Goal: Task Accomplishment & Management: Manage account settings

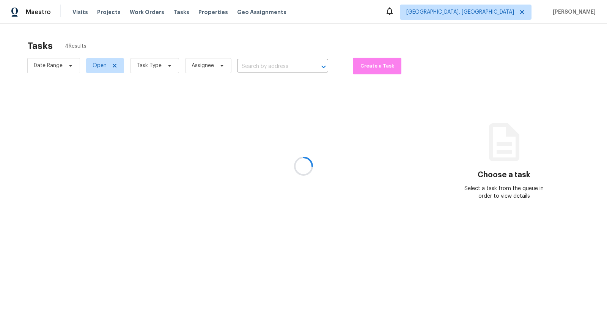
click at [164, 66] on div at bounding box center [303, 166] width 607 height 332
click at [168, 63] on div at bounding box center [303, 166] width 607 height 332
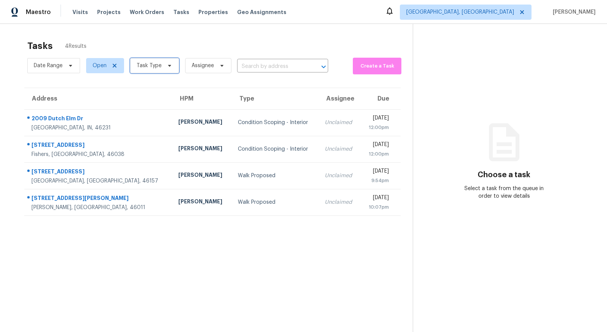
click at [168, 63] on icon at bounding box center [170, 66] width 6 height 6
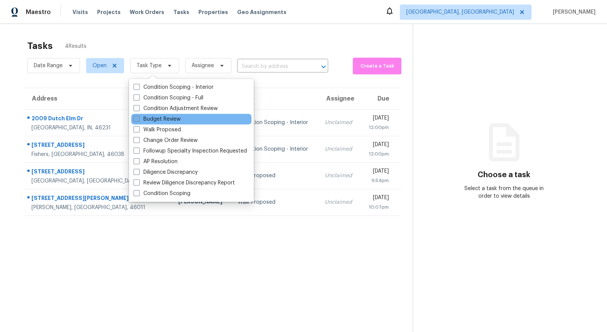
click at [161, 118] on label "Budget Review" at bounding box center [157, 119] width 47 height 8
click at [138, 118] on input "Budget Review" at bounding box center [136, 117] width 5 height 5
checkbox input "true"
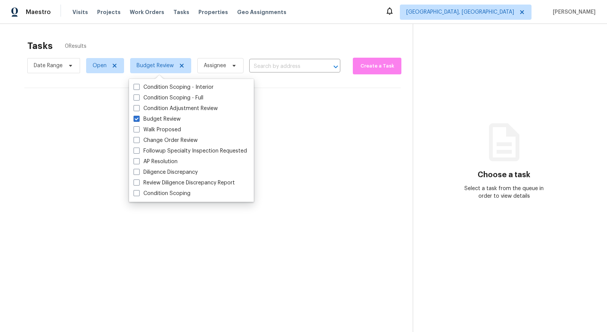
click at [83, 159] on section "Tasks 0 Results Date Range Open Budget Review Assignee ​ Create a Task No tasks…" at bounding box center [212, 196] width 401 height 320
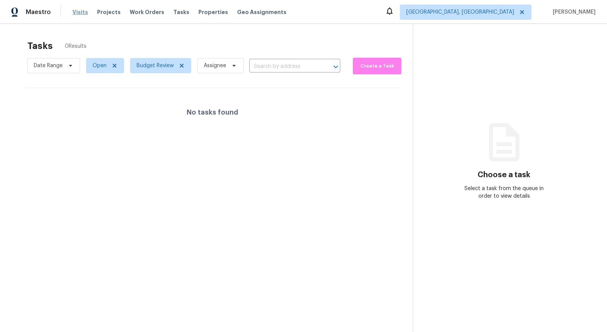
click at [80, 11] on span "Visits" at bounding box center [80, 12] width 16 height 8
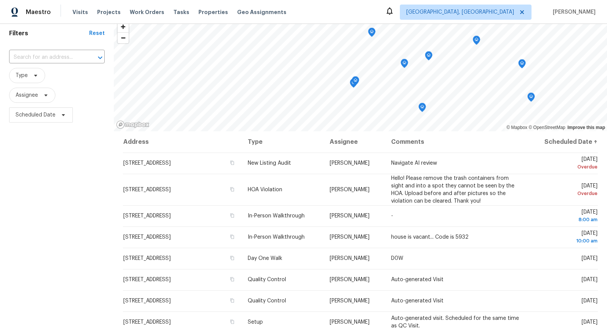
scroll to position [30, 0]
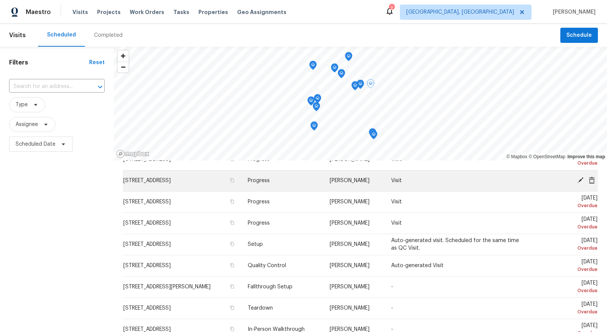
scroll to position [36, 0]
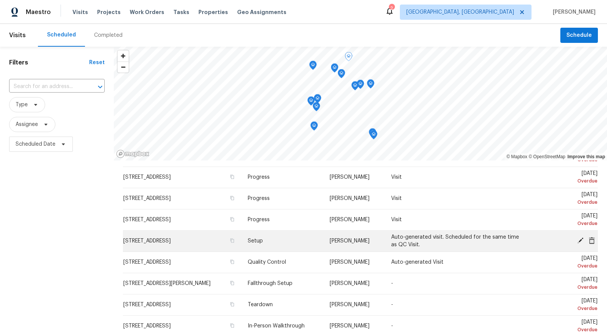
click at [579, 237] on icon at bounding box center [580, 240] width 7 height 7
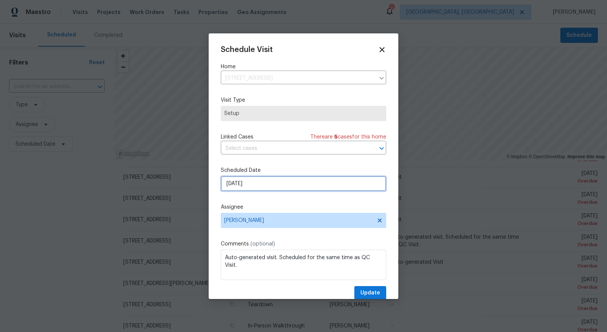
click at [316, 179] on input "[DATE]" at bounding box center [303, 183] width 165 height 15
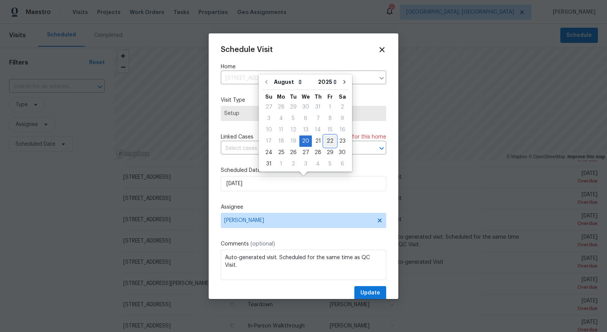
click at [324, 137] on div "22" at bounding box center [330, 141] width 12 height 11
type input "[DATE]"
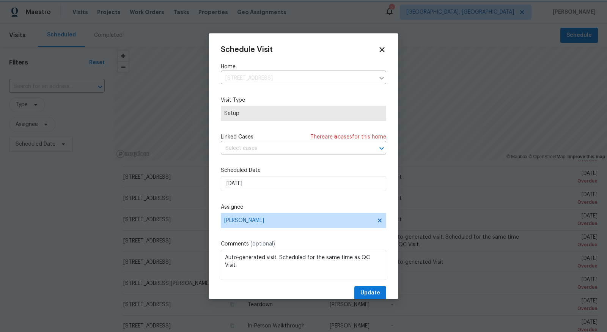
click at [68, 223] on div at bounding box center [303, 166] width 607 height 332
click at [374, 296] on span "Update" at bounding box center [370, 292] width 20 height 9
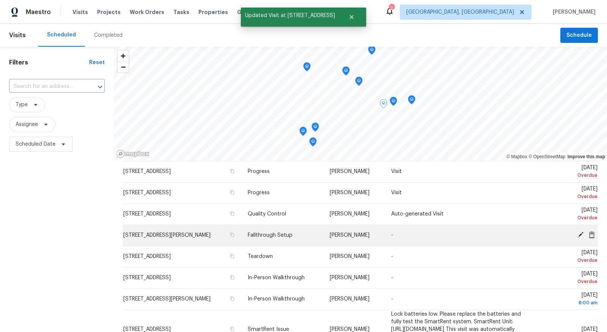
scroll to position [64, 0]
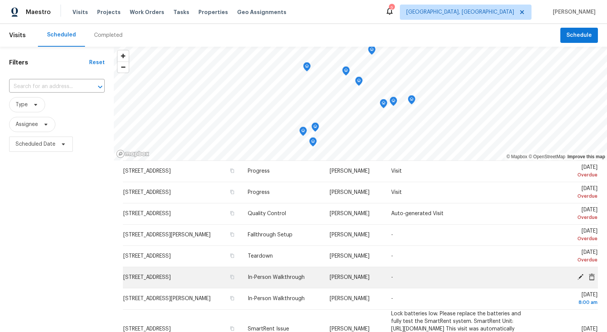
click at [189, 280] on td "80 Southfield Ct, Springboro, OH 45066" at bounding box center [182, 277] width 119 height 21
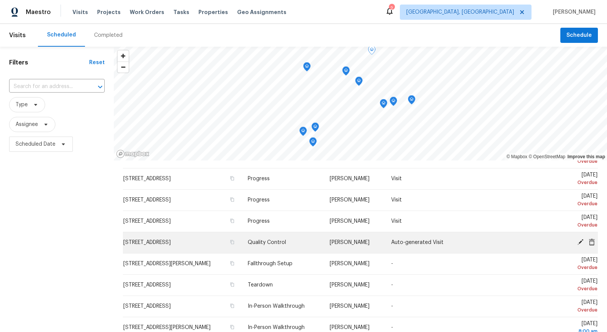
scroll to position [36, 0]
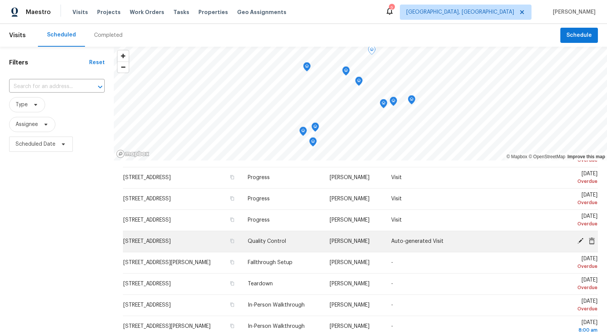
click at [579, 239] on icon at bounding box center [580, 240] width 7 height 7
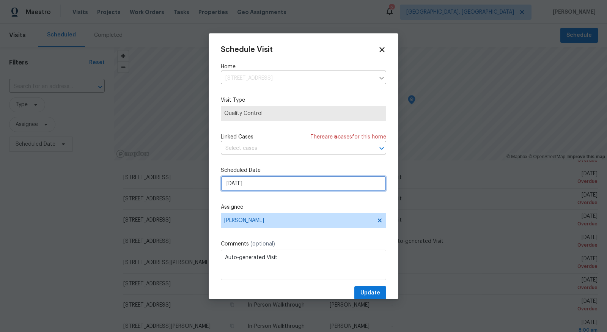
click at [319, 190] on input "[DATE]" at bounding box center [303, 183] width 165 height 15
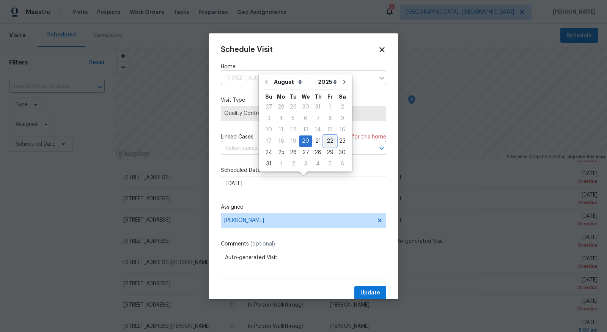
click at [325, 138] on div "22" at bounding box center [330, 141] width 12 height 11
type input "8/22/2025"
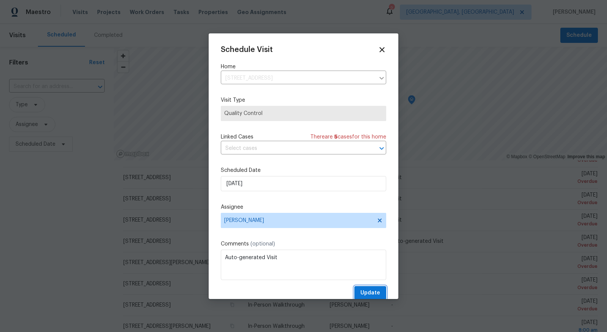
click at [373, 293] on span "Update" at bounding box center [370, 292] width 20 height 9
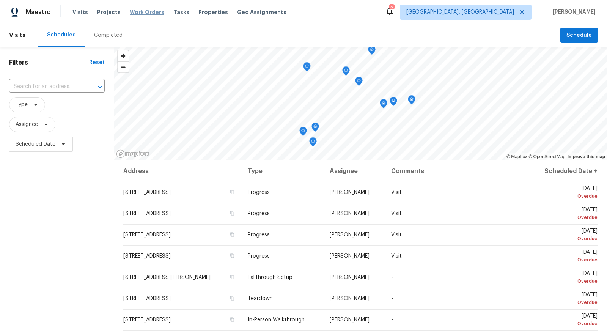
click at [130, 9] on span "Work Orders" at bounding box center [147, 12] width 35 height 8
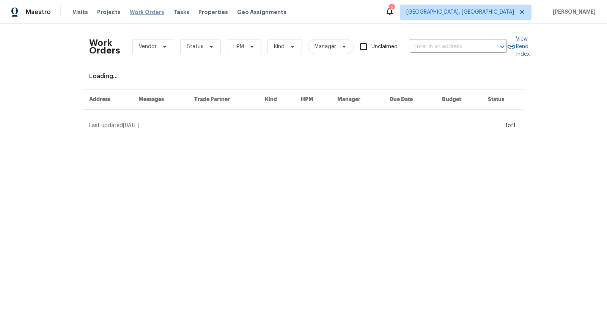
click at [139, 9] on span "Work Orders" at bounding box center [147, 12] width 35 height 8
click at [144, 9] on span "Work Orders" at bounding box center [147, 12] width 35 height 8
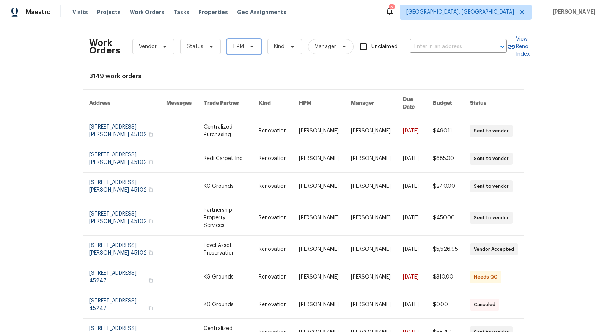
click at [249, 46] on icon at bounding box center [252, 47] width 6 height 6
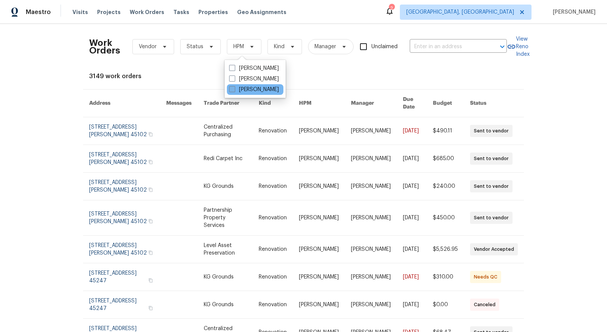
click at [245, 90] on label "[PERSON_NAME]" at bounding box center [254, 90] width 50 height 8
click at [234, 90] on input "[PERSON_NAME]" at bounding box center [231, 88] width 5 height 5
checkbox input "true"
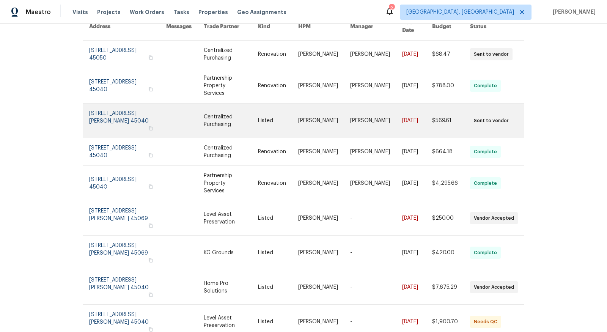
scroll to position [78, 0]
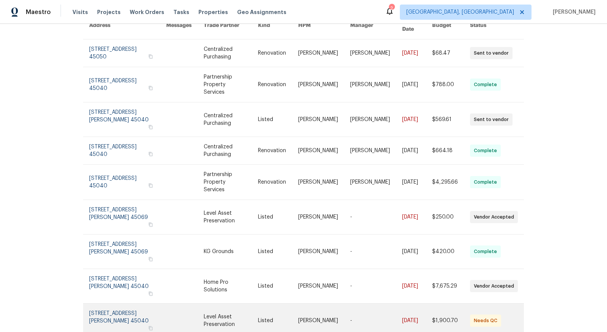
click at [134, 304] on link at bounding box center [127, 321] width 77 height 34
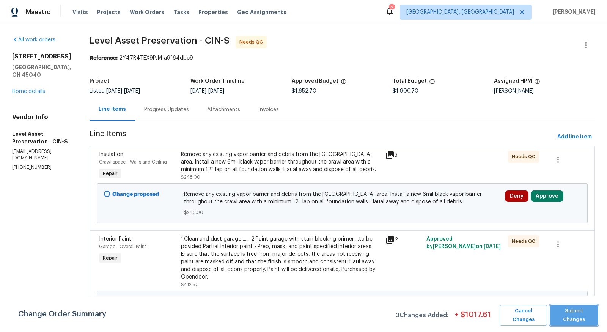
click at [586, 312] on span "Submit Changes" at bounding box center [574, 315] width 40 height 17
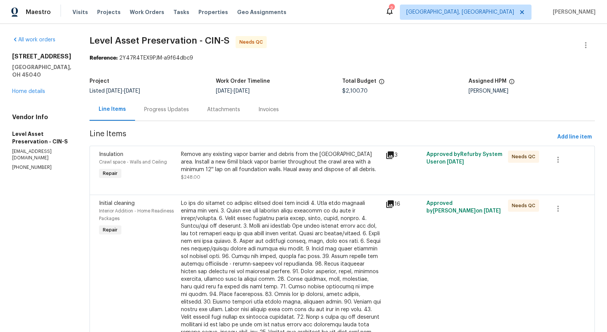
click at [322, 169] on div "Remove any existing vapor barrier and debris from the crawl area. Install a new…" at bounding box center [281, 162] width 200 height 23
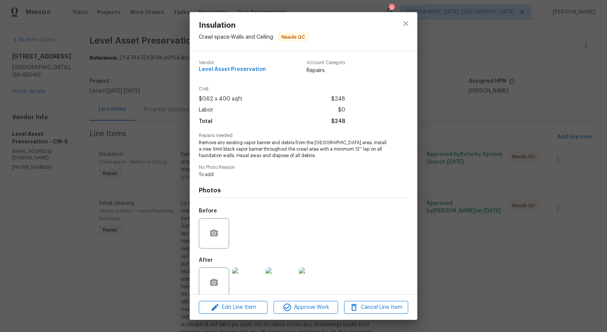
scroll to position [11, 0]
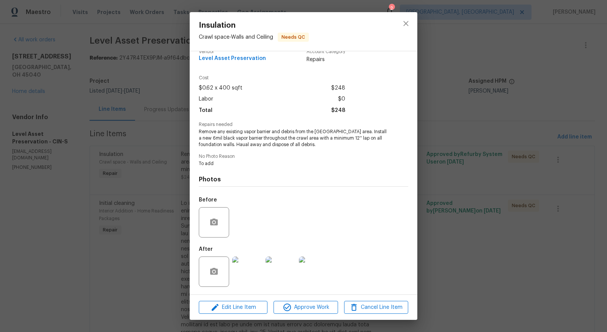
click at [252, 269] on img at bounding box center [247, 271] width 30 height 30
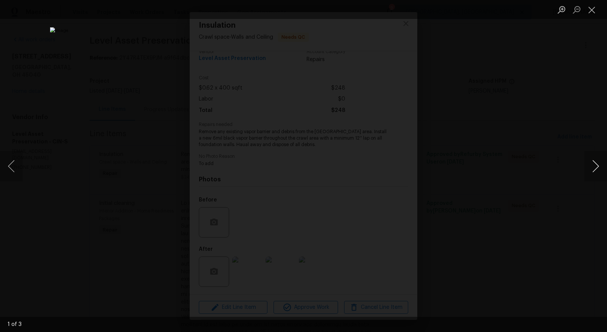
click at [604, 161] on button "Next image" at bounding box center [595, 166] width 23 height 30
click at [593, 6] on button "Close lightbox" at bounding box center [591, 9] width 15 height 13
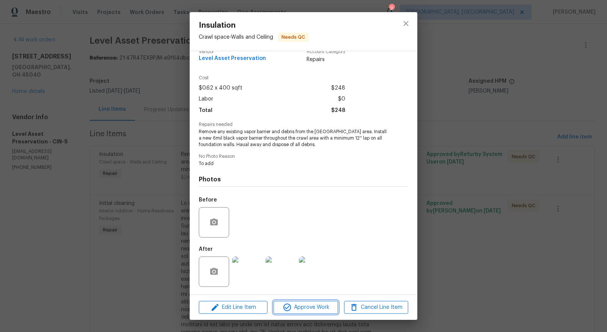
click at [323, 307] on span "Approve Work" at bounding box center [306, 307] width 60 height 9
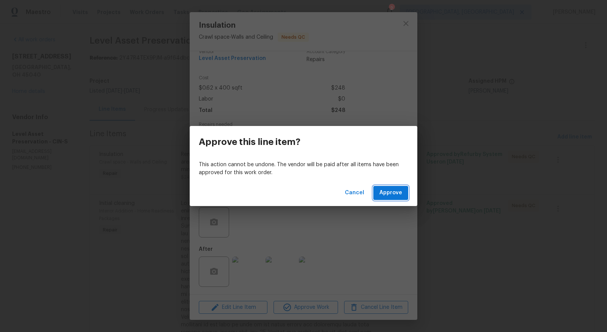
click at [399, 194] on span "Approve" at bounding box center [390, 192] width 23 height 9
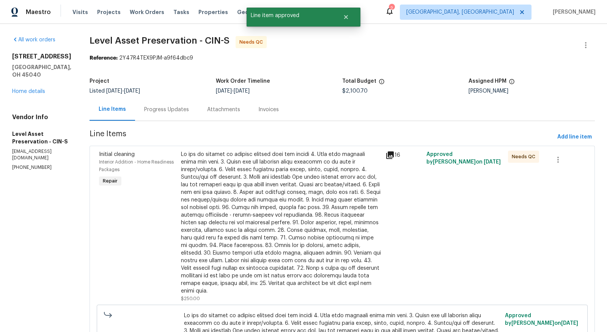
scroll to position [12, 0]
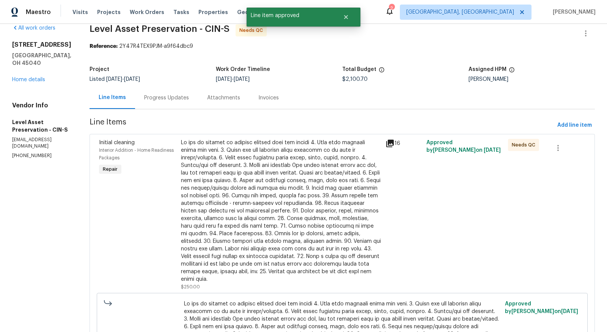
click at [306, 217] on div at bounding box center [281, 211] width 200 height 144
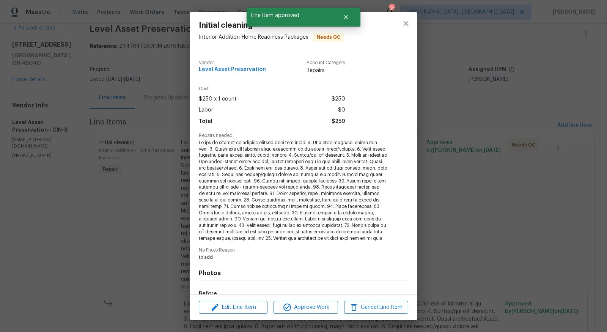
click at [306, 217] on span at bounding box center [293, 191] width 189 height 102
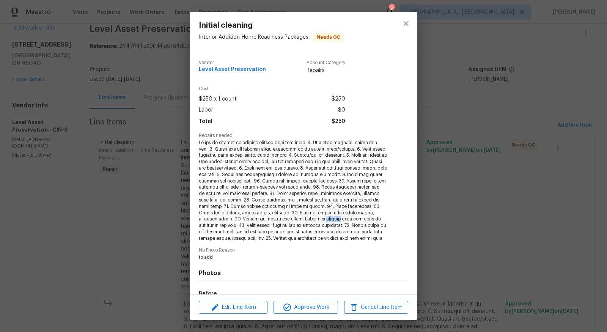
click at [42, 263] on div "Initial cleaning Interior Addition - Home Readiness Packages Needs QC Vendor Le…" at bounding box center [303, 166] width 607 height 332
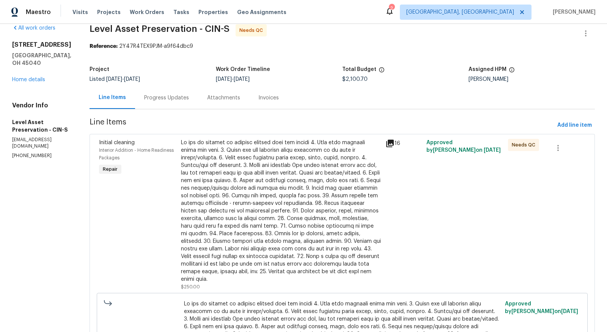
click at [360, 165] on div at bounding box center [281, 211] width 200 height 144
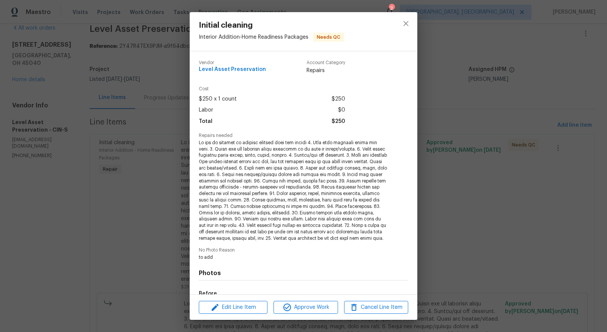
click at [493, 211] on div "Initial cleaning Interior Addition - Home Readiness Packages Needs QC Vendor Le…" at bounding box center [303, 166] width 607 height 332
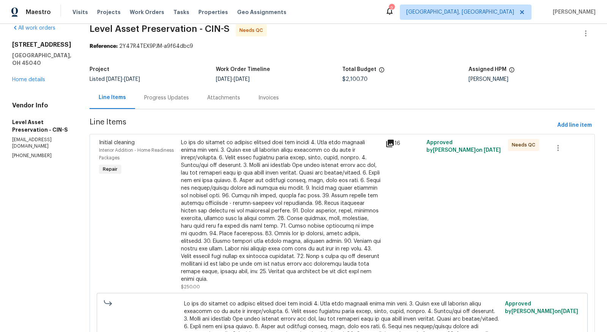
click at [524, 143] on span "Needs QC" at bounding box center [525, 145] width 27 height 8
click at [394, 142] on icon at bounding box center [390, 144] width 8 height 8
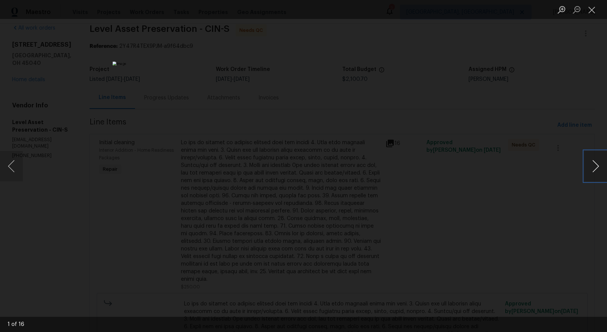
click at [601, 158] on button "Next image" at bounding box center [595, 166] width 23 height 30
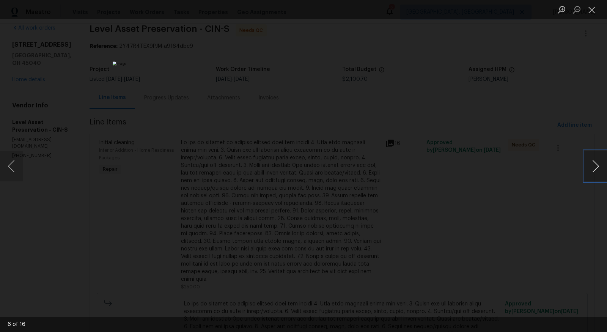
click at [601, 158] on button "Next image" at bounding box center [595, 166] width 23 height 30
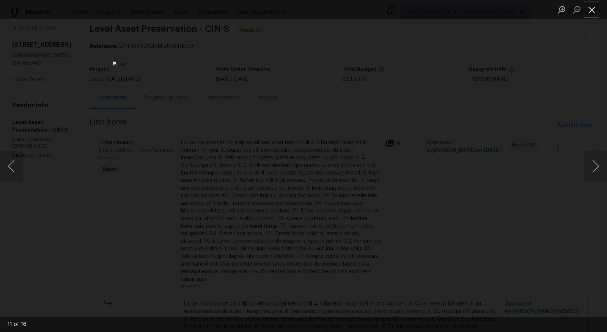
click at [590, 5] on button "Close lightbox" at bounding box center [591, 9] width 15 height 13
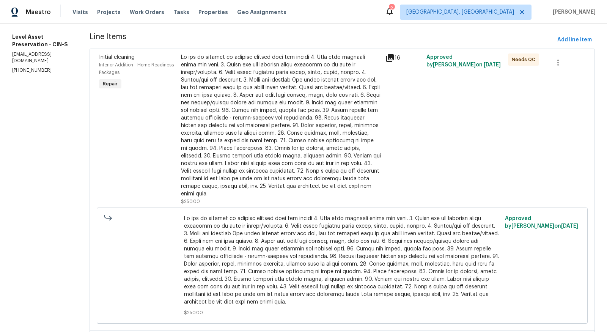
scroll to position [87, 0]
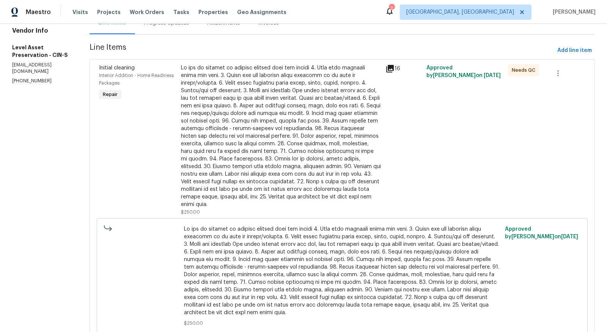
click at [282, 178] on div at bounding box center [281, 136] width 200 height 144
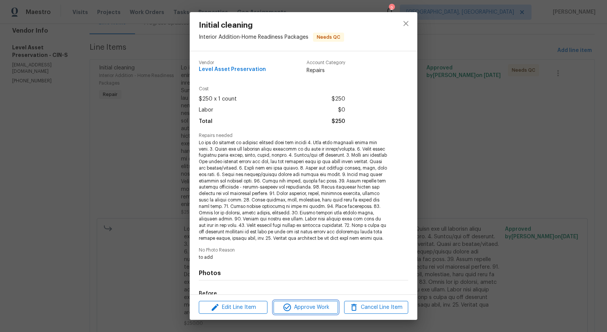
click at [306, 303] on span "Approve Work" at bounding box center [306, 307] width 60 height 9
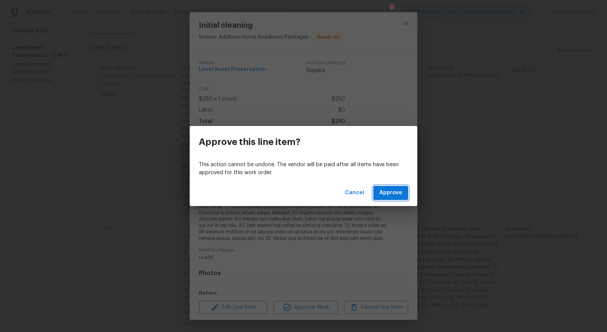
click at [387, 195] on span "Approve" at bounding box center [390, 192] width 23 height 9
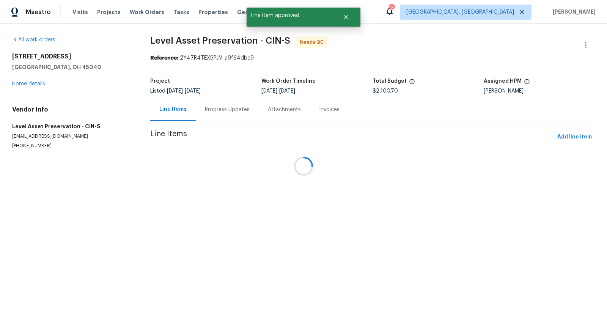
scroll to position [0, 0]
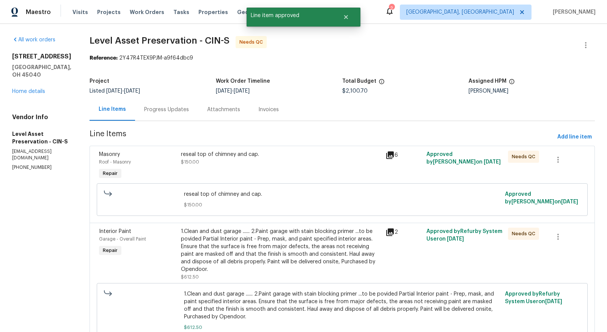
click at [362, 161] on div "reseal top of chimney and cap. $150.00" at bounding box center [281, 158] width 200 height 15
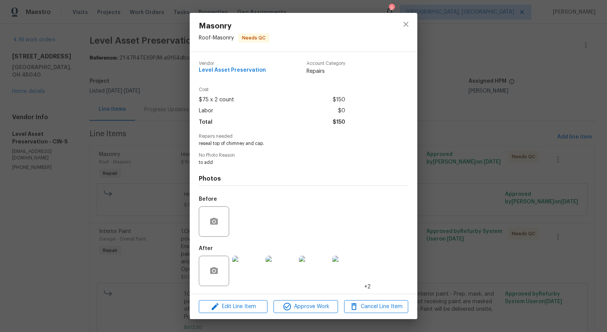
click at [315, 271] on img at bounding box center [314, 271] width 30 height 30
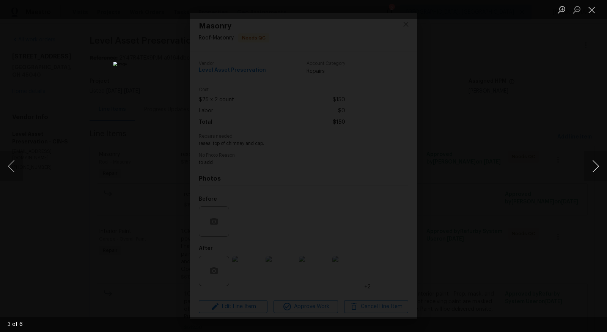
click at [593, 171] on button "Next image" at bounding box center [595, 166] width 23 height 30
click at [592, 13] on button "Close lightbox" at bounding box center [591, 9] width 15 height 13
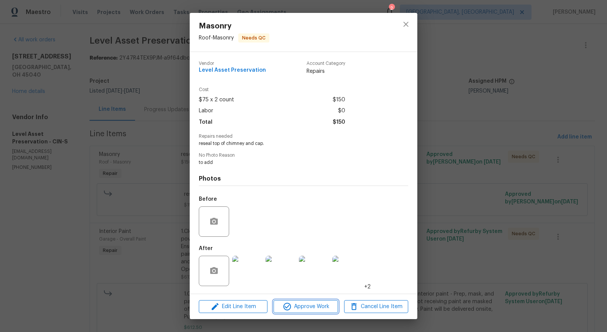
click at [318, 303] on span "Approve Work" at bounding box center [306, 306] width 60 height 9
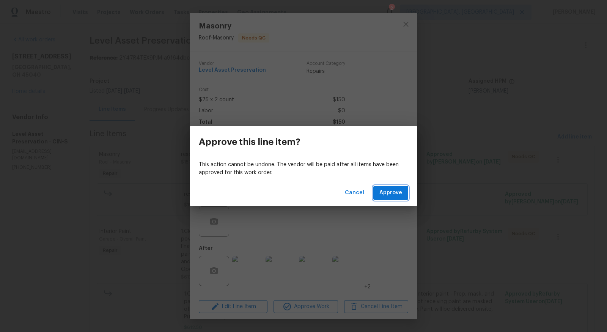
click at [400, 186] on button "Approve" at bounding box center [390, 193] width 35 height 14
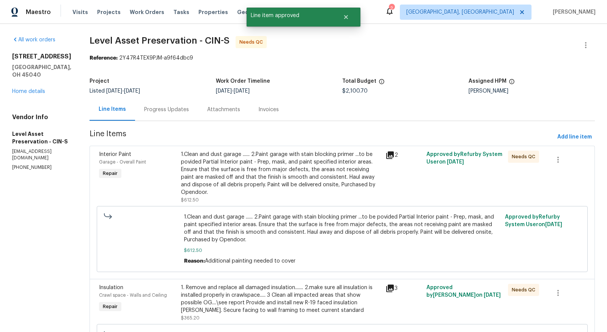
click at [335, 168] on div "1.Clean and dust garage ...... 2.Paint garage with stain blocking primer ...to …" at bounding box center [281, 174] width 200 height 46
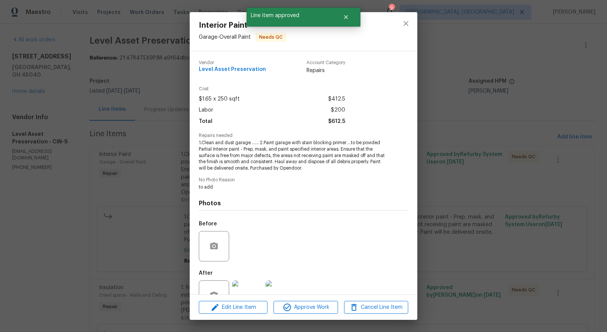
scroll to position [24, 0]
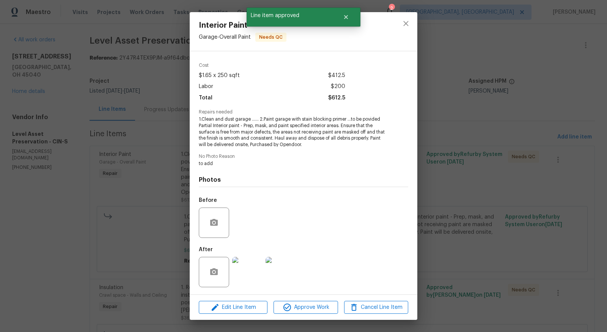
click at [259, 258] on img at bounding box center [247, 272] width 30 height 30
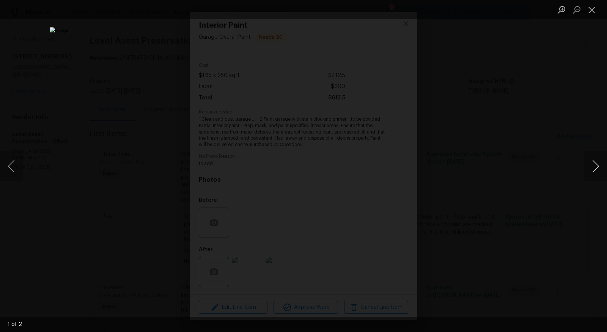
click at [593, 167] on button "Next image" at bounding box center [595, 166] width 23 height 30
click at [8, 166] on button "Previous image" at bounding box center [11, 166] width 23 height 30
click at [590, 161] on button "Next image" at bounding box center [595, 166] width 23 height 30
click at [595, 7] on button "Close lightbox" at bounding box center [591, 9] width 15 height 13
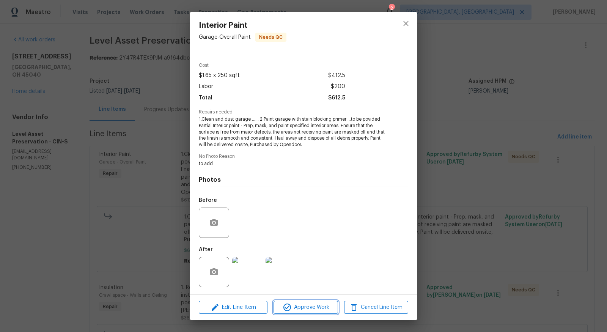
click at [304, 308] on span "Approve Work" at bounding box center [306, 307] width 60 height 9
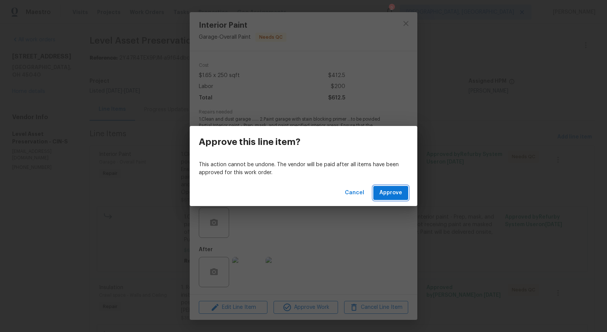
click at [393, 193] on span "Approve" at bounding box center [390, 192] width 23 height 9
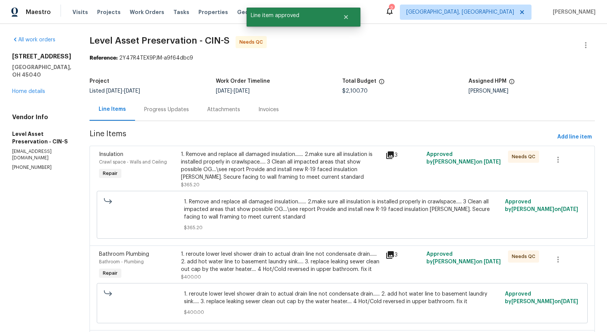
click at [354, 165] on div "1. Remove and replace all damaged insulation....... 2.make sure all insulation …" at bounding box center [281, 166] width 200 height 30
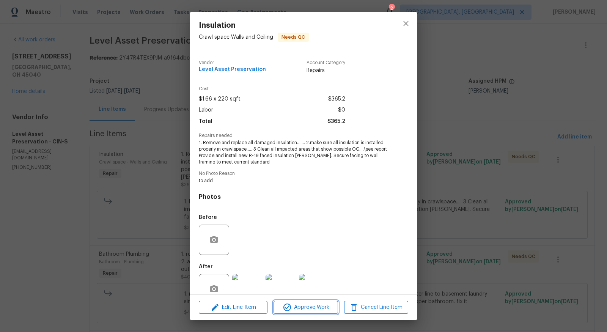
click at [311, 305] on span "Approve Work" at bounding box center [306, 307] width 60 height 9
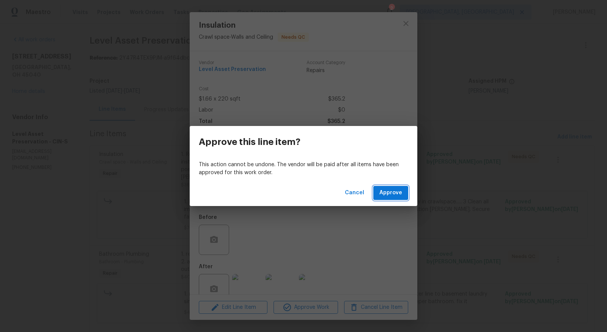
click at [387, 191] on span "Approve" at bounding box center [390, 192] width 23 height 9
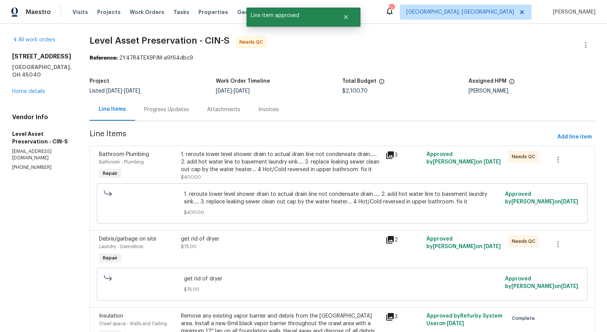
click at [321, 165] on div "1. reroute lower level shower drain to actual drain line not condensate drain..…" at bounding box center [281, 162] width 200 height 23
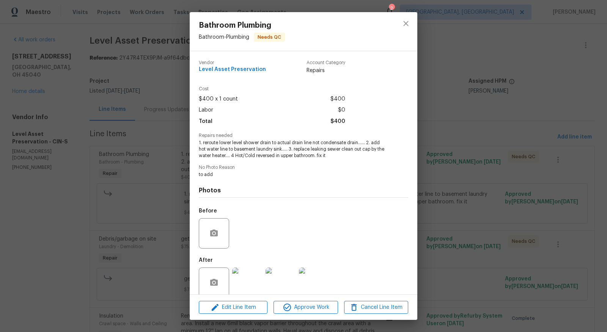
click at [279, 283] on img at bounding box center [281, 282] width 30 height 30
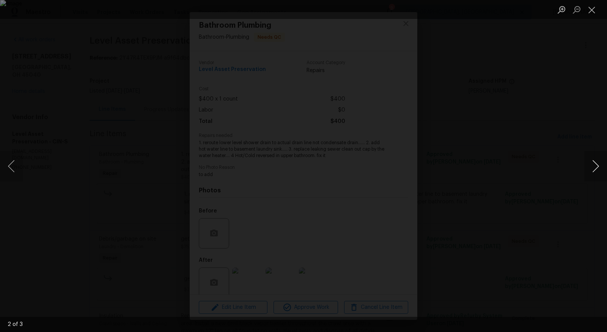
click at [599, 168] on button "Next image" at bounding box center [595, 166] width 23 height 30
click at [594, 14] on button "Close lightbox" at bounding box center [591, 9] width 15 height 13
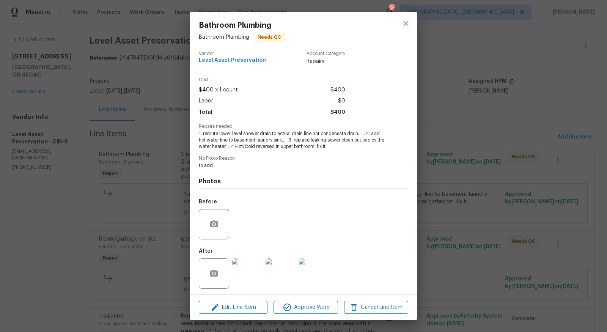
scroll to position [11, 0]
click at [244, 271] on img at bounding box center [247, 271] width 30 height 30
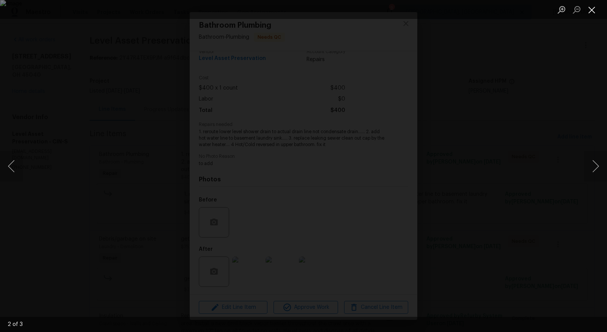
click at [593, 9] on button "Close lightbox" at bounding box center [591, 9] width 15 height 13
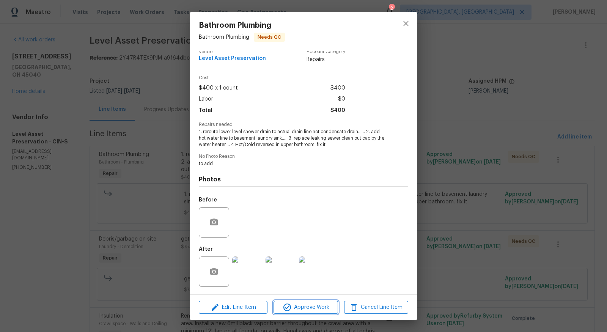
click at [330, 305] on span "Approve Work" at bounding box center [306, 307] width 60 height 9
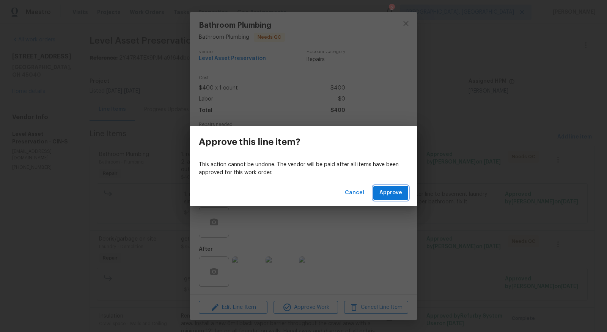
click at [384, 192] on span "Approve" at bounding box center [390, 192] width 23 height 9
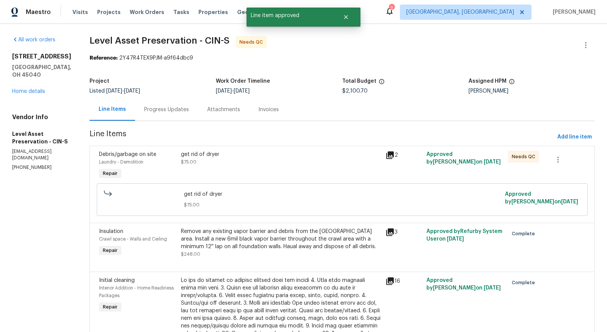
click at [369, 161] on div "get rid of dryer $75.00" at bounding box center [281, 158] width 200 height 15
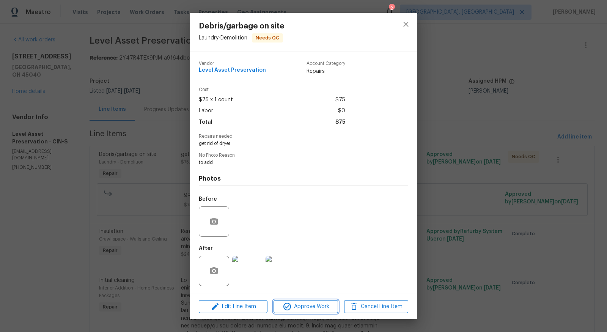
click at [327, 311] on span "Approve Work" at bounding box center [306, 306] width 60 height 9
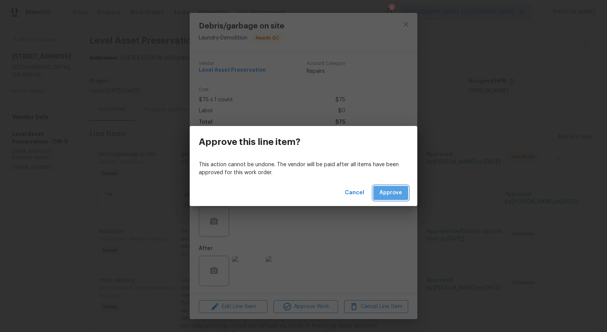
click at [397, 186] on button "Approve" at bounding box center [390, 193] width 35 height 14
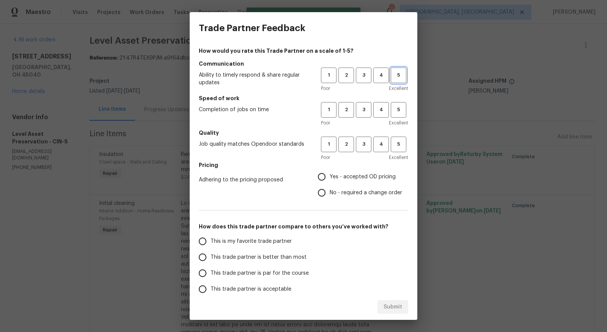
click at [399, 77] on span "5" at bounding box center [399, 75] width 14 height 9
click at [403, 116] on button "5" at bounding box center [399, 110] width 16 height 16
click at [403, 141] on span "5" at bounding box center [399, 144] width 14 height 9
click at [333, 171] on label "Yes - accepted OD pricing" at bounding box center [358, 177] width 88 height 16
click at [330, 171] on input "Yes - accepted OD pricing" at bounding box center [322, 177] width 16 height 16
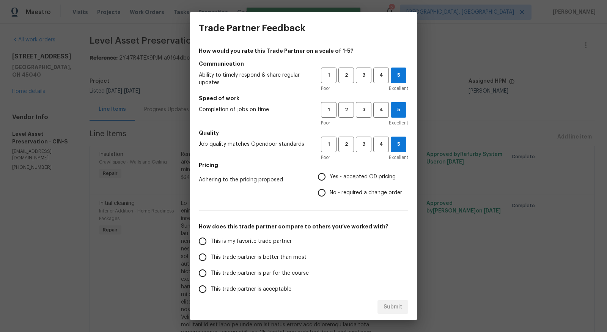
radio input "true"
click at [204, 256] on input "This trade partner is better than most" at bounding box center [203, 257] width 16 height 16
click at [388, 311] on span "Submit" at bounding box center [393, 306] width 19 height 9
radio input "true"
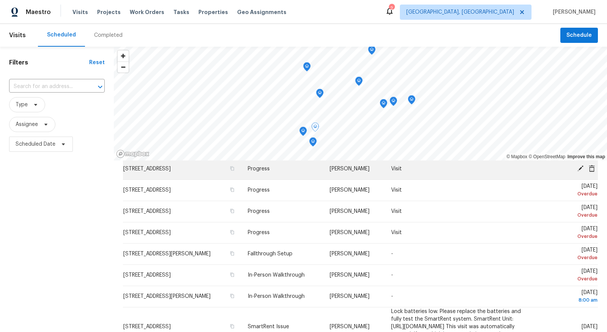
scroll to position [25, 0]
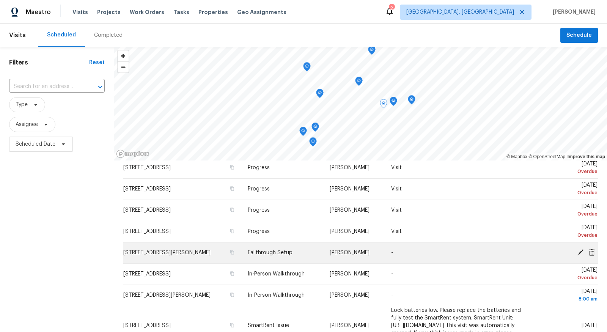
click at [582, 250] on icon at bounding box center [580, 252] width 6 height 6
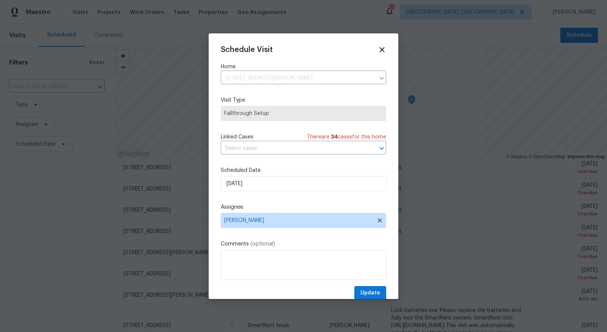
click at [327, 174] on label "Scheduled Date" at bounding box center [303, 171] width 165 height 8
click at [326, 181] on input "[DATE]" at bounding box center [303, 183] width 165 height 15
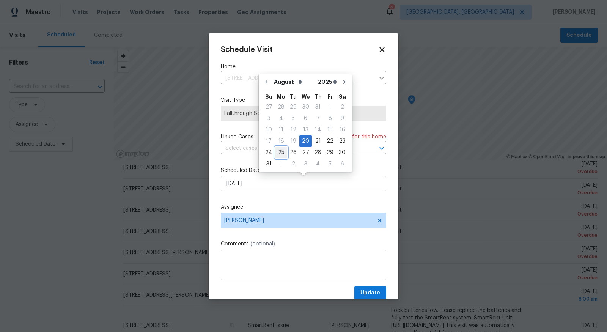
click at [281, 150] on div "25" at bounding box center [281, 152] width 12 height 11
type input "[DATE]"
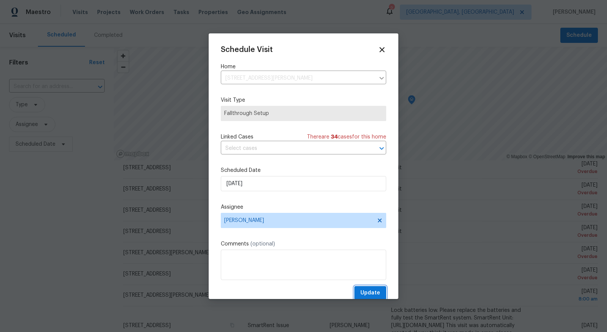
click at [374, 291] on span "Update" at bounding box center [370, 292] width 20 height 9
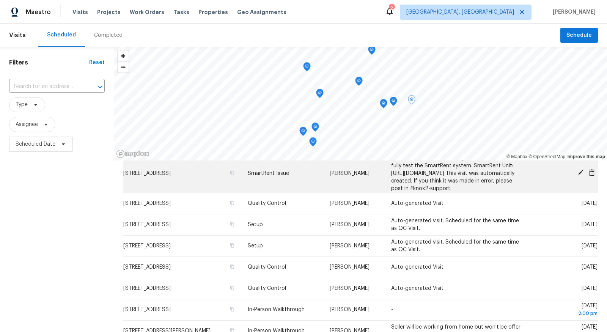
scroll to position [158, 0]
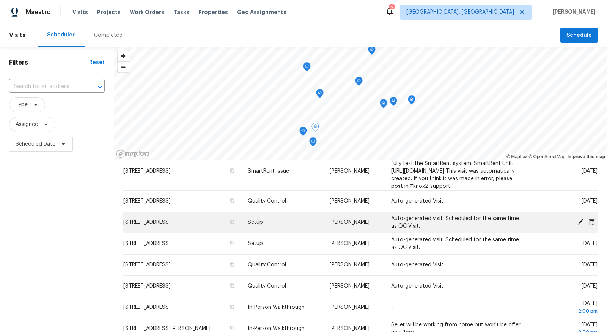
click at [583, 222] on icon at bounding box center [580, 222] width 7 height 7
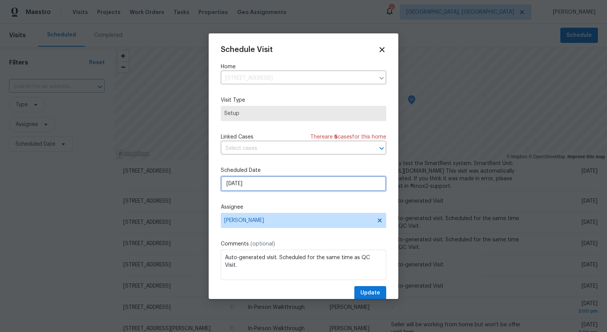
click at [367, 185] on input "[DATE]" at bounding box center [303, 183] width 165 height 15
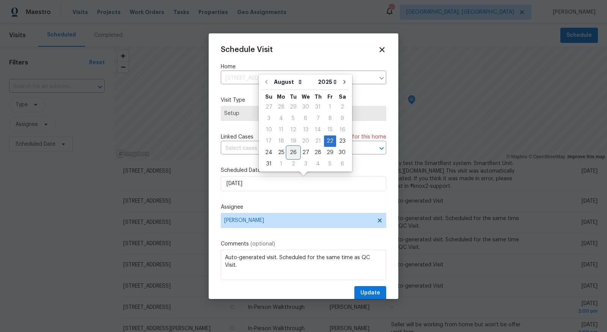
click at [294, 147] on div "26" at bounding box center [293, 152] width 12 height 11
type input "[DATE]"
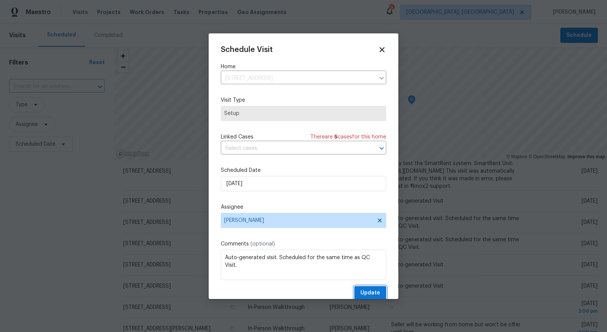
click at [382, 294] on button "Update" at bounding box center [370, 293] width 32 height 14
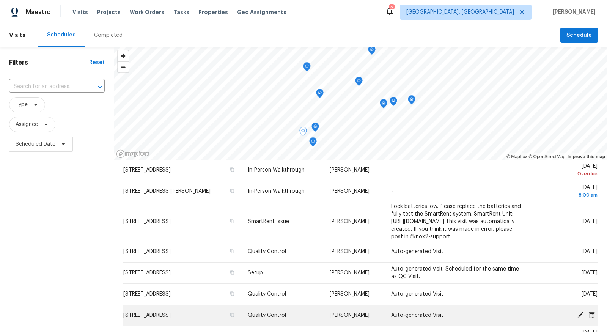
scroll to position [106, 0]
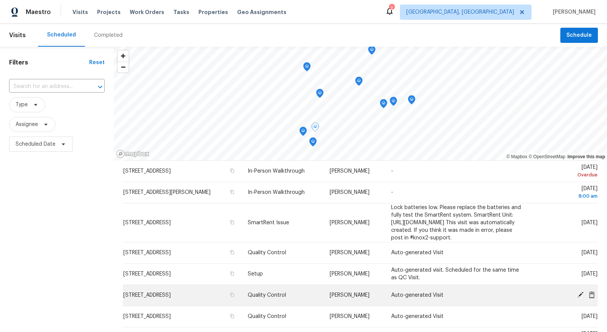
click at [168, 298] on td "[STREET_ADDRESS]" at bounding box center [182, 295] width 119 height 21
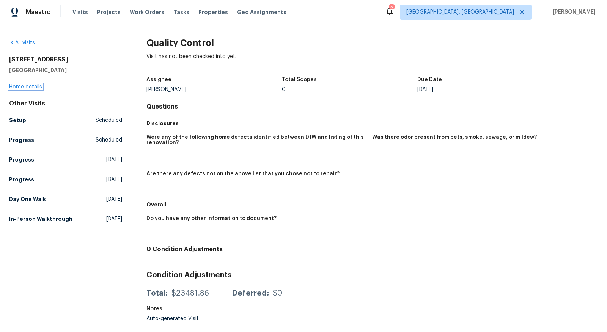
click at [36, 85] on link "Home details" at bounding box center [25, 86] width 33 height 5
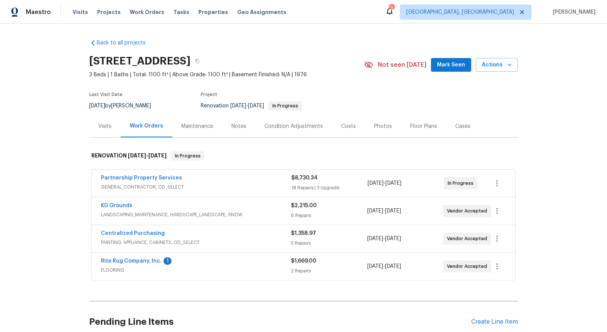
click at [197, 198] on div "KG Grounds LANDSCAPING_MAINTENANCE, HARDSCAPE_LANDSCAPE, SNOW $2,215.00 6 Repai…" at bounding box center [303, 210] width 423 height 27
click at [256, 216] on span "LANDSCAPING_MAINTENANCE, HARDSCAPE_LANDSCAPE, SNOW" at bounding box center [196, 215] width 190 height 8
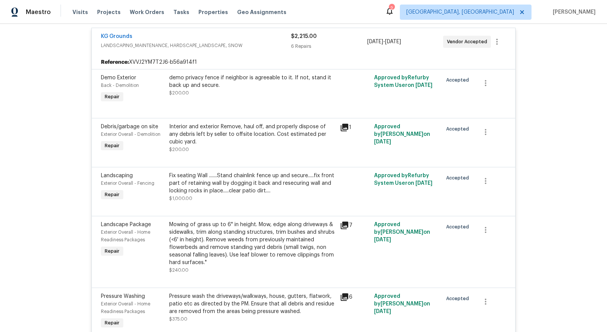
scroll to position [173, 0]
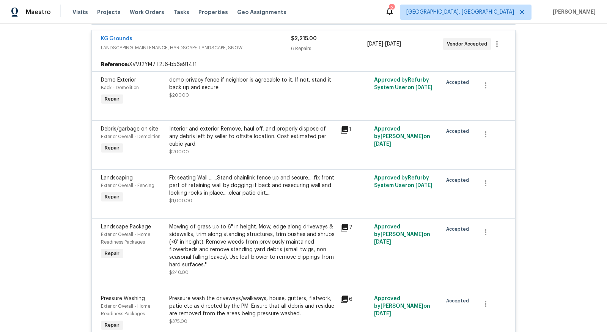
click at [240, 79] on div "demo privacy fence if neighbor is agreeable to it. If not, stand it back up and…" at bounding box center [252, 83] width 166 height 15
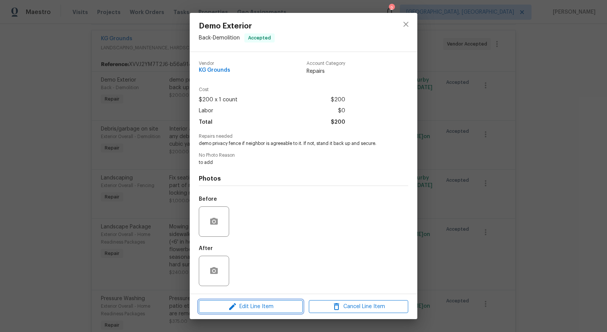
click at [234, 312] on button "Edit Line Item" at bounding box center [251, 306] width 104 height 13
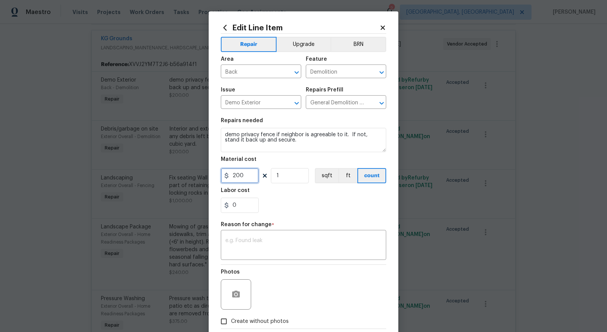
click at [245, 180] on input "200" at bounding box center [240, 175] width 38 height 15
type input "800"
click at [226, 321] on input "Create without photos" at bounding box center [224, 321] width 14 height 14
checkbox input "true"
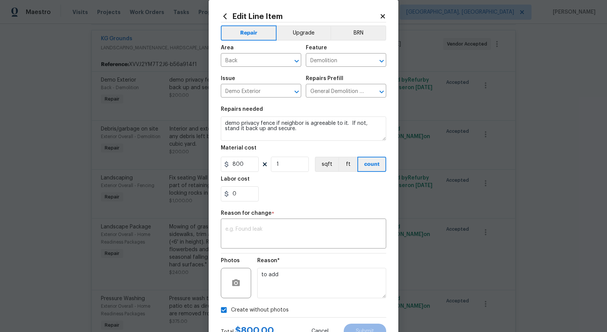
scroll to position [10, 0]
click at [309, 230] on textarea at bounding box center [303, 236] width 156 height 16
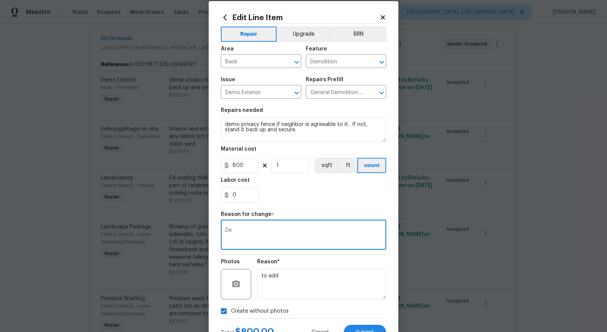
type textarea "D"
click at [349, 121] on textarea "demo privacy fence if neighbor is agreeable to it. If not, stand it back up and…" at bounding box center [303, 130] width 165 height 24
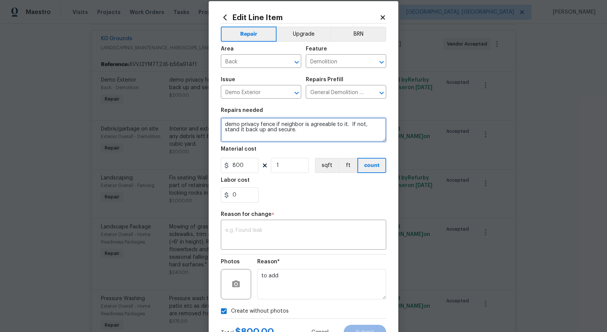
click at [326, 124] on textarea "demo privacy fence if neighbor is agreeable to it. If not, stand it back up and…" at bounding box center [303, 130] width 165 height 24
click at [313, 131] on textarea "demo privacy fence if neighbor is agreeable to it. If not, stand it back up and…" at bounding box center [303, 130] width 165 height 24
type textarea "demo privacy fence both sides and clear shrubs and debris"
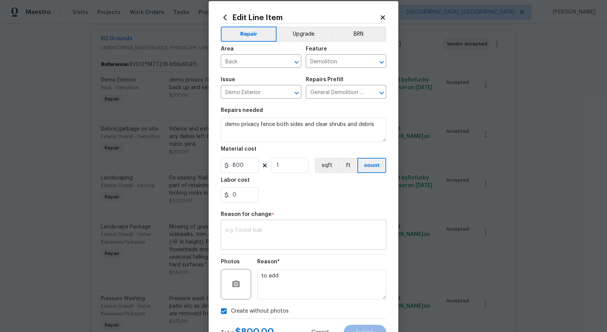
click at [326, 230] on textarea at bounding box center [303, 236] width 156 height 16
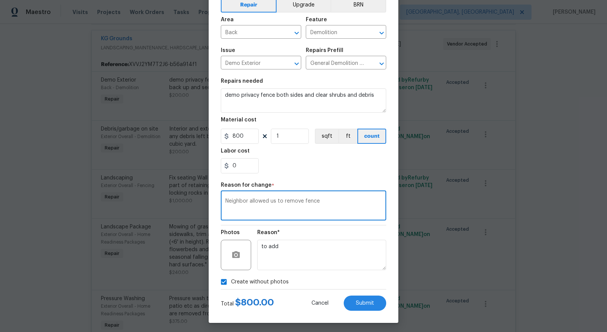
scroll to position [41, 0]
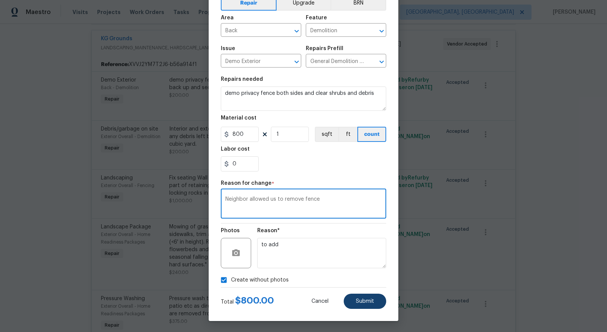
type textarea "Neighbor allowed us to remove fence"
click at [382, 299] on button "Submit" at bounding box center [365, 301] width 42 height 15
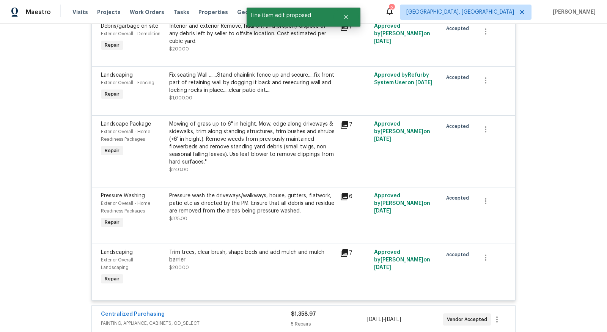
scroll to position [278, 0]
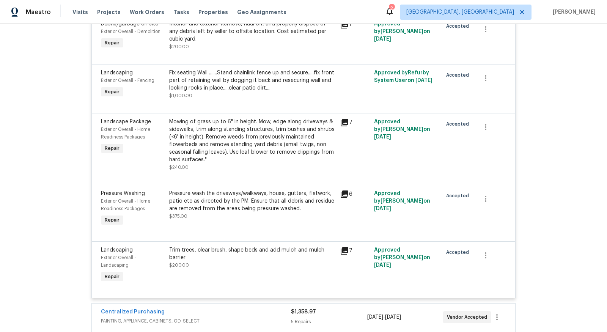
click at [287, 255] on div "Trim trees, clear brush, shape beds and add mulch and mulch barrier" at bounding box center [252, 253] width 166 height 15
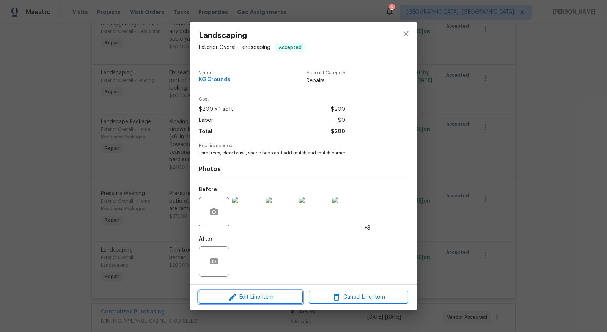
click at [262, 295] on span "Edit Line Item" at bounding box center [250, 297] width 99 height 9
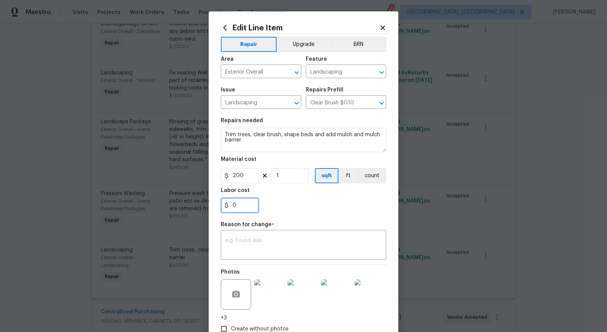
click at [244, 202] on input "0" at bounding box center [240, 205] width 38 height 15
type input "200"
click at [237, 244] on textarea at bounding box center [303, 246] width 156 height 16
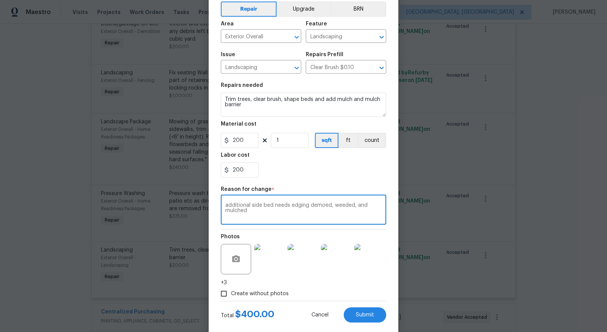
scroll to position [49, 0]
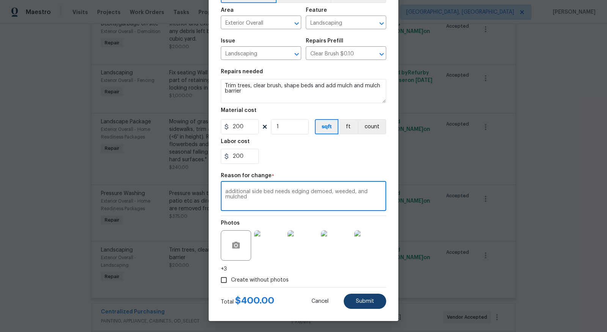
type textarea "additional side bed needs edging demoed, weeded, and mulched"
click at [373, 307] on button "Submit" at bounding box center [365, 301] width 42 height 15
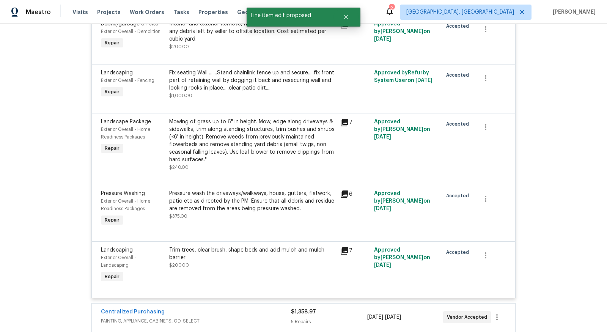
scroll to position [0, 0]
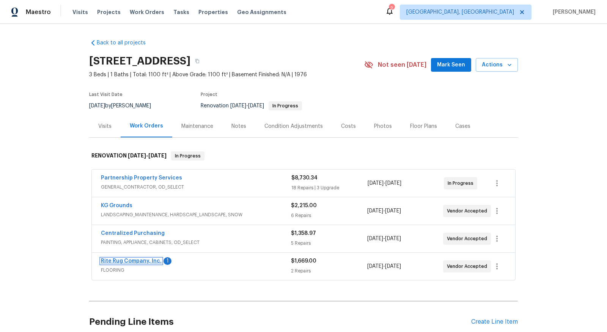
click at [130, 258] on link "Rite Rug Company, Inc." at bounding box center [131, 260] width 61 height 5
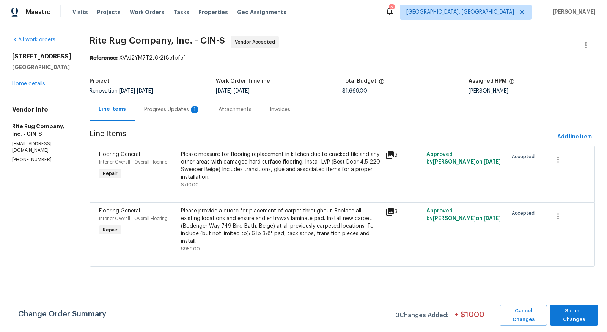
click at [194, 112] on div "Progress Updates 1" at bounding box center [172, 110] width 56 height 8
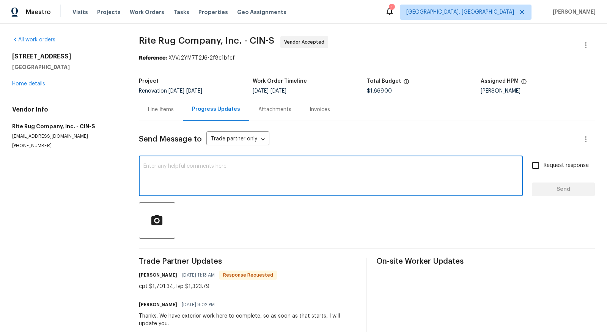
click at [209, 168] on textarea at bounding box center [330, 177] width 375 height 27
type textarea "Thanks. We will probably be ready Wednesday or Thursday."
click at [563, 195] on button "Send" at bounding box center [563, 189] width 63 height 14
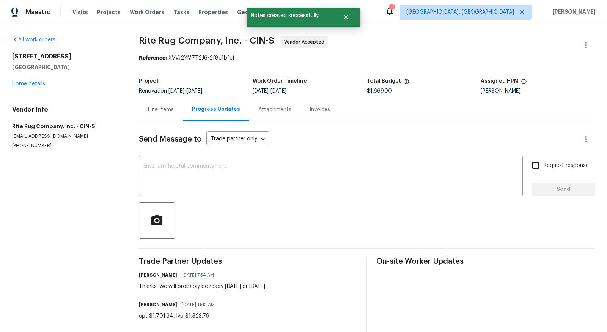
scroll to position [1, 0]
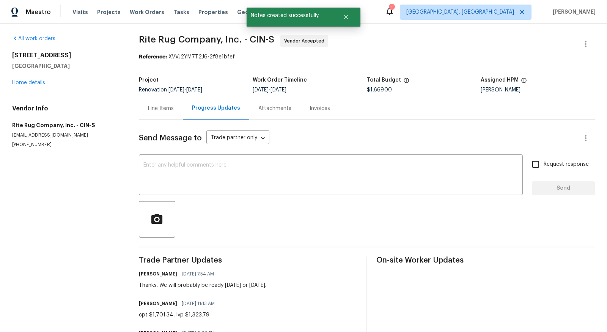
click at [167, 108] on div "Line Items" at bounding box center [161, 109] width 26 height 8
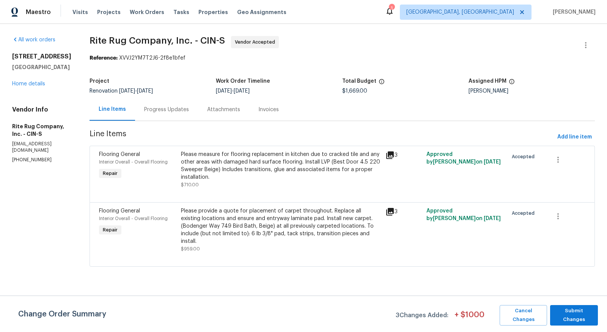
click at [316, 222] on div "Please provide a quote for placement of carpet throughout. Replace all existing…" at bounding box center [281, 226] width 200 height 38
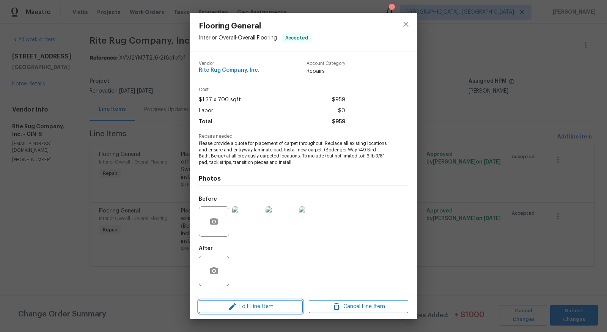
click at [241, 302] on span "Edit Line Item" at bounding box center [250, 306] width 99 height 9
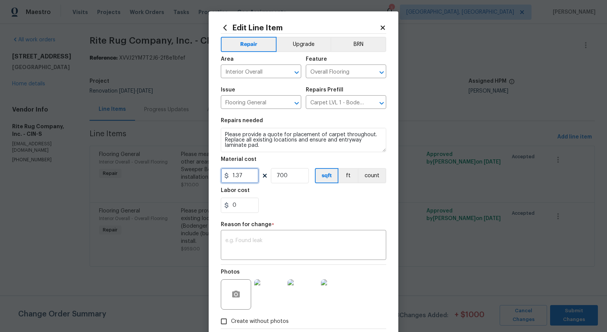
click at [239, 170] on input "1.37" at bounding box center [240, 175] width 38 height 15
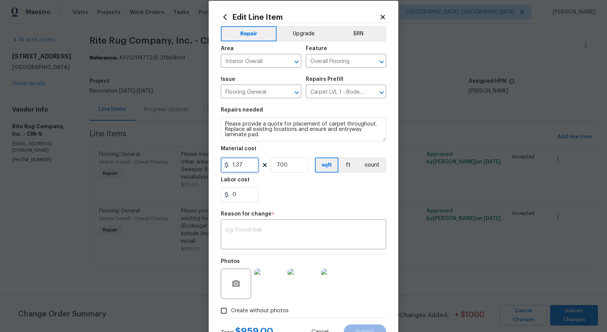
scroll to position [12, 0]
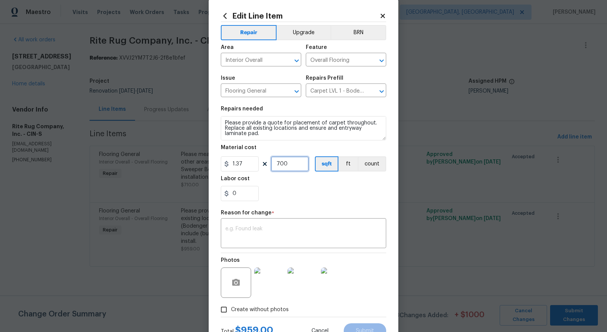
click at [296, 165] on input "700" at bounding box center [290, 163] width 38 height 15
type input "1240"
click at [250, 192] on input "0" at bounding box center [240, 193] width 38 height 15
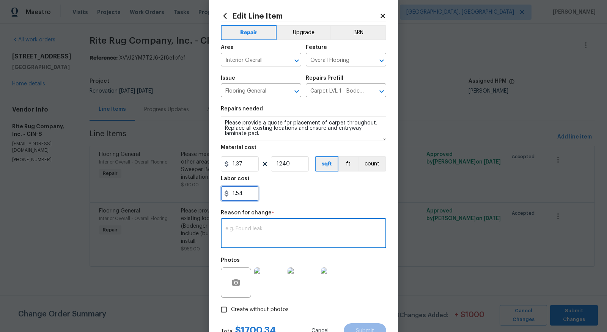
click at [234, 193] on input "1.54" at bounding box center [240, 193] width 38 height 15
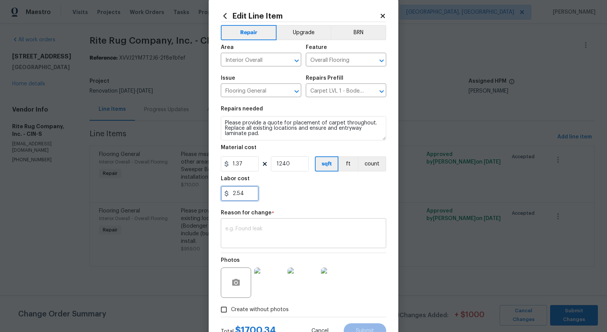
type input "2.54"
click at [264, 229] on textarea at bounding box center [303, 234] width 156 height 16
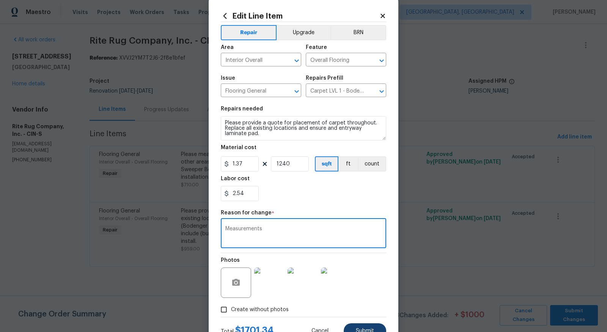
type textarea "Measurements"
click at [370, 325] on button "Submit" at bounding box center [365, 330] width 42 height 15
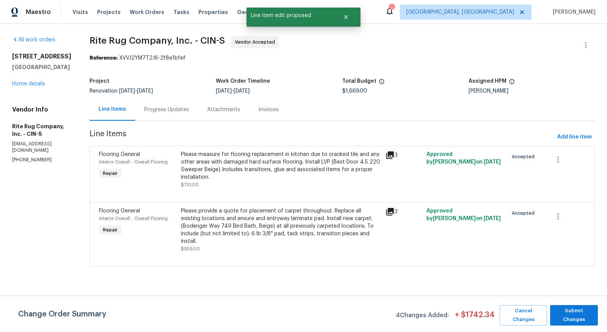
scroll to position [0, 0]
click at [183, 111] on div "Progress Updates" at bounding box center [166, 110] width 45 height 8
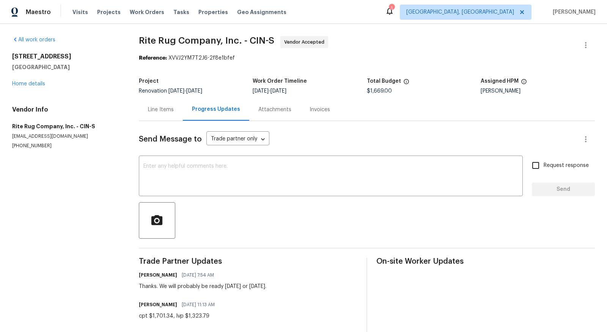
click at [173, 110] on div "Line Items" at bounding box center [161, 110] width 26 height 8
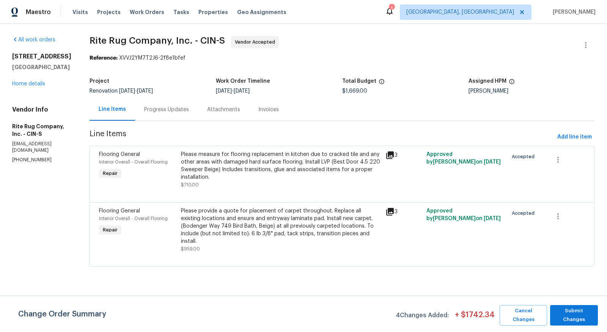
click at [241, 174] on div "Please measure for flooring replacement in kitchen due to cracked tile and any …" at bounding box center [281, 166] width 200 height 30
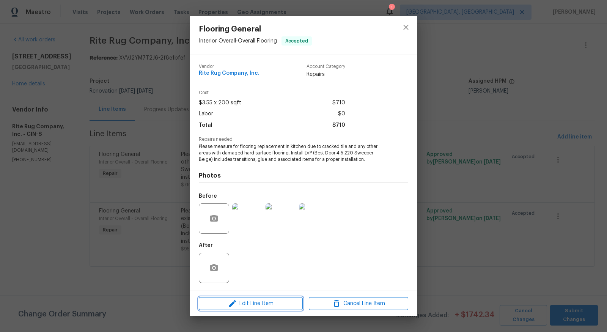
click at [263, 307] on span "Edit Line Item" at bounding box center [250, 303] width 99 height 9
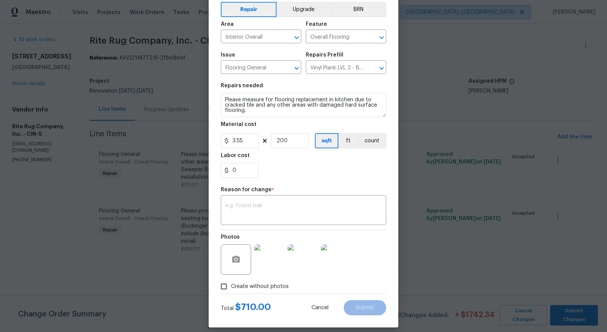
scroll to position [38, 0]
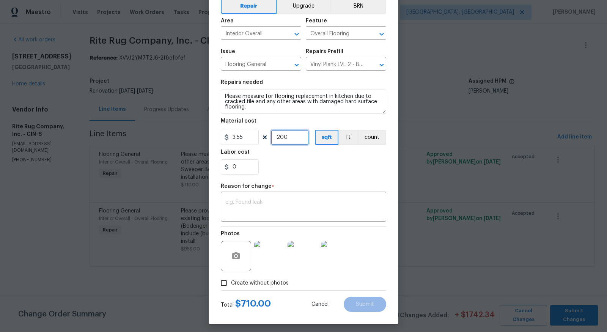
click at [291, 135] on input "200" at bounding box center [290, 137] width 38 height 15
type input "370"
click at [250, 167] on input "0" at bounding box center [240, 166] width 38 height 15
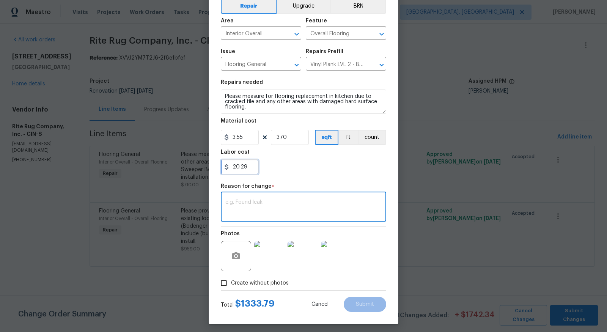
click at [237, 166] on input "20.29" at bounding box center [240, 166] width 38 height 15
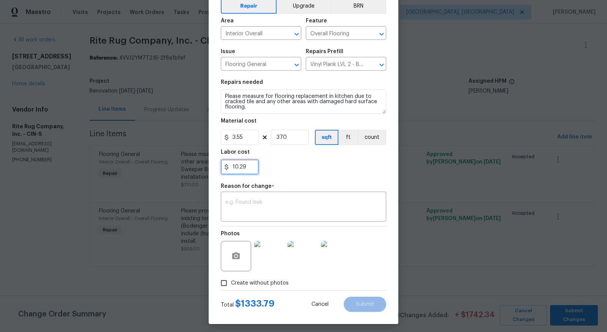
type input "10.29"
click at [288, 168] on div "10.29" at bounding box center [303, 166] width 165 height 15
click at [303, 211] on textarea at bounding box center [303, 208] width 156 height 16
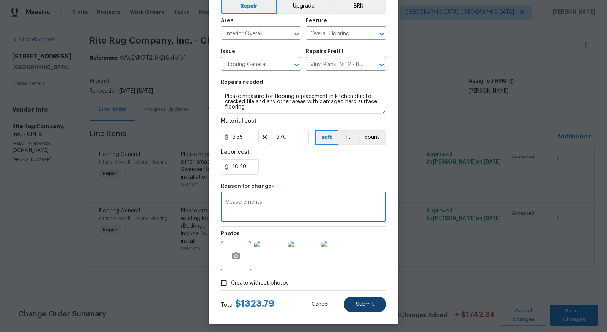
type textarea "Measurements"
click at [370, 302] on span "Submit" at bounding box center [365, 305] width 18 height 6
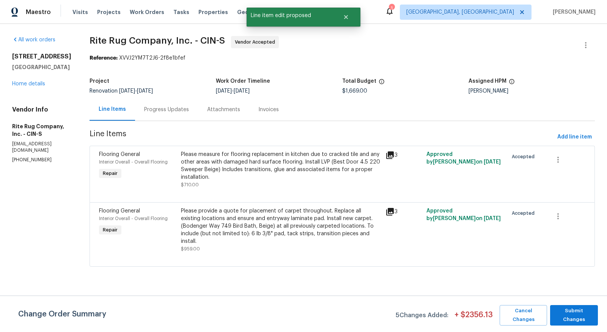
scroll to position [0, 0]
click at [14, 83] on link "Home details" at bounding box center [28, 83] width 33 height 5
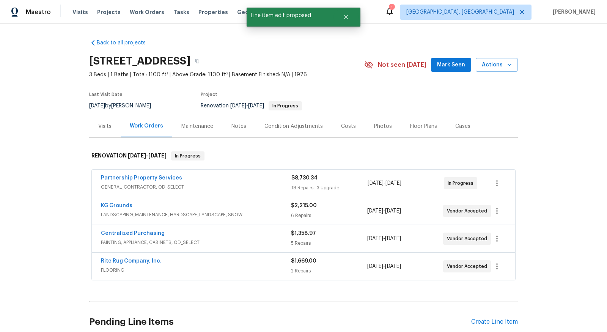
click at [235, 125] on div "Notes" at bounding box center [238, 127] width 15 height 8
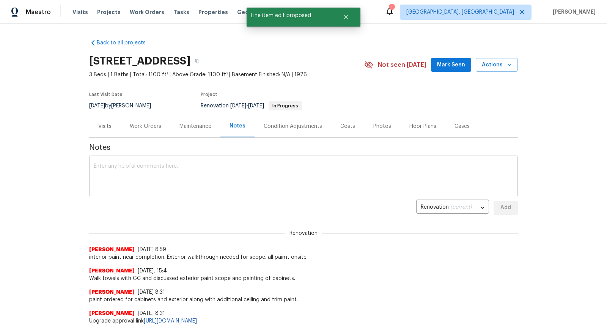
click at [194, 166] on textarea at bounding box center [304, 177] width 420 height 27
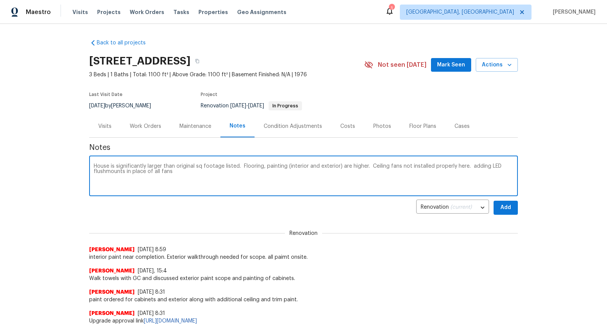
click at [107, 169] on textarea "House is significantly larger than original sq footage listed. Flooring, painti…" at bounding box center [304, 177] width 420 height 27
click at [166, 172] on textarea "House is significantly larger than original sq footage listed. Flooring, painti…" at bounding box center [304, 177] width 420 height 27
click at [223, 171] on textarea "House is significantly larger than original sq footage listed. Flooring, painti…" at bounding box center [304, 177] width 420 height 27
click at [300, 183] on textarea "House is significantly larger than original sq footage listed. Flooring, painti…" at bounding box center [304, 177] width 420 height 27
type textarea "House is significantly larger than original sq footage listed. Flooring, painti…"
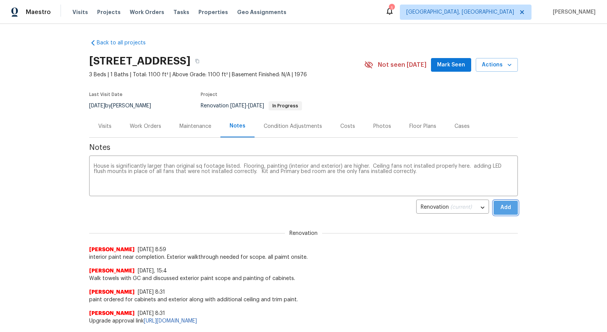
click at [510, 211] on span "Add" at bounding box center [506, 207] width 12 height 9
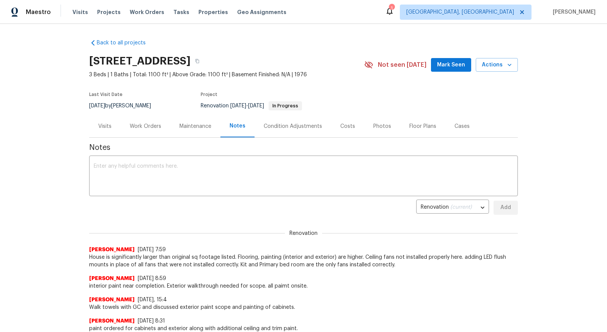
click at [151, 127] on div "Work Orders" at bounding box center [145, 127] width 31 height 8
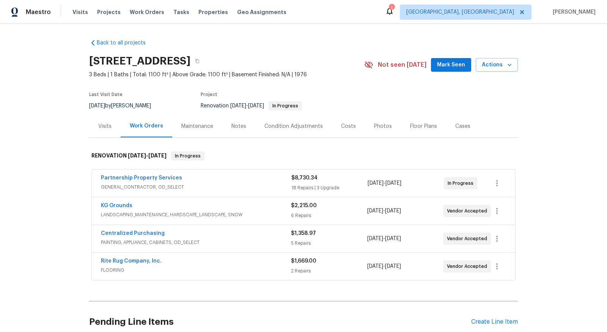
click at [233, 189] on span "GENERAL_CONTRACTOR, OD_SELECT" at bounding box center [196, 187] width 190 height 8
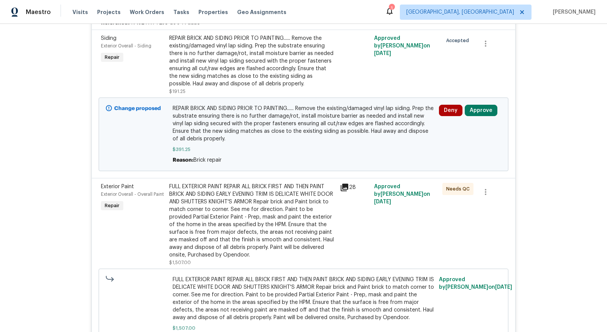
scroll to position [186, 0]
click at [286, 67] on div "REPAIR BRICK AND SIDING PRIOR TO PAINTING...... Remove the existing/damaged vin…" at bounding box center [252, 61] width 166 height 53
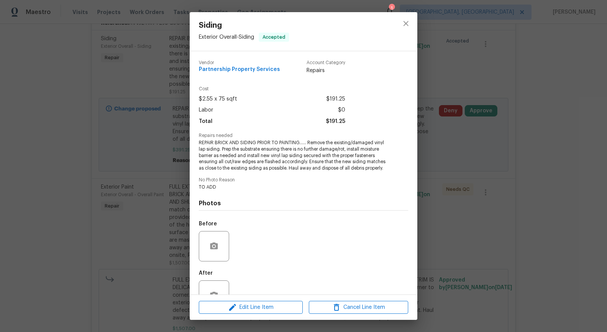
click at [272, 300] on div "Edit Line Item Cancel Line Item" at bounding box center [304, 307] width 228 height 25
click at [274, 307] on span "Edit Line Item" at bounding box center [250, 307] width 99 height 9
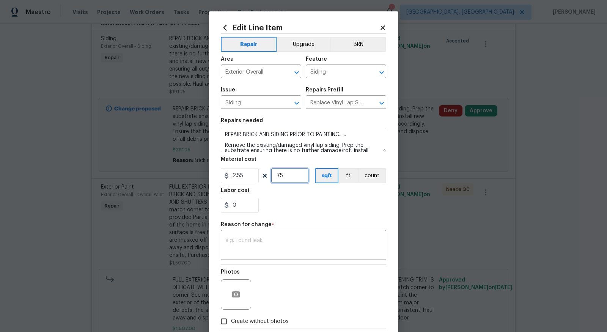
click at [296, 171] on input "75" at bounding box center [290, 175] width 38 height 15
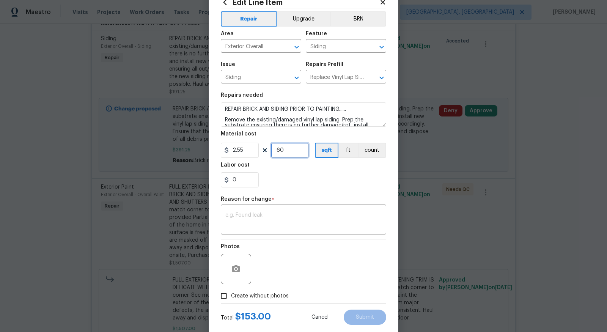
scroll to position [41, 0]
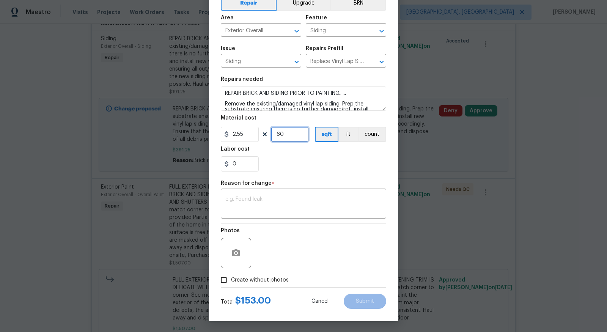
type input "60"
click at [326, 173] on section "Repairs needed REPAIR BRICK AND SIDING PRIOR TO PAINTING...... Remove the exist…" at bounding box center [303, 124] width 165 height 104
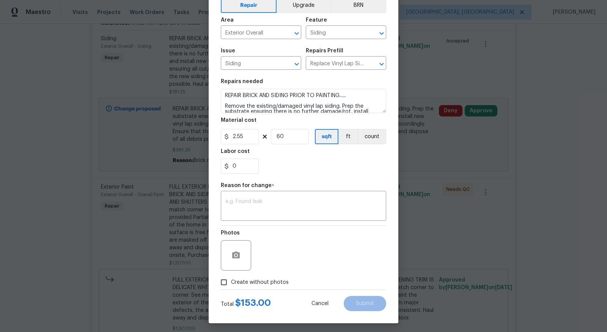
click at [51, 115] on body "Maestro Visits Projects Work Orders Tasks Properties Geo Assignments 1 Cincinna…" at bounding box center [303, 166] width 607 height 332
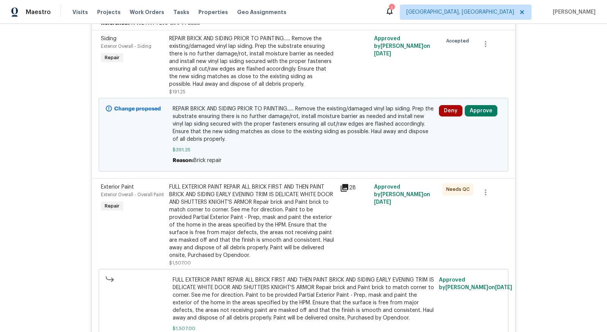
scroll to position [0, 0]
click at [256, 134] on span "REPAIR BRICK AND SIDING PRIOR TO PAINTING...... Remove the existing/damaged vin…" at bounding box center [304, 124] width 262 height 38
click at [250, 55] on div "REPAIR BRICK AND SIDING PRIOR TO PAINTING...... Remove the existing/damaged vin…" at bounding box center [252, 61] width 166 height 53
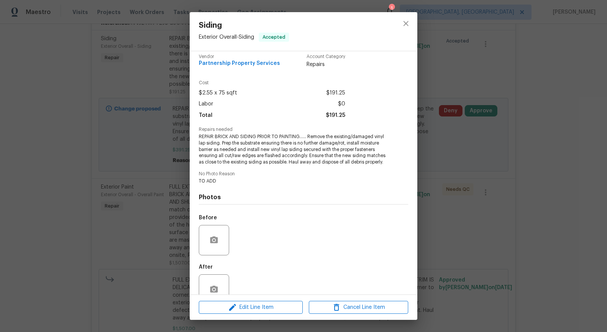
scroll to position [6, 0]
click at [272, 308] on span "Edit Line Item" at bounding box center [250, 307] width 99 height 9
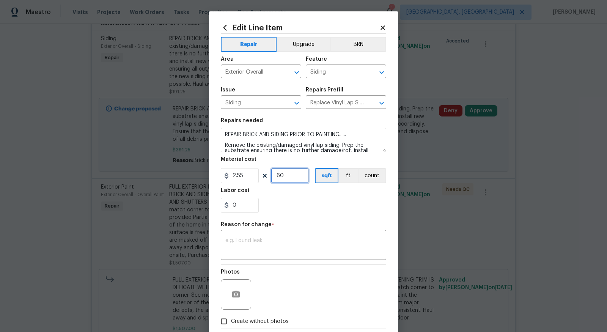
click at [299, 176] on input "60" at bounding box center [290, 175] width 38 height 15
click at [310, 210] on div "0" at bounding box center [303, 205] width 165 height 15
click at [385, 27] on icon at bounding box center [382, 27] width 7 height 7
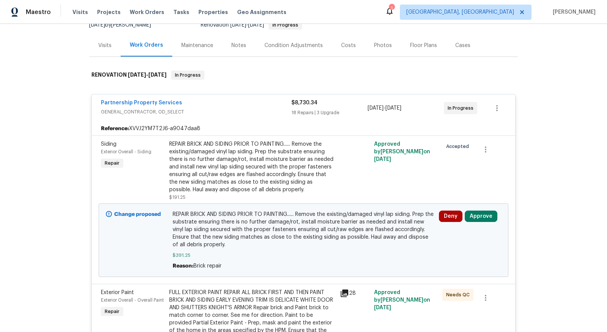
scroll to position [69, 0]
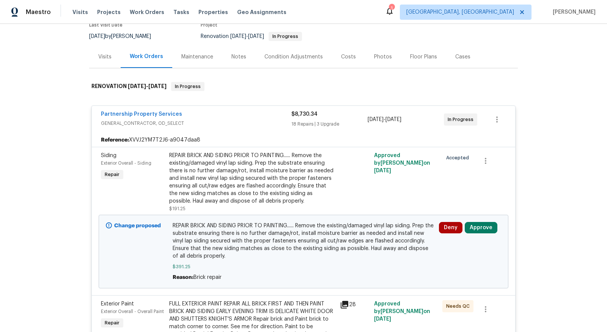
click at [267, 194] on div "REPAIR BRICK AND SIDING PRIOR TO PAINTING...... Remove the existing/damaged vin…" at bounding box center [252, 178] width 166 height 53
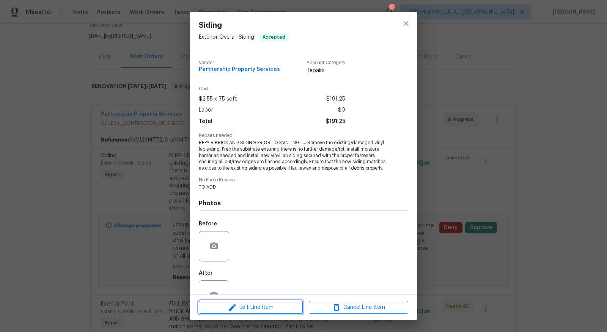
click at [264, 310] on span "Edit Line Item" at bounding box center [250, 307] width 99 height 9
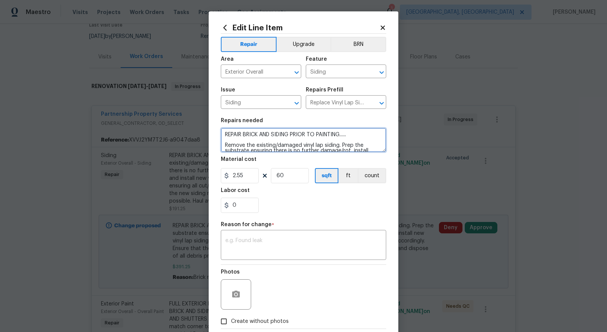
click at [273, 132] on textarea "REPAIR BRICK AND SIDING PRIOR TO PAINTING...... Remove the existing/damaged vin…" at bounding box center [303, 140] width 165 height 24
click at [293, 133] on textarea "REPAIR BRICK AND SIDING PRIOR TO PAINTING...... Remove the existing/damaged vin…" at bounding box center [303, 140] width 165 height 24
type textarea "REPAIR SIDING PRIOR TO PAINTING...... Remove the existing/damaged vinyl lap sid…"
click at [292, 195] on div "Labor cost" at bounding box center [303, 193] width 165 height 10
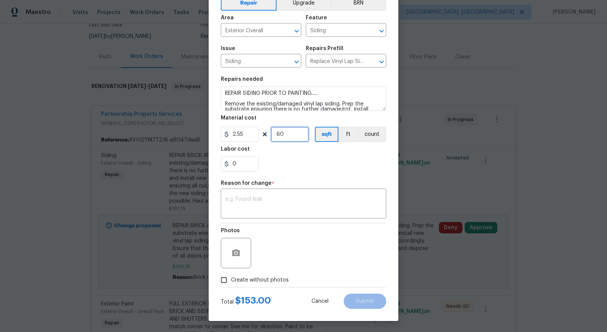
click at [293, 131] on input "60" at bounding box center [290, 134] width 38 height 15
click at [303, 200] on textarea at bounding box center [303, 205] width 156 height 16
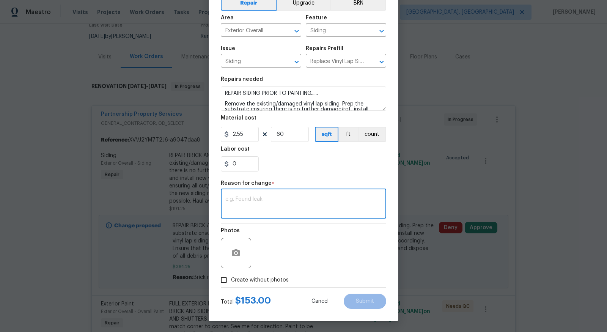
click at [303, 200] on textarea at bounding box center [303, 205] width 156 height 16
click at [303, 200] on textarea "S" at bounding box center [303, 205] width 156 height 16
click at [227, 201] on textarea "EPARATE LINE ITEM FOR BRICK" at bounding box center [303, 205] width 156 height 16
type textarea "SEPARATE LINE ITEM FOR BRICK"
click at [362, 297] on button "Submit" at bounding box center [365, 301] width 42 height 15
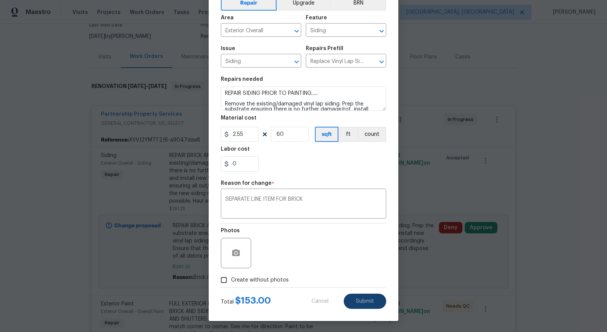
type textarea "REPAIR BRICK AND SIDING PRIOR TO PAINTING...... Remove the existing/damaged vin…"
type input "75"
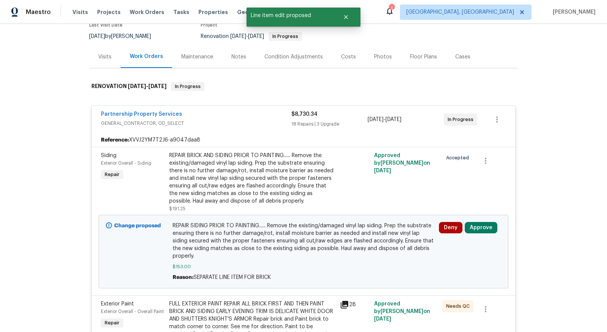
scroll to position [0, 0]
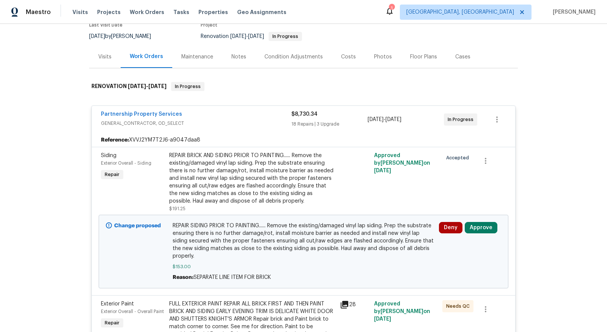
click at [254, 120] on span "GENERAL_CONTRACTOR, OD_SELECT" at bounding box center [196, 124] width 190 height 8
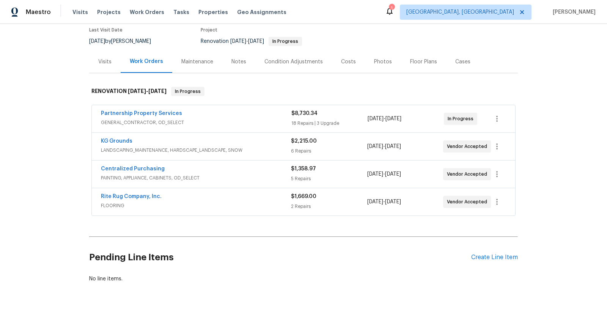
click at [254, 120] on span "GENERAL_CONTRACTOR, OD_SELECT" at bounding box center [196, 123] width 190 height 8
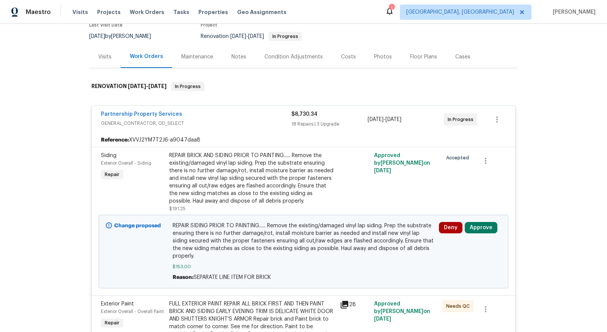
click at [145, 120] on span "GENERAL_CONTRACTOR, OD_SELECT" at bounding box center [196, 124] width 190 height 8
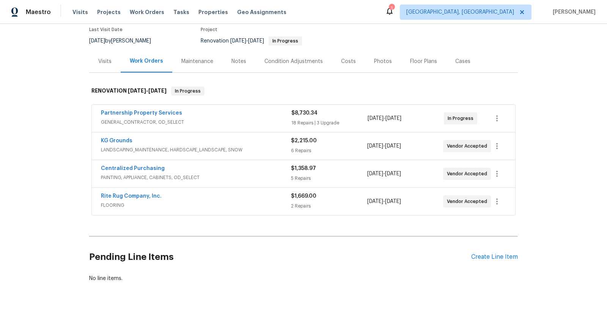
scroll to position [64, 0]
click at [145, 115] on span "Partnership Property Services" at bounding box center [141, 114] width 81 height 8
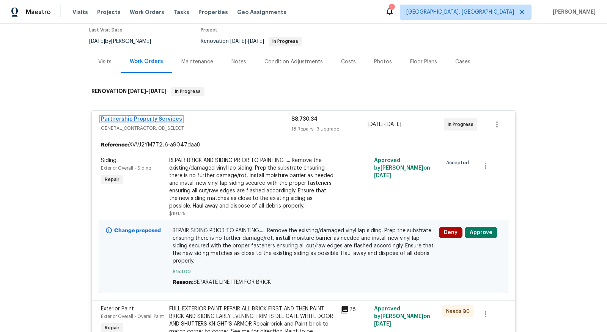
click at [145, 116] on link "Partnership Property Services" at bounding box center [141, 118] width 81 height 5
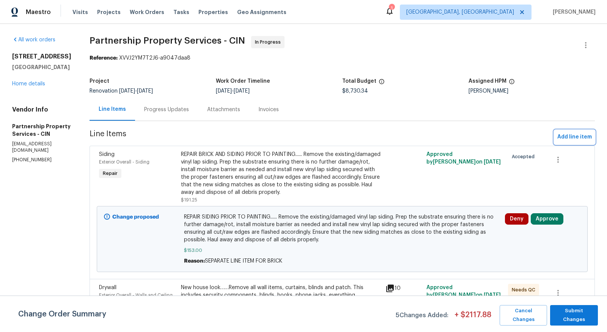
click at [579, 132] on span "Add line item" at bounding box center [574, 136] width 35 height 9
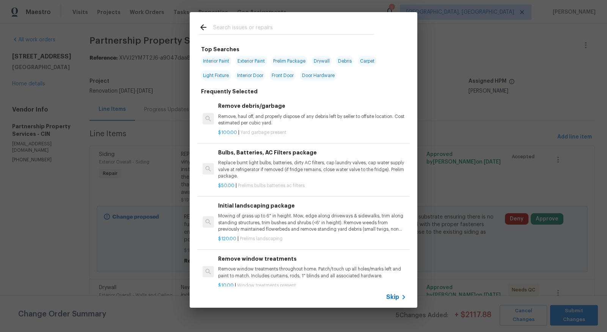
click at [294, 28] on input "text" at bounding box center [293, 28] width 161 height 11
type input "BRICK"
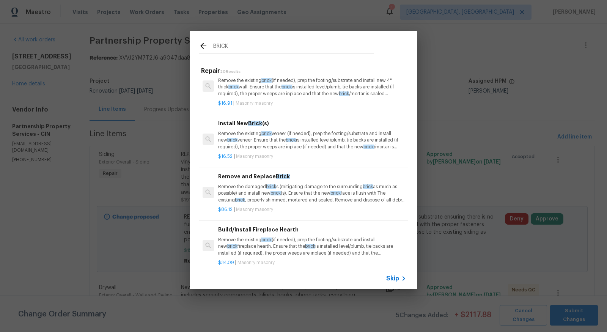
scroll to position [15, 0]
click at [294, 135] on p "Remove the existing brick veneer (if needed), prep the footing/substrate and in…" at bounding box center [312, 140] width 188 height 19
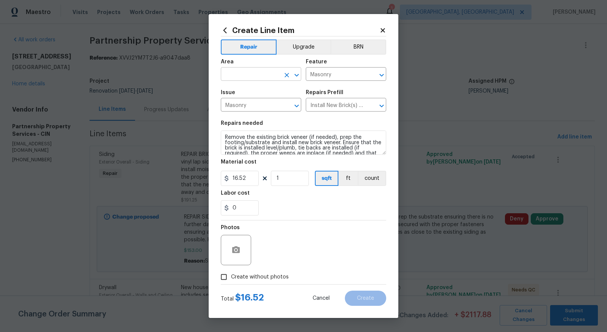
click at [253, 71] on input "text" at bounding box center [250, 75] width 59 height 12
click at [248, 109] on li "Exterior Overall" at bounding box center [261, 104] width 80 height 13
type input "Exterior Overall"
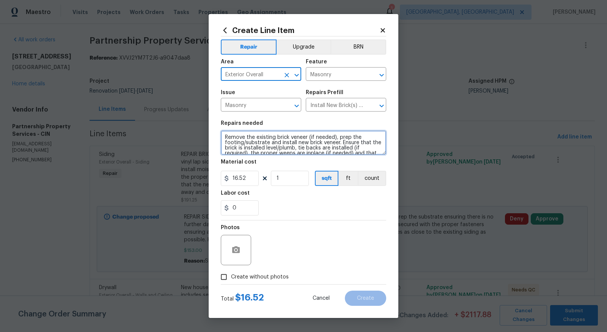
click at [225, 137] on textarea "Remove the existing brick veneer (if needed), prep the footing/substrate and in…" at bounding box center [303, 143] width 165 height 24
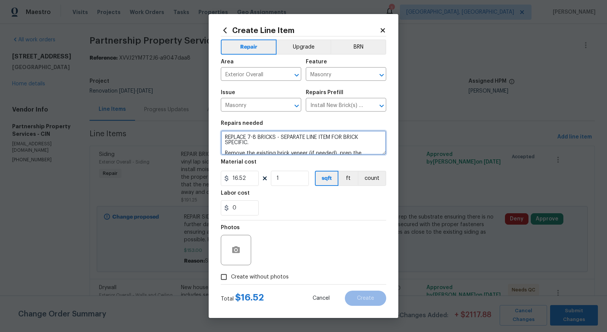
scroll to position [2, 0]
type textarea "REPLACE 7-8 BRICKS - SEPARATE LINE ITEM FOR BRICK SPECIFIC. Remove the existing…"
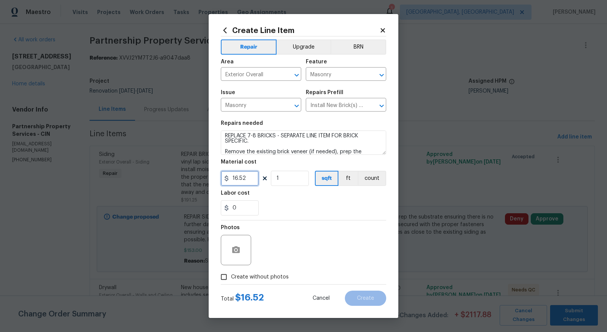
click at [249, 178] on input "16.52" at bounding box center [240, 178] width 38 height 15
type input "375"
click at [228, 276] on input "Create without photos" at bounding box center [224, 277] width 14 height 14
checkbox input "true"
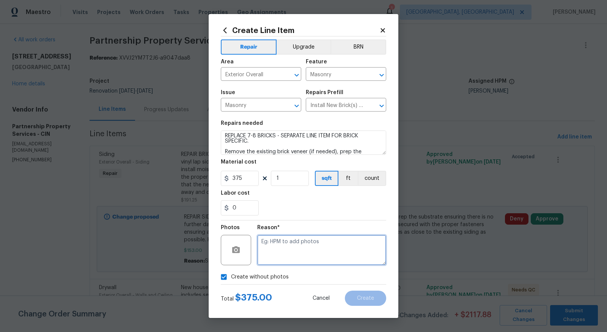
click at [282, 245] on textarea at bounding box center [321, 250] width 129 height 30
type textarea "TO ADD"
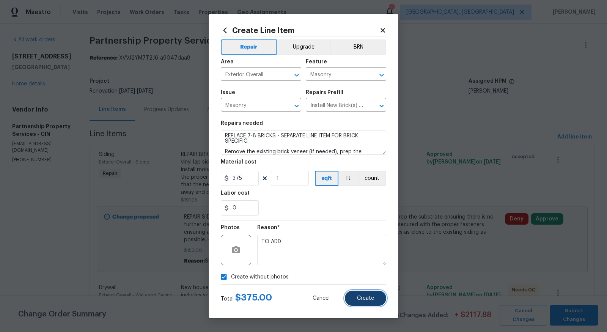
click at [363, 298] on span "Create" at bounding box center [365, 299] width 17 height 6
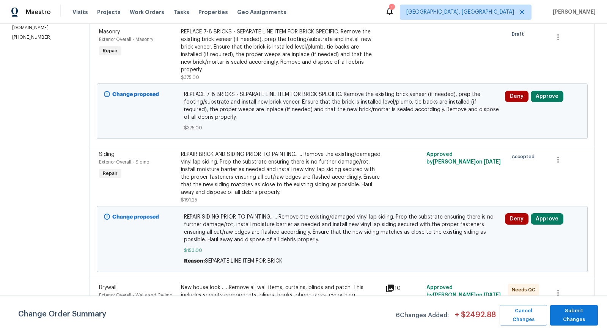
scroll to position [124, 0]
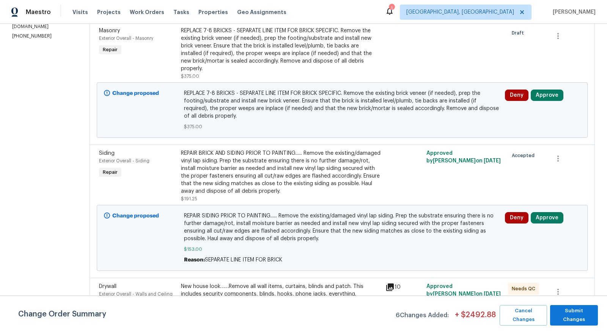
click at [241, 189] on div "REPAIR BRICK AND SIDING PRIOR TO PAINTING...... Remove the existing/damaged vin…" at bounding box center [281, 172] width 200 height 46
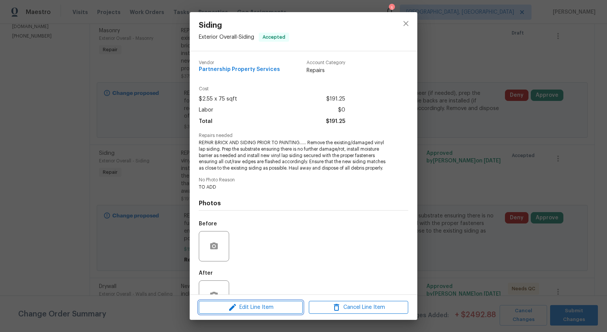
click at [239, 301] on button "Edit Line Item" at bounding box center [251, 307] width 104 height 13
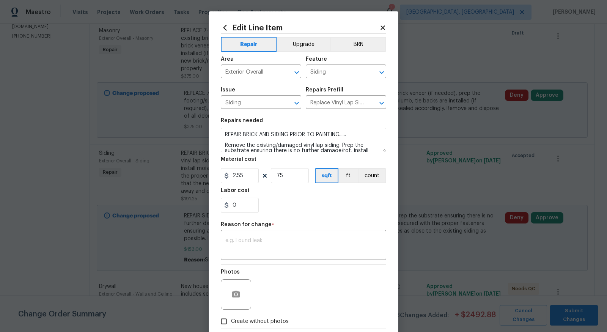
click at [287, 198] on div "0" at bounding box center [303, 205] width 165 height 15
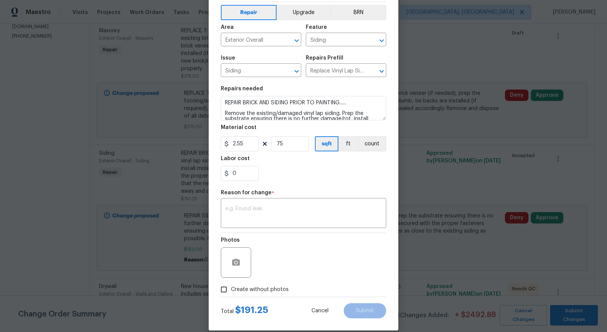
scroll to position [35, 0]
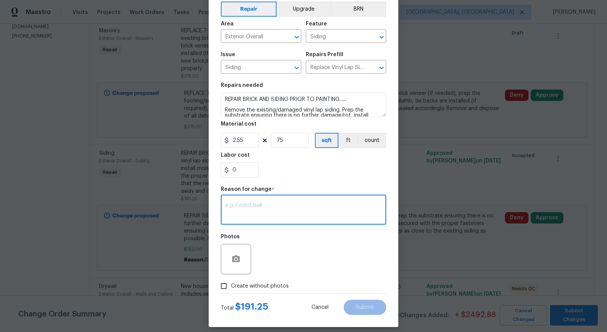
click at [261, 207] on textarea at bounding box center [303, 211] width 156 height 16
click at [299, 142] on input "75" at bounding box center [290, 140] width 38 height 15
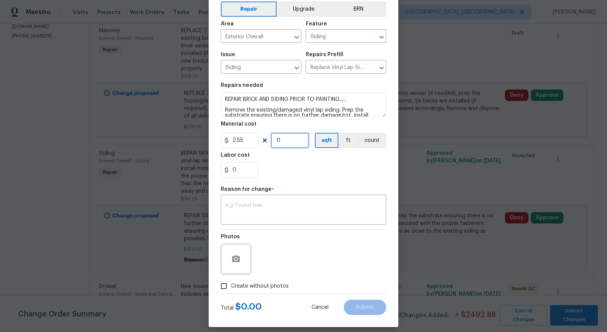
type input "0"
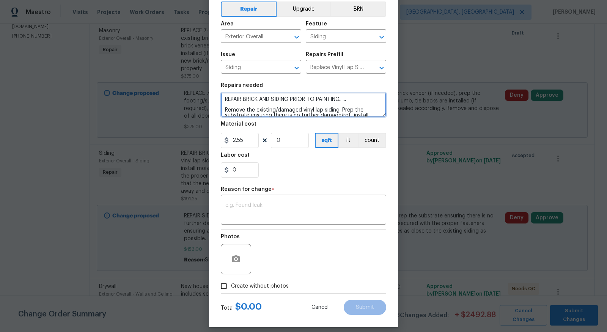
click at [258, 98] on textarea "REPAIR BRICK AND SIDING PRIOR TO PAINTING...... Remove the existing/damaged vin…" at bounding box center [303, 105] width 165 height 24
type textarea "REPAIR SIDING PRIOR TO PAINTING...... Remove the existing/damaged vinyl lap sid…"
click at [290, 150] on section "Repairs needed REPAIR SIDING PRIOR TO PAINTING...... Remove the existing/damage…" at bounding box center [303, 130] width 165 height 104
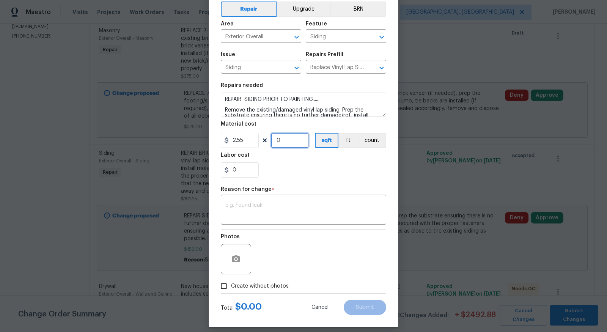
click at [293, 142] on input "0" at bounding box center [290, 140] width 38 height 15
type input "85"
click at [321, 177] on div "0" at bounding box center [303, 169] width 165 height 15
click at [313, 195] on div "Reason for change *" at bounding box center [303, 192] width 165 height 10
click at [310, 201] on div "x ​" at bounding box center [303, 211] width 165 height 28
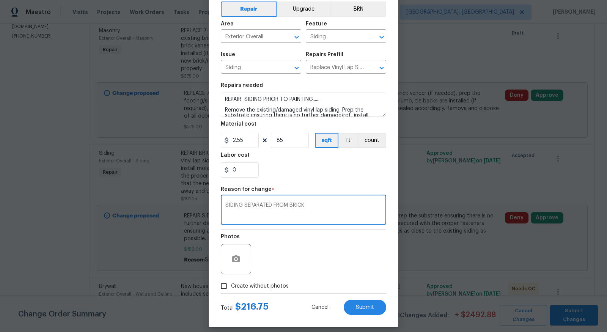
type textarea "SIDING SEPARATED FROM BRICK"
click at [359, 296] on div "Total $ 216.75 Cancel Submit" at bounding box center [303, 304] width 165 height 21
click at [359, 297] on div "Total $ 216.75 Cancel Submit" at bounding box center [303, 304] width 165 height 21
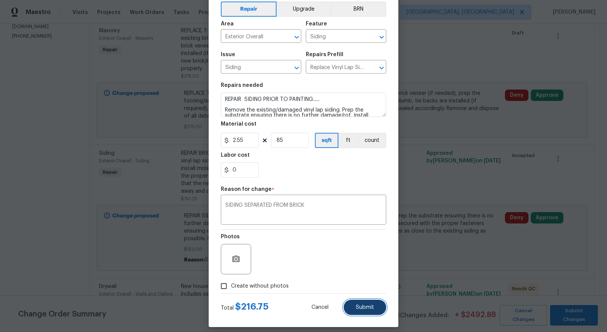
click at [361, 305] on span "Submit" at bounding box center [365, 308] width 18 height 6
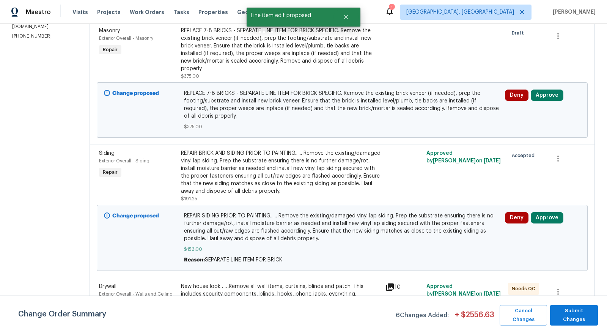
scroll to position [0, 0]
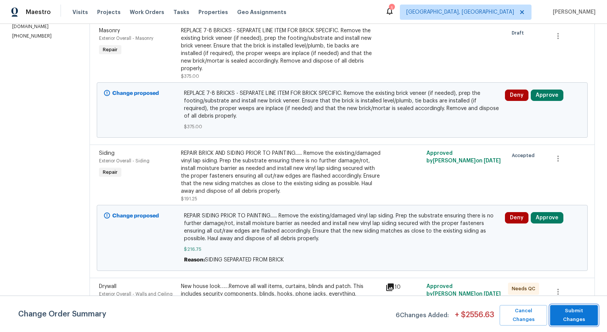
click at [560, 313] on span "Submit Changes" at bounding box center [574, 315] width 40 height 17
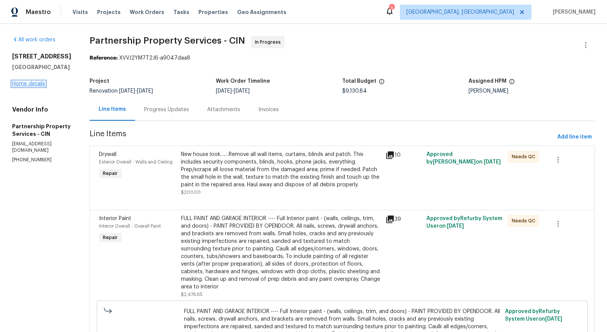
click at [36, 81] on link "Home details" at bounding box center [28, 83] width 33 height 5
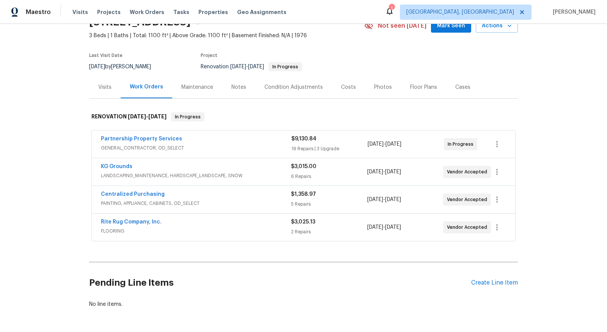
scroll to position [64, 0]
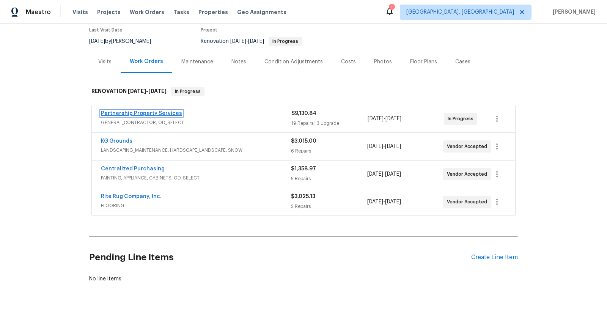
click at [164, 111] on link "Partnership Property Services" at bounding box center [141, 113] width 81 height 5
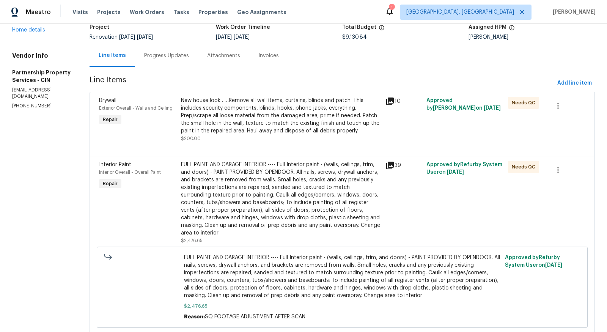
scroll to position [57, 0]
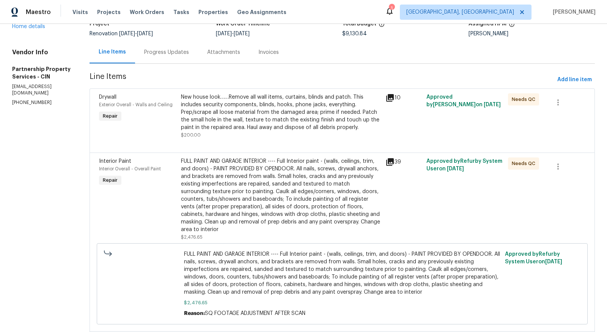
click at [354, 113] on div "New house look……Remove all wall items, curtains, blinds and patch. This include…" at bounding box center [281, 112] width 200 height 38
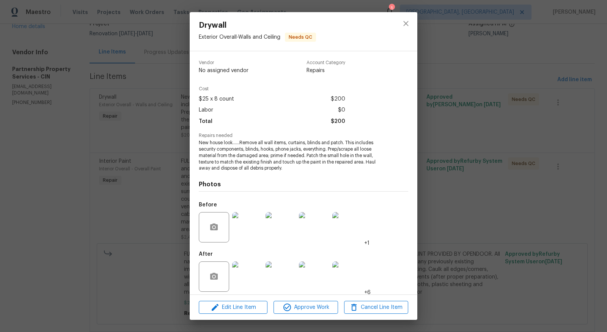
click at [63, 140] on div "Drywall Exterior Overall - Walls and Ceiling Needs QC Vendor No assigned vendor…" at bounding box center [303, 166] width 607 height 332
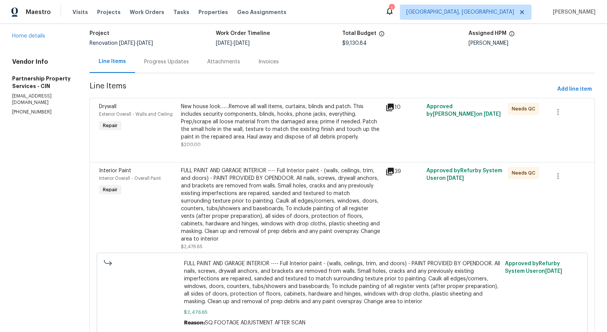
scroll to position [0, 0]
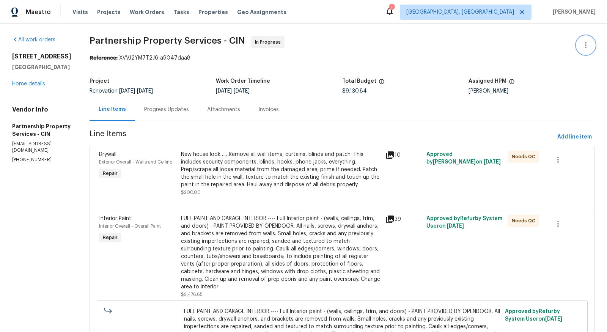
click at [586, 43] on icon "button" at bounding box center [585, 45] width 9 height 9
click at [539, 43] on li "Edit" at bounding box center [561, 45] width 82 height 13
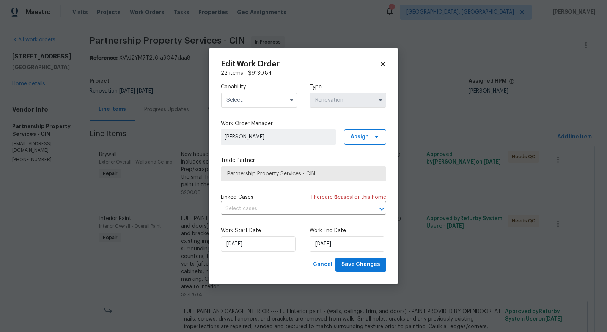
click at [262, 98] on input "text" at bounding box center [259, 100] width 77 height 15
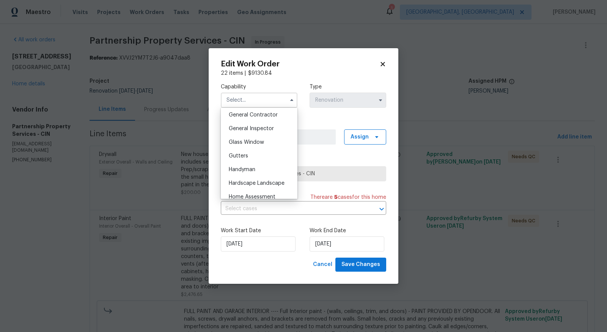
scroll to position [360, 0]
click at [264, 117] on span "General Contractor" at bounding box center [253, 118] width 49 height 5
type input "General Contractor"
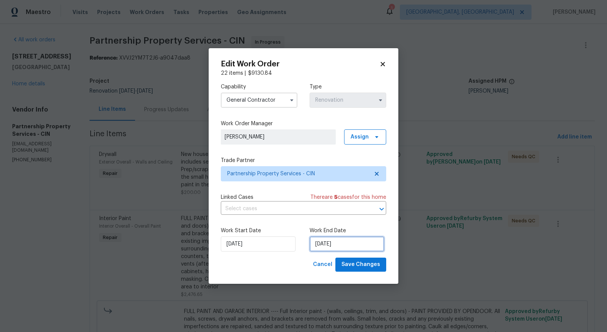
click at [346, 246] on input "8/20/2025" at bounding box center [347, 243] width 75 height 15
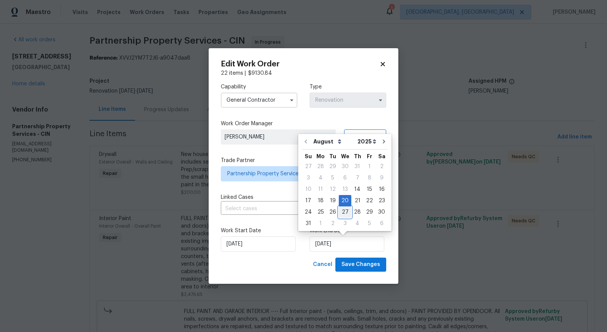
click at [343, 211] on div "27" at bounding box center [345, 212] width 13 height 11
type input "8/27/2025"
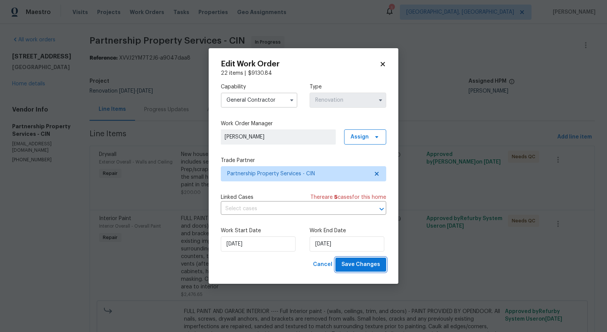
click at [358, 269] on span "Save Changes" at bounding box center [360, 264] width 39 height 9
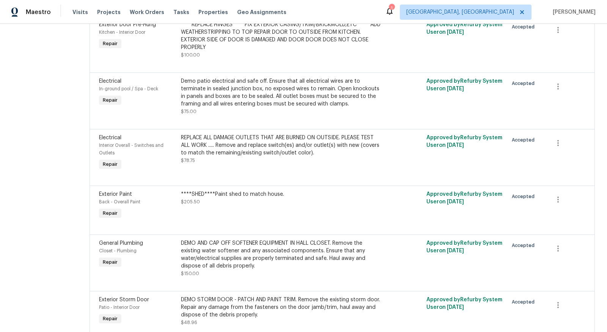
scroll to position [1032, 0]
click at [300, 156] on div "REPLACE ALL DAMAGE OUTLETS THAT ARE BURNED ON OUTSIDE. PLEASE TEST ALL WORK ...…" at bounding box center [281, 144] width 200 height 23
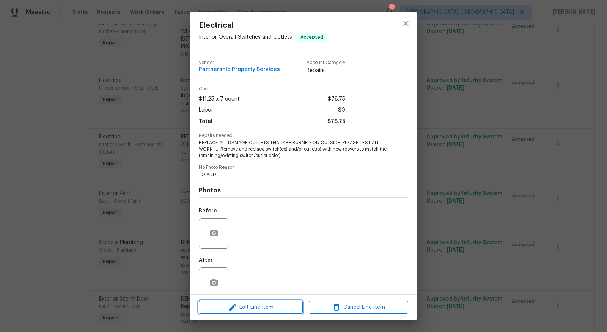
click at [258, 313] on button "Edit Line Item" at bounding box center [251, 307] width 104 height 13
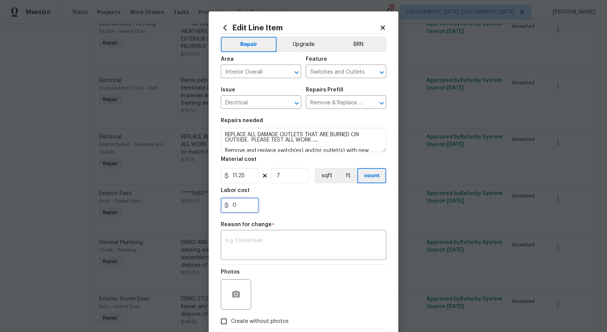
click at [242, 204] on input "0" at bounding box center [240, 205] width 38 height 15
click at [286, 179] on input "7" at bounding box center [290, 175] width 38 height 15
click at [239, 206] on input "0" at bounding box center [240, 205] width 38 height 15
type input "50"
click at [250, 248] on textarea at bounding box center [303, 246] width 156 height 16
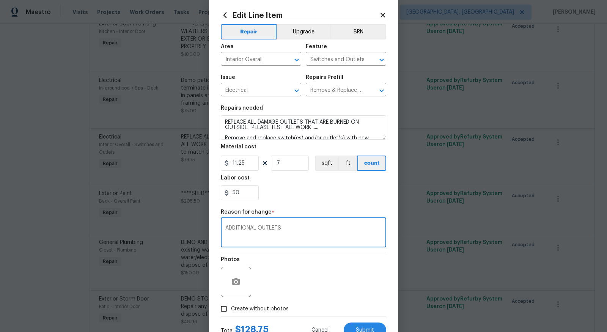
scroll to position [25, 0]
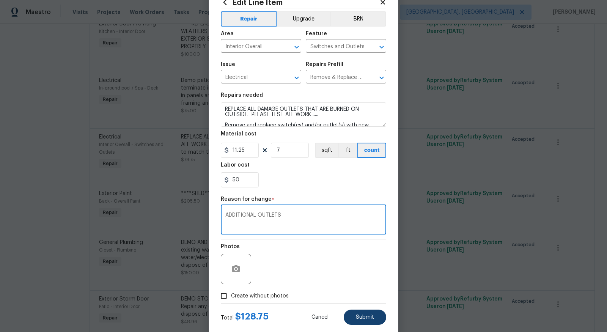
type textarea "ADDITIONAL OUTLETS"
click at [364, 312] on button "Submit" at bounding box center [365, 317] width 42 height 15
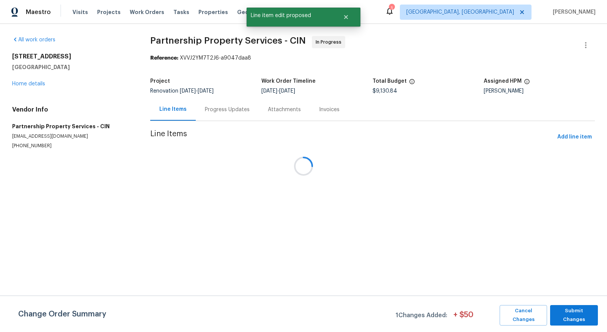
scroll to position [0, 0]
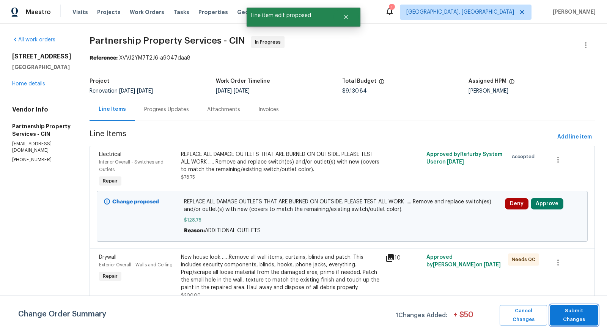
click at [583, 320] on button "Submit Changes" at bounding box center [574, 315] width 48 height 20
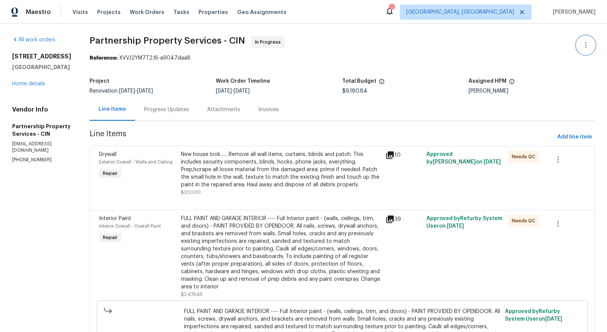
click at [582, 41] on icon "button" at bounding box center [585, 45] width 9 height 9
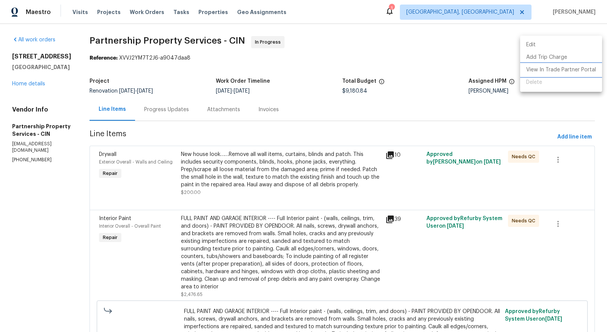
click at [568, 72] on li "View In Trade Partner Portal" at bounding box center [561, 70] width 82 height 13
click at [422, 50] on div at bounding box center [303, 166] width 607 height 332
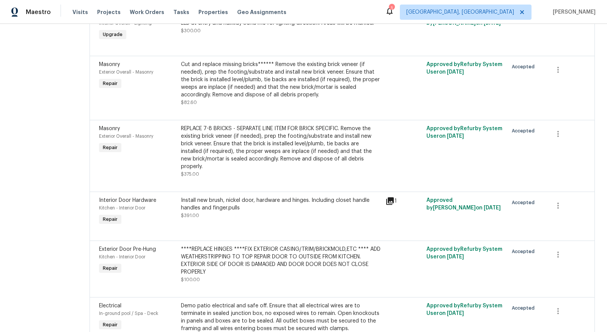
scroll to position [808, 0]
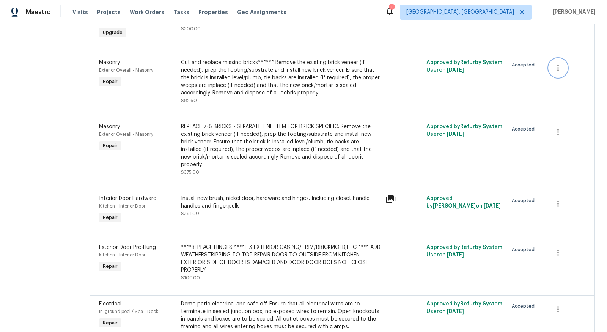
click at [566, 77] on button "button" at bounding box center [558, 68] width 18 height 18
click at [566, 96] on li "Cancel" at bounding box center [566, 97] width 29 height 13
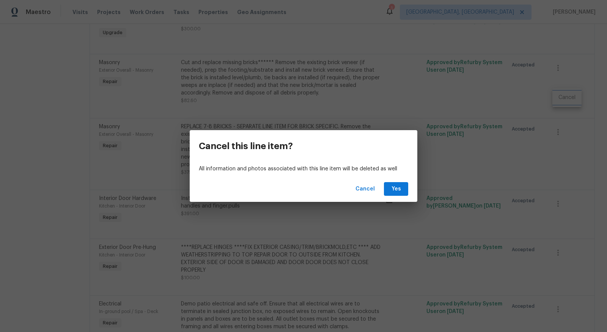
click at [566, 96] on div "Cancel this line item? All information and photos associated with this line ite…" at bounding box center [303, 166] width 607 height 332
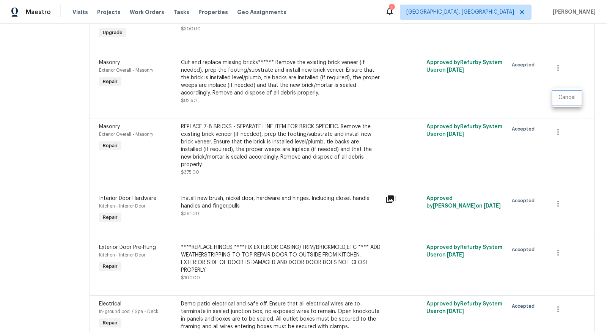
click at [566, 96] on li "Cancel" at bounding box center [566, 97] width 29 height 13
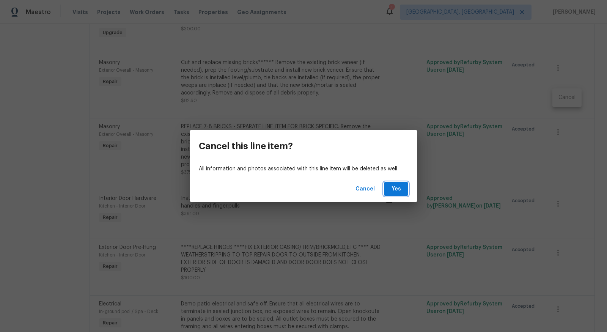
click at [404, 189] on button "Yes" at bounding box center [396, 189] width 24 height 14
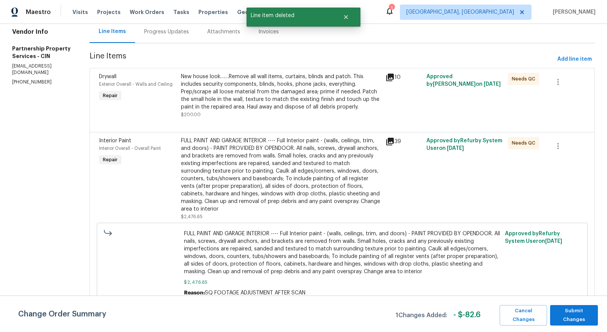
scroll to position [80, 0]
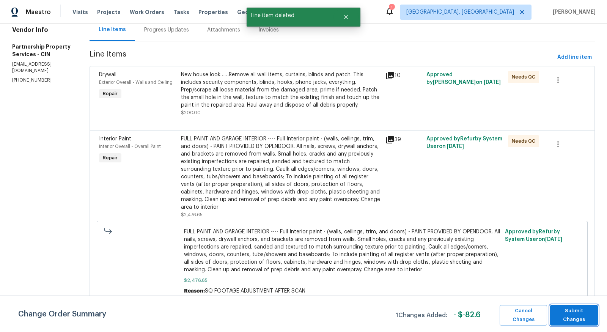
click at [575, 313] on span "Submit Changes" at bounding box center [574, 315] width 40 height 17
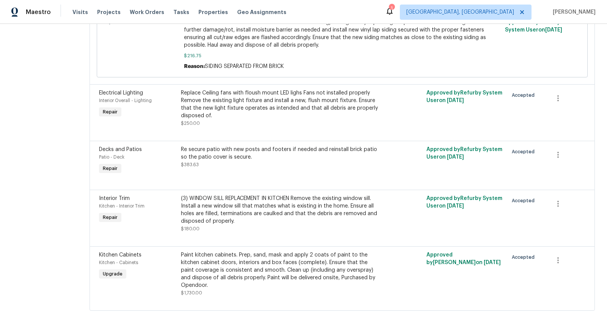
scroll to position [1489, 0]
click at [285, 147] on div "Re secure patio with new posts and footers if needed and reinstall brick patio …" at bounding box center [281, 153] width 200 height 15
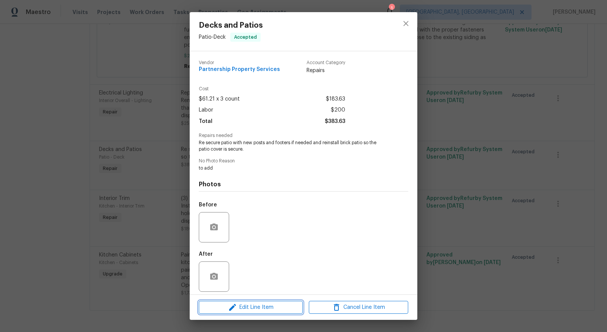
click at [261, 308] on span "Edit Line Item" at bounding box center [250, 307] width 99 height 9
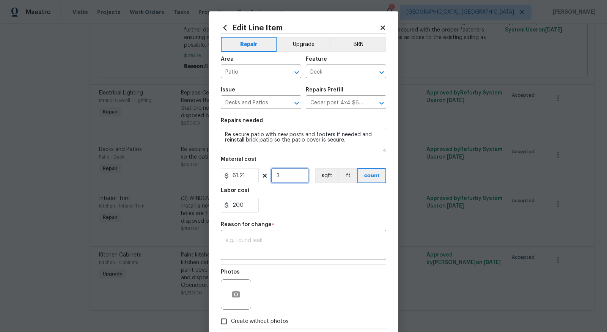
click at [285, 179] on input "3" at bounding box center [290, 175] width 38 height 15
type input "4"
click at [253, 214] on section "Repairs needed Re secure patio with new posts and footers if needed and reinsta…" at bounding box center [303, 165] width 165 height 104
click at [280, 234] on div "x ​" at bounding box center [303, 246] width 165 height 28
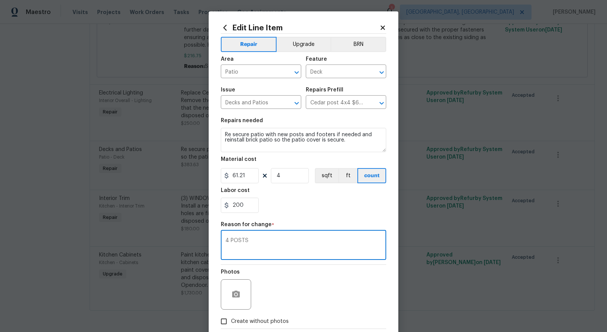
type textarea "4 POSTS"
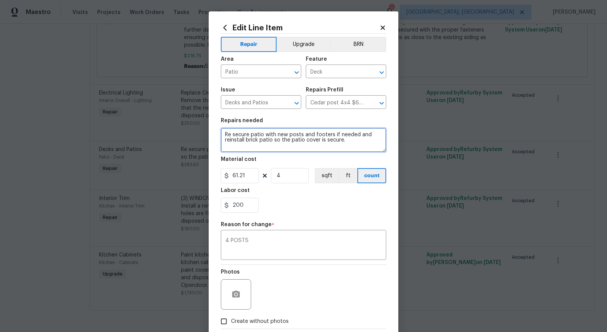
click at [225, 132] on textarea "Re secure patio with new posts and footers if needed and reinstall brick patio …" at bounding box center [303, 140] width 165 height 24
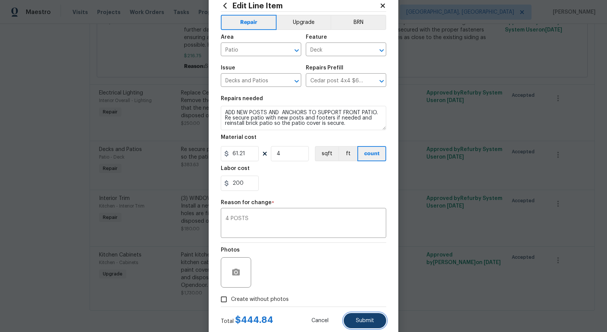
click at [372, 313] on button "Submit" at bounding box center [365, 320] width 42 height 15
type textarea "Re secure patio with new posts and footers if needed and reinstall brick patio …"
type input "3"
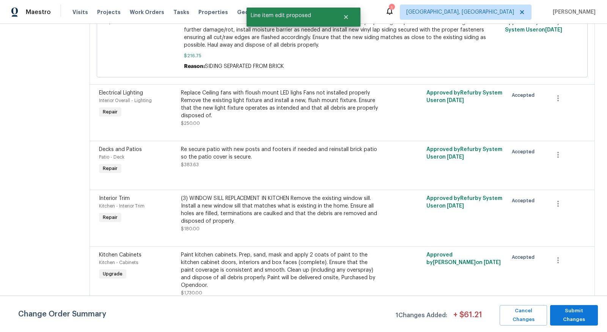
scroll to position [0, 0]
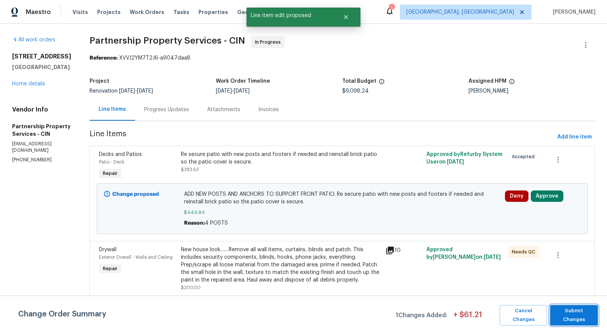
click at [571, 316] on span "Submit Changes" at bounding box center [574, 315] width 40 height 17
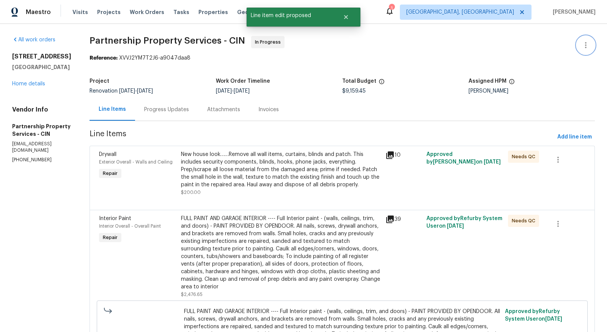
click at [587, 45] on icon "button" at bounding box center [585, 45] width 9 height 9
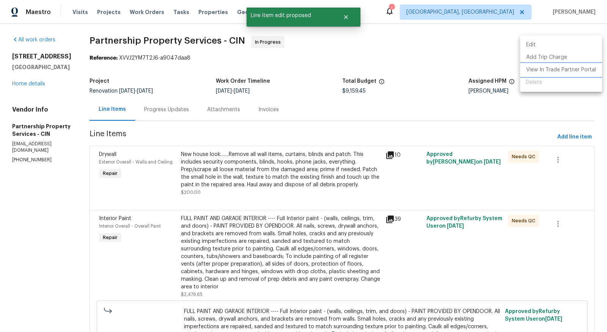
click at [571, 69] on li "View In Trade Partner Portal" at bounding box center [561, 70] width 82 height 13
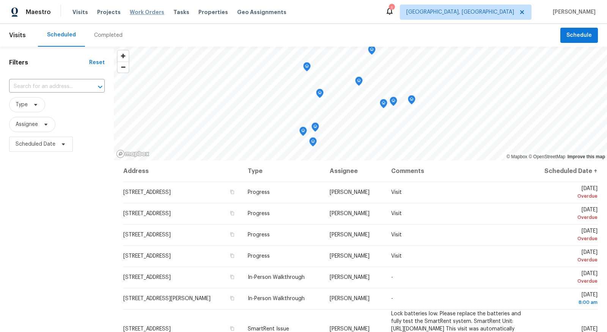
click at [141, 8] on span "Work Orders" at bounding box center [147, 12] width 35 height 8
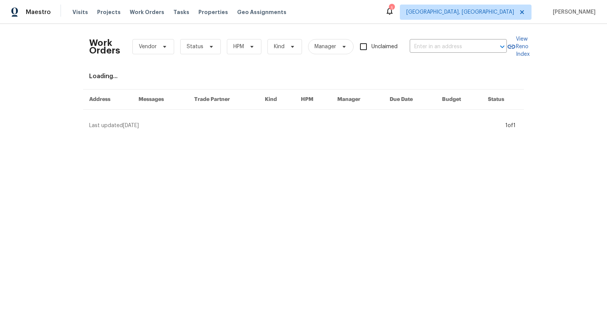
click at [463, 40] on div "Work Orders Vendor Status HPM Kind Manager Unclaimed ​" at bounding box center [298, 46] width 418 height 33
click at [462, 44] on input "text" at bounding box center [448, 47] width 76 height 12
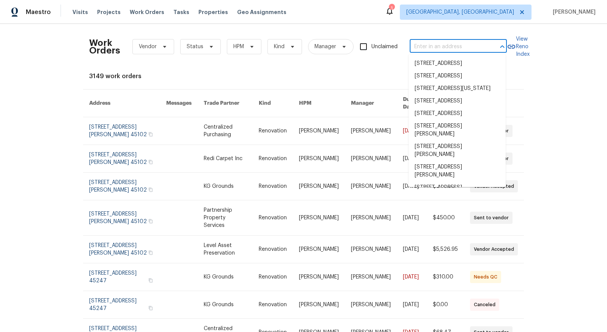
type input "O"
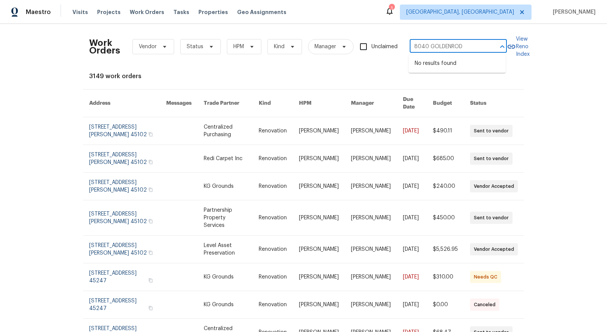
type input "8040 GOLDENROD"
click at [514, 15] on span "[GEOGRAPHIC_DATA], [GEOGRAPHIC_DATA]" at bounding box center [460, 12] width 108 height 8
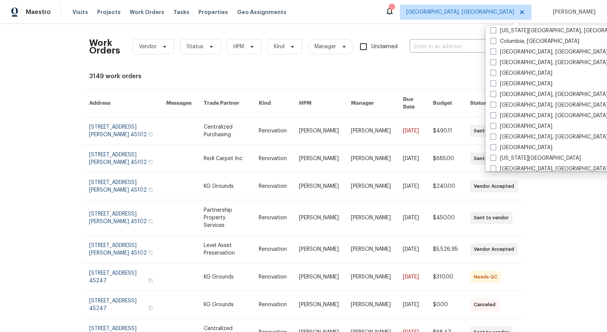
scroll to position [168, 0]
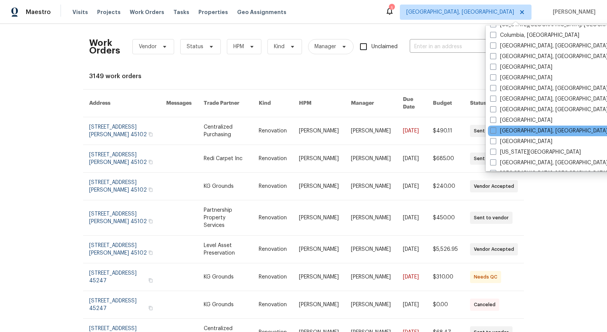
click at [515, 134] on div "[GEOGRAPHIC_DATA], [GEOGRAPHIC_DATA]" at bounding box center [564, 131] width 153 height 11
click at [491, 129] on span at bounding box center [493, 130] width 6 height 6
click at [491, 129] on input "[GEOGRAPHIC_DATA], [GEOGRAPHIC_DATA]" at bounding box center [492, 129] width 5 height 5
checkbox input "true"
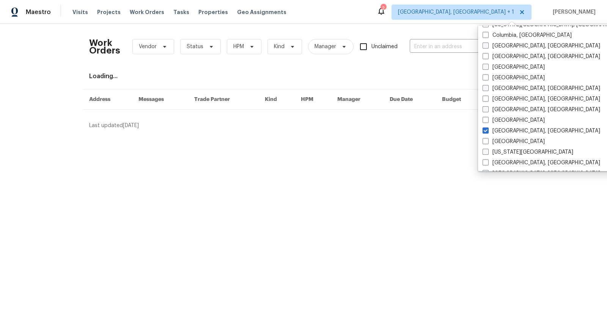
click at [339, 72] on div "Work Orders Vendor Status HPM Kind Manager Unclaimed ​ View Reno Index Loading.…" at bounding box center [303, 79] width 429 height 99
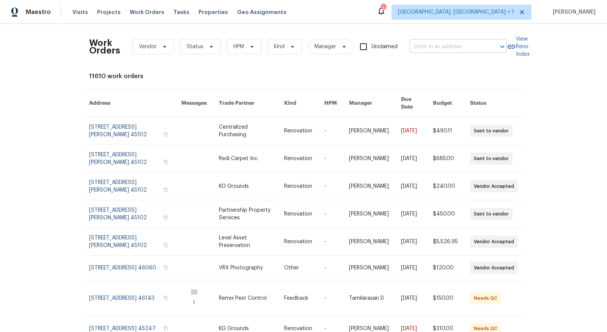
click at [425, 44] on input "text" at bounding box center [448, 47] width 76 height 12
type input "8040"
click at [439, 65] on li "[STREET_ADDRESS]" at bounding box center [457, 63] width 97 height 13
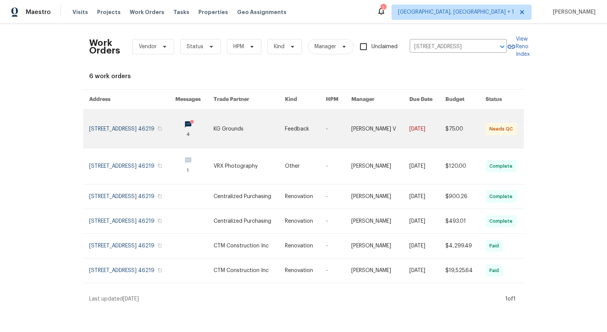
click at [134, 124] on link at bounding box center [132, 129] width 86 height 38
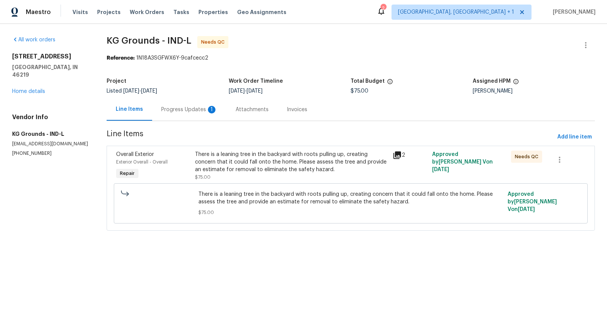
click at [198, 108] on div "Progress Updates 1" at bounding box center [189, 110] width 56 height 8
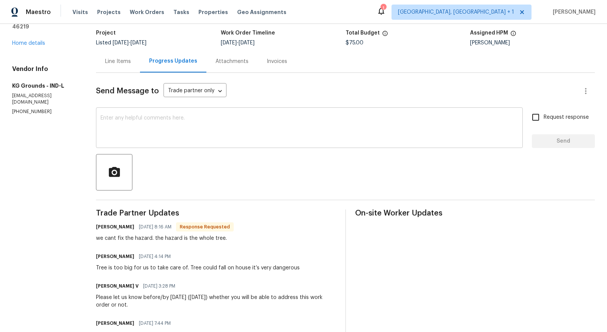
scroll to position [51, 0]
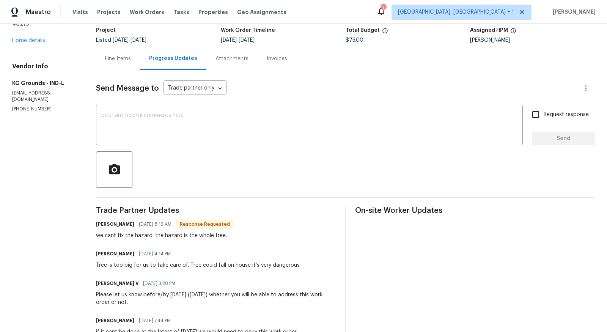
click at [112, 61] on div "Line Items" at bounding box center [118, 59] width 26 height 8
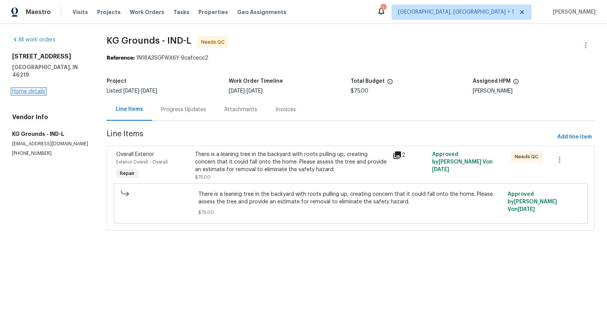
click at [24, 89] on link "Home details" at bounding box center [28, 91] width 33 height 5
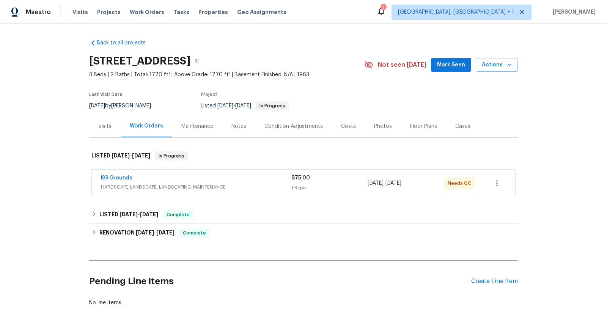
click at [234, 125] on div "Notes" at bounding box center [238, 127] width 15 height 8
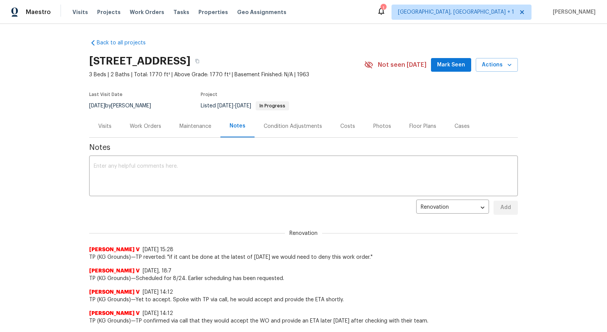
click at [142, 129] on div "Work Orders" at bounding box center [145, 127] width 31 height 8
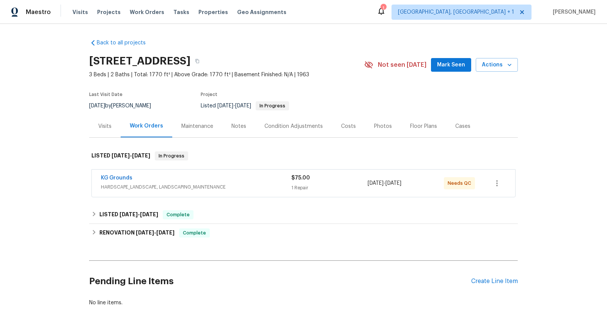
scroll to position [25, 0]
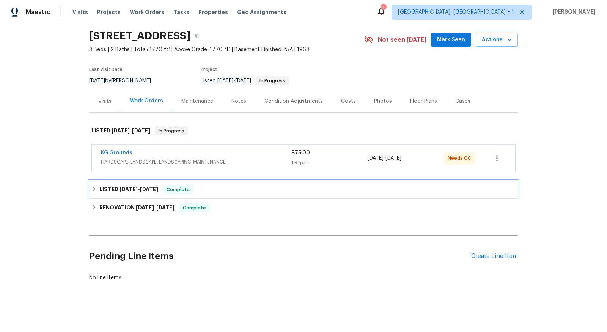
click at [140, 183] on div "LISTED [DATE] - [DATE] Complete" at bounding box center [303, 190] width 429 height 18
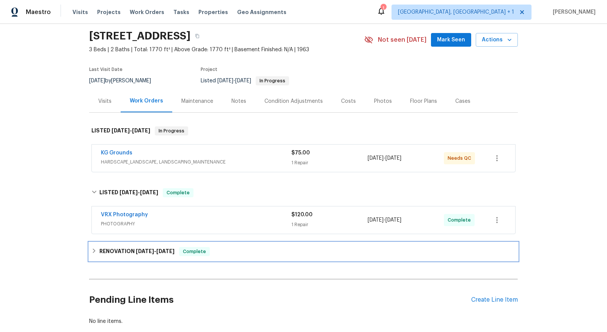
click at [142, 248] on span "[DATE]" at bounding box center [145, 250] width 18 height 5
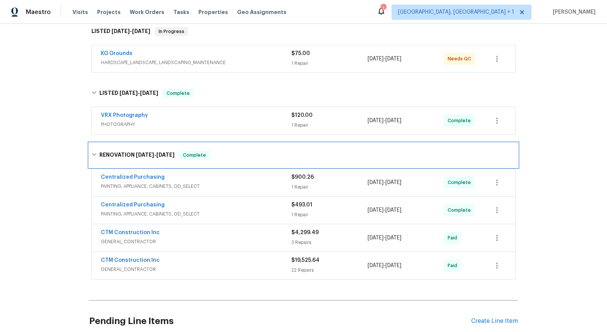
scroll to position [125, 0]
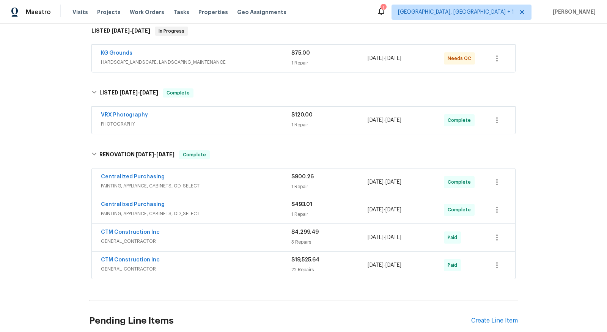
click at [143, 256] on span "CTM Construction Inc" at bounding box center [130, 260] width 59 height 8
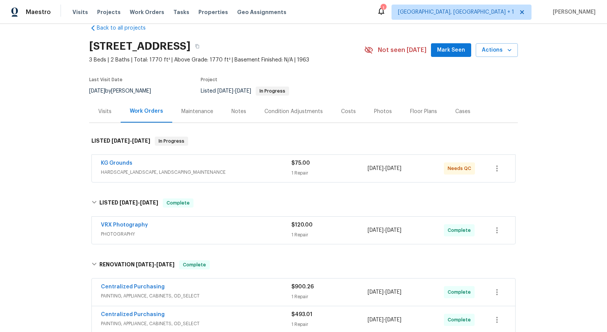
scroll to position [0, 0]
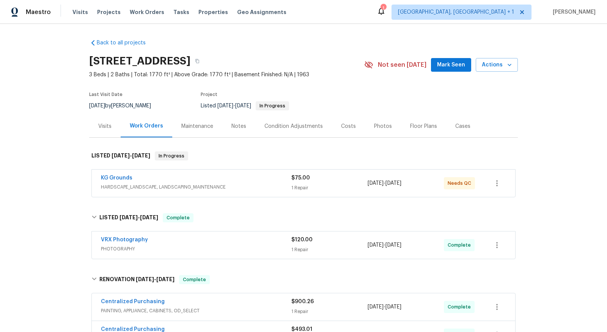
click at [106, 126] on div "Visits" at bounding box center [104, 127] width 13 height 8
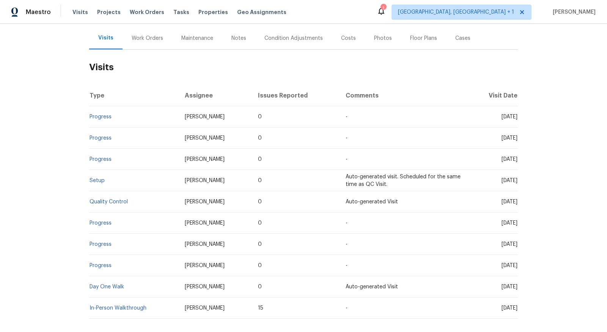
scroll to position [126, 0]
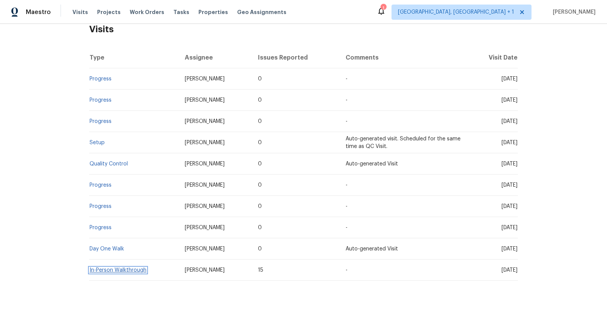
click at [143, 272] on link "In-Person Walkthrough" at bounding box center [118, 269] width 57 height 5
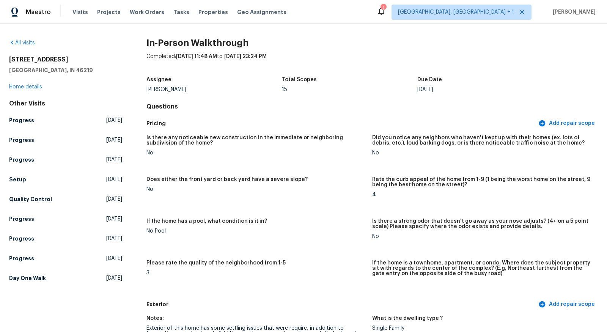
click at [40, 90] on div "[STREET_ADDRESS] Home details" at bounding box center [65, 73] width 113 height 35
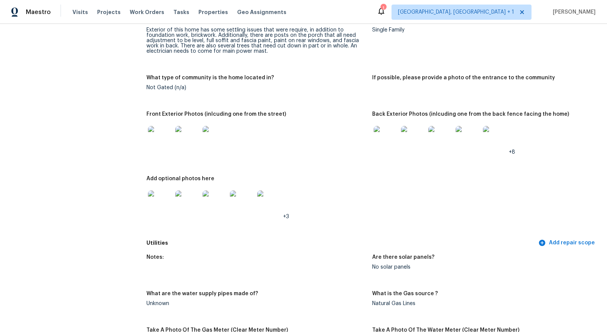
scroll to position [309, 0]
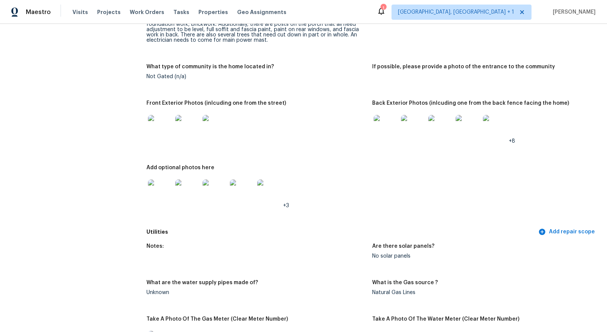
click at [277, 193] on img at bounding box center [269, 191] width 24 height 24
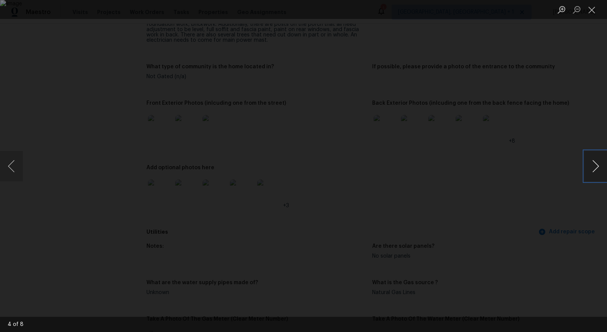
click at [589, 164] on button "Next image" at bounding box center [595, 166] width 23 height 30
click at [597, 164] on button "Next image" at bounding box center [595, 166] width 23 height 30
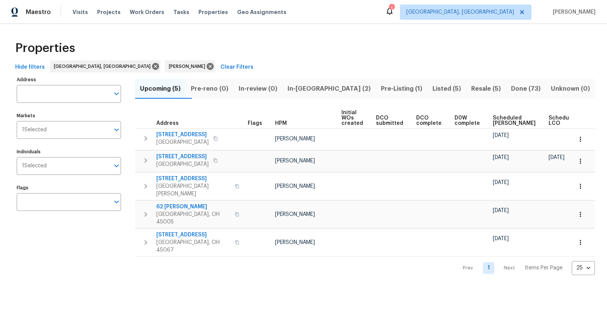
click at [328, 88] on span "In-[GEOGRAPHIC_DATA] (2)" at bounding box center [329, 88] width 84 height 11
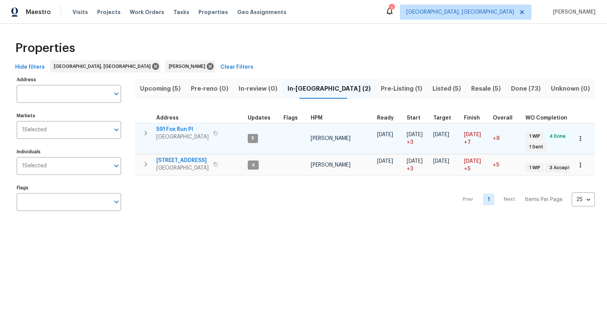
click at [178, 145] on tr "[STREET_ADDRESS][PERSON_NAME] 5 [PERSON_NAME] [DATE] [DATE] + 3 [DATE] [DATE] +…" at bounding box center [462, 138] width 655 height 31
click at [178, 134] on span "[GEOGRAPHIC_DATA]" at bounding box center [182, 137] width 52 height 8
click at [193, 135] on span "[GEOGRAPHIC_DATA]" at bounding box center [182, 137] width 52 height 8
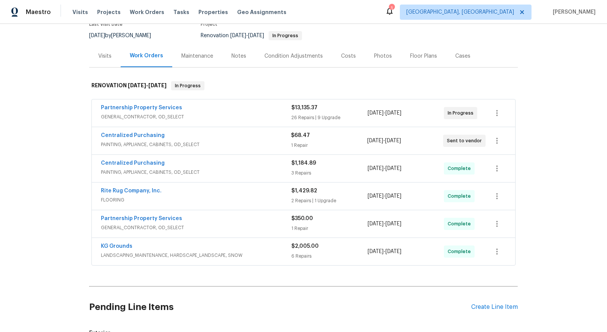
scroll to position [58, 0]
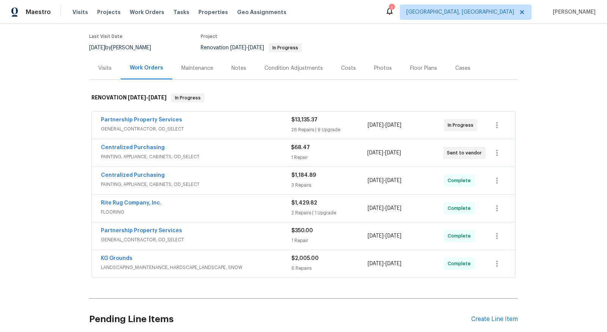
click at [133, 129] on span "GENERAL_CONTRACTOR, OD_SELECT" at bounding box center [196, 129] width 190 height 8
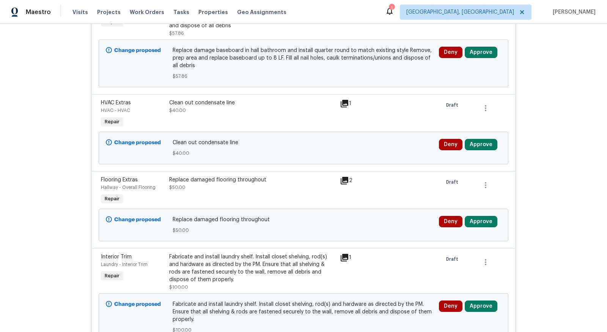
scroll to position [232, 0]
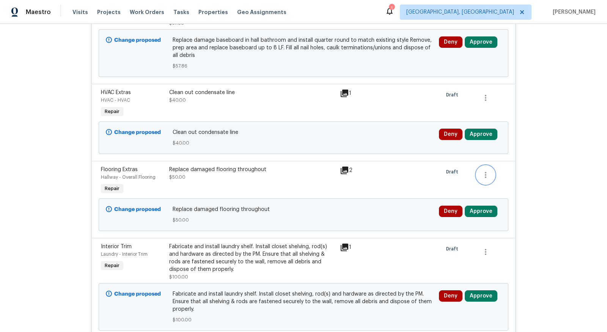
click at [486, 178] on icon "button" at bounding box center [485, 174] width 9 height 9
click at [29, 171] on div at bounding box center [303, 166] width 607 height 332
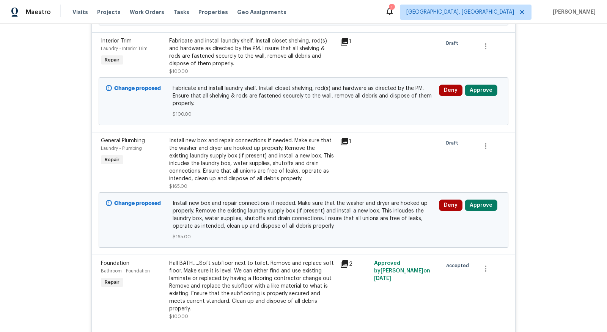
scroll to position [439, 0]
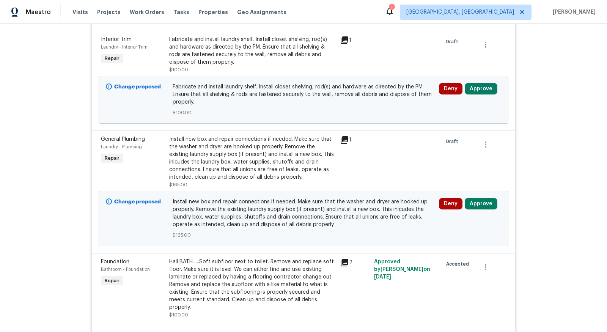
click at [245, 167] on div "Install new box and repair connections if needed. Make sure that the washer and…" at bounding box center [252, 158] width 166 height 46
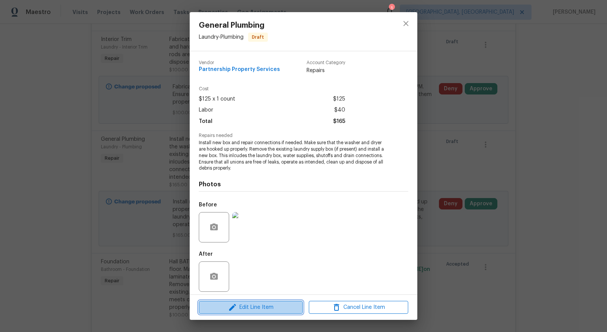
click at [239, 305] on span "Edit Line Item" at bounding box center [250, 307] width 99 height 9
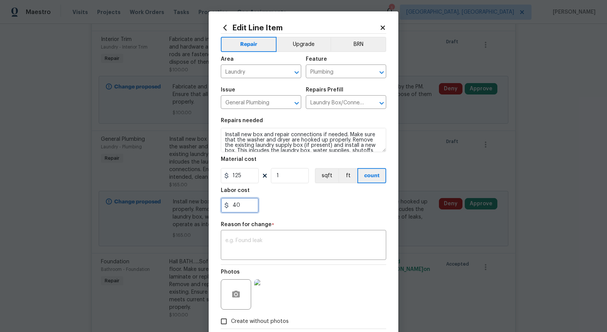
click at [252, 203] on input "40" at bounding box center [240, 205] width 38 height 15
type input "4"
click at [267, 244] on textarea at bounding box center [303, 246] width 156 height 16
type input "0"
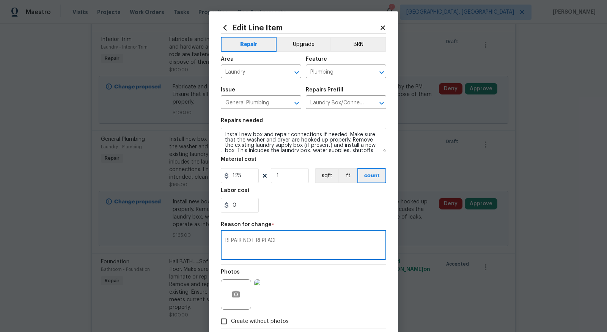
type textarea "REPAIR NOT REPLACE"
click at [274, 134] on textarea "Install new box and repair connections if needed. Make sure that the washer and…" at bounding box center [303, 140] width 165 height 24
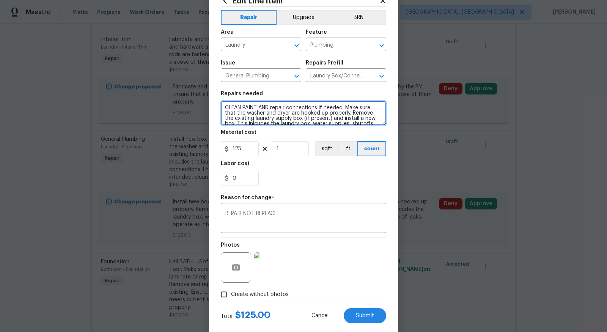
scroll to position [41, 0]
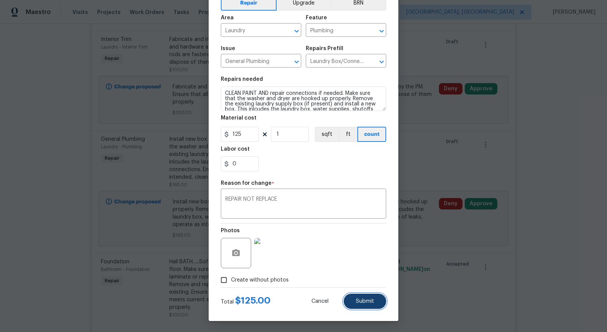
click at [365, 299] on span "Submit" at bounding box center [365, 302] width 18 height 6
type textarea "Install new box and repair connections if needed. Make sure that the washer and…"
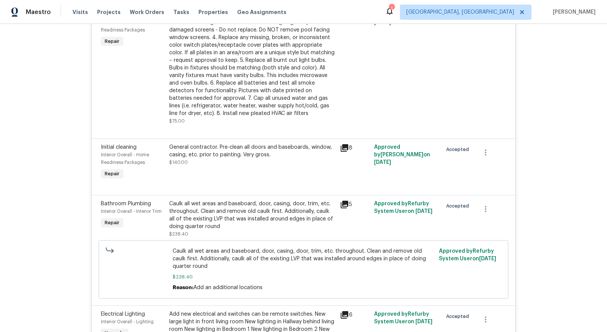
scroll to position [1804, 0]
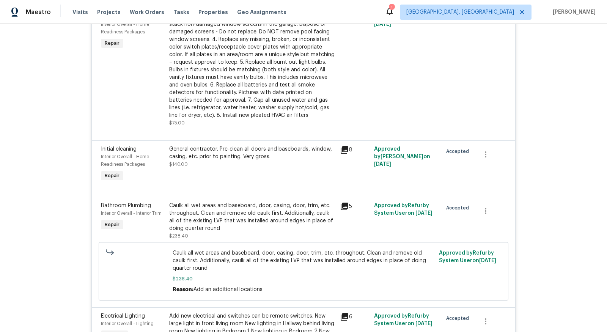
click at [260, 154] on div "General contractor. Pre-clean all doors and baseboards, window, casing, etc. pr…" at bounding box center [252, 152] width 166 height 15
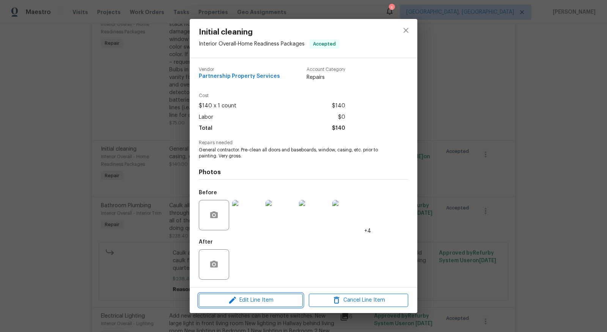
click at [254, 300] on span "Edit Line Item" at bounding box center [250, 300] width 99 height 9
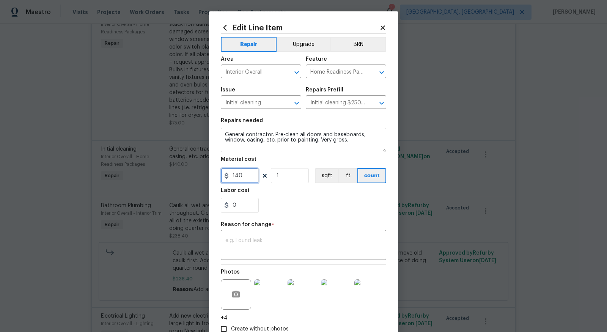
click at [239, 175] on input "140" at bounding box center [240, 175] width 38 height 15
type input "250"
click at [244, 204] on input "0" at bounding box center [240, 205] width 38 height 15
type input "50"
click at [255, 239] on textarea at bounding box center [303, 246] width 156 height 16
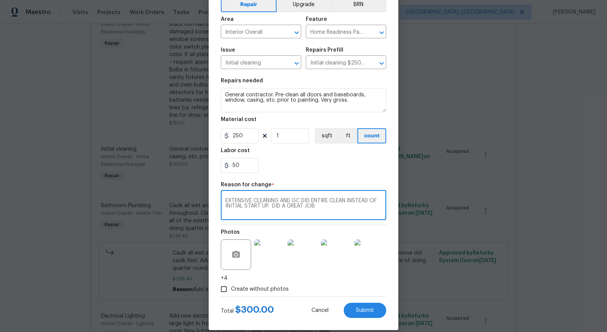
scroll to position [49, 0]
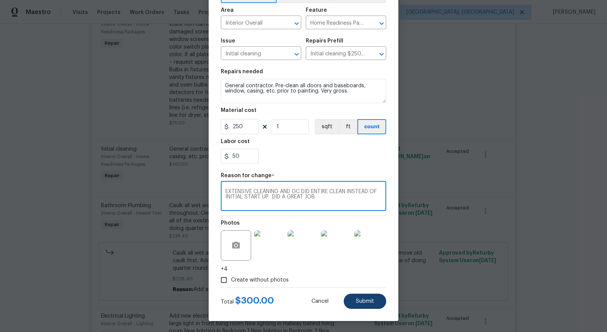
type textarea "EXTENSIVE CLEANING AND GC DID ENTIRE CLEAN INSTEAD OF INITIAL START UP. DID A G…"
click at [367, 304] on button "Submit" at bounding box center [365, 301] width 42 height 15
type input "140"
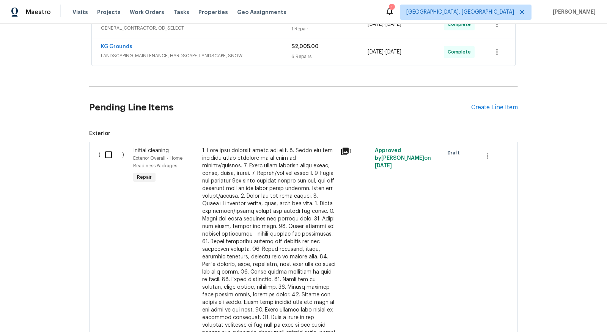
scroll to position [3291, 0]
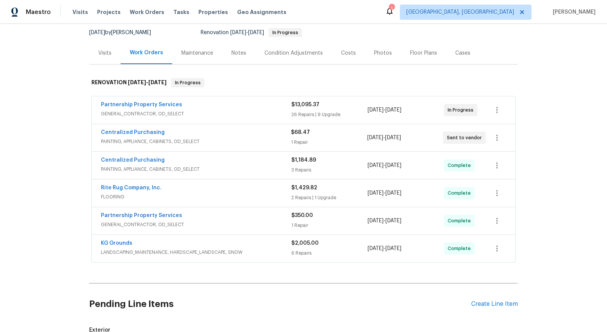
scroll to position [75, 0]
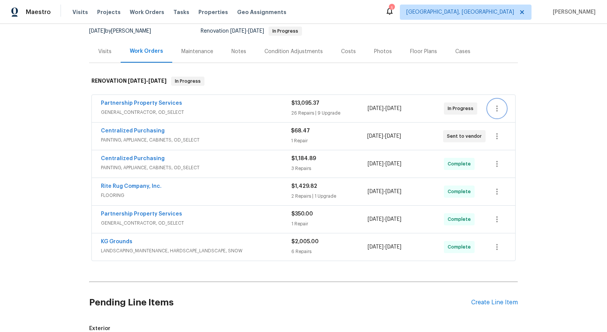
click at [499, 107] on icon "button" at bounding box center [496, 108] width 9 height 9
click at [506, 105] on li "Edit" at bounding box center [529, 108] width 82 height 13
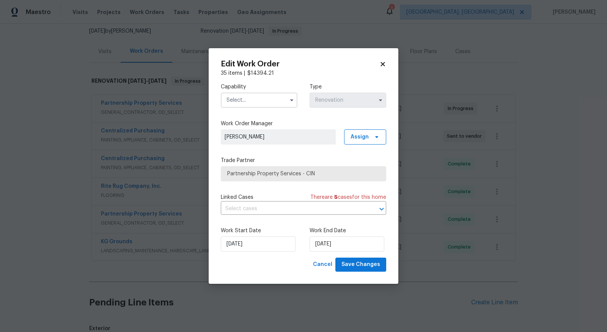
click at [272, 105] on input "text" at bounding box center [259, 100] width 77 height 15
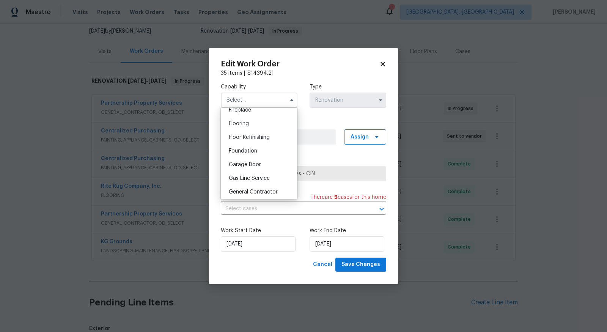
scroll to position [294, 0]
click at [270, 189] on div "General Contractor" at bounding box center [259, 186] width 73 height 14
type input "General Contractor"
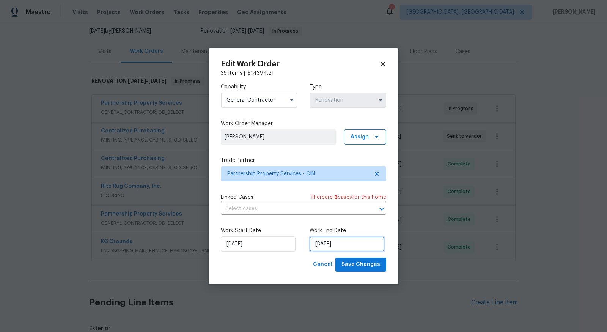
click at [359, 243] on input "[DATE]" at bounding box center [347, 243] width 75 height 15
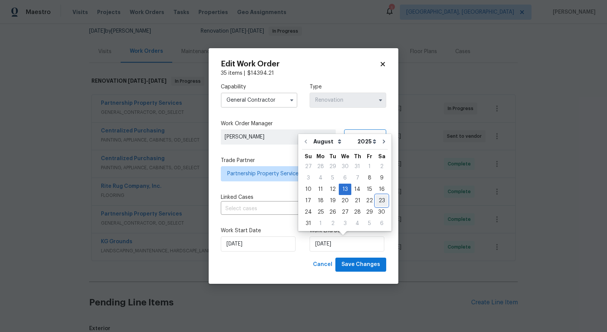
click at [379, 200] on div "23" at bounding box center [382, 200] width 12 height 11
type input "8/23/2025"
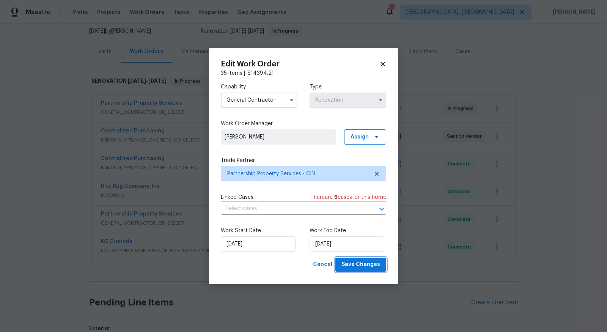
click at [374, 266] on span "Save Changes" at bounding box center [360, 264] width 39 height 9
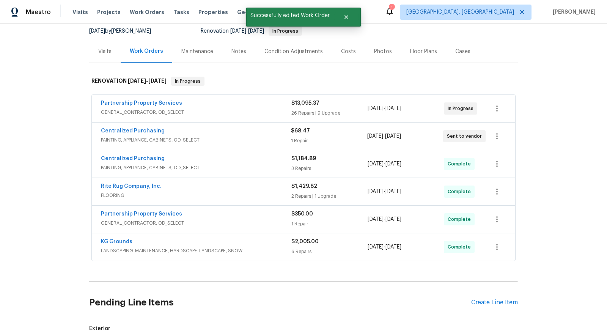
click at [250, 136] on span "PAINTING, APPLIANCE, CABINETS, OD_SELECT" at bounding box center [196, 140] width 190 height 8
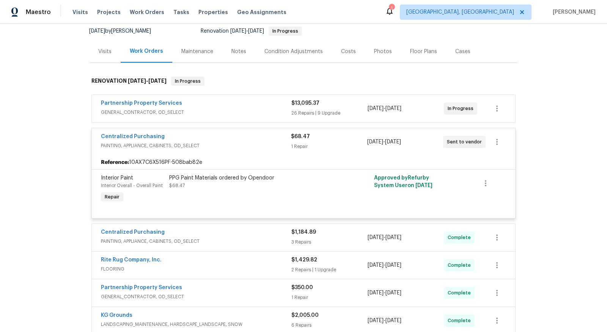
click at [60, 145] on div "Back to all projects 591 Fox Run Pl, Monroe, OH 45050 3 Beds | 2 Baths | Total:…" at bounding box center [303, 178] width 607 height 308
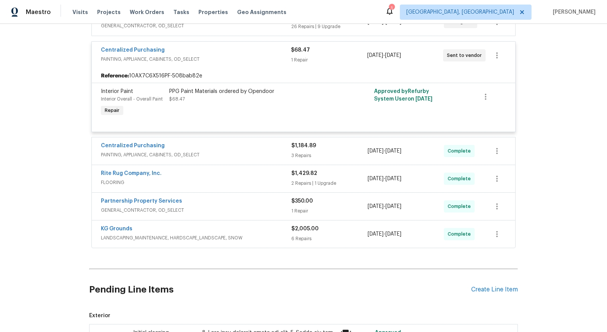
scroll to position [174, 0]
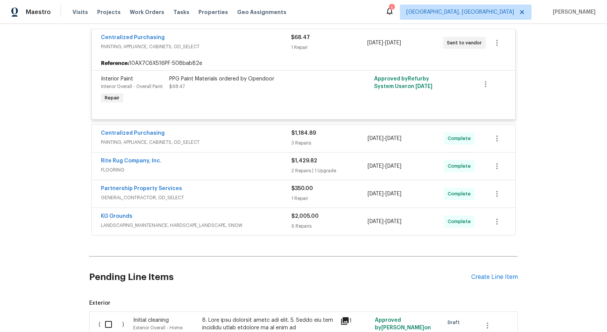
click at [60, 145] on div "Back to all projects 591 Fox Run Pl, Monroe, OH 45050 3 Beds | 2 Baths | Total:…" at bounding box center [303, 178] width 607 height 308
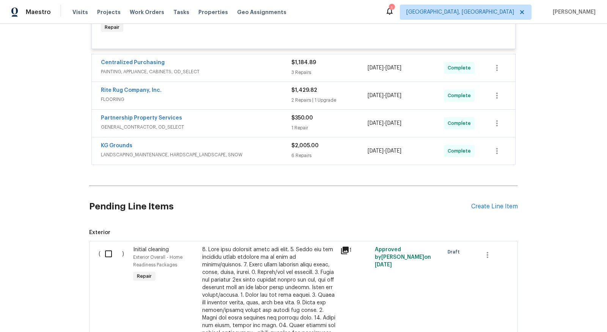
scroll to position [251, 0]
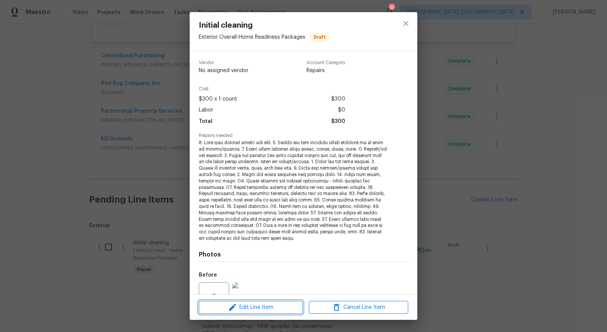
click at [263, 307] on span "Edit Line Item" at bounding box center [250, 307] width 99 height 9
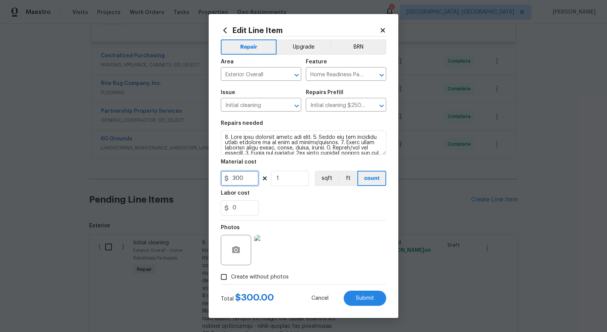
click at [257, 176] on input "300" at bounding box center [240, 178] width 38 height 15
type input "100"
click at [318, 213] on div "0" at bounding box center [303, 207] width 165 height 15
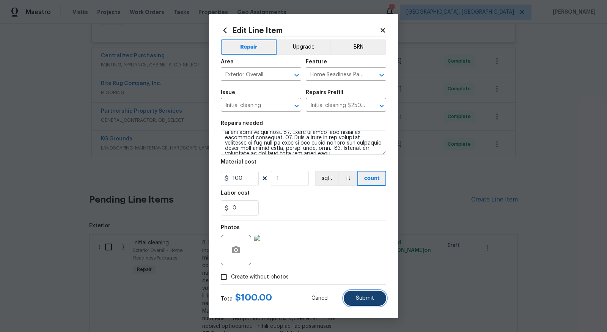
click at [371, 297] on span "Submit" at bounding box center [365, 299] width 18 height 6
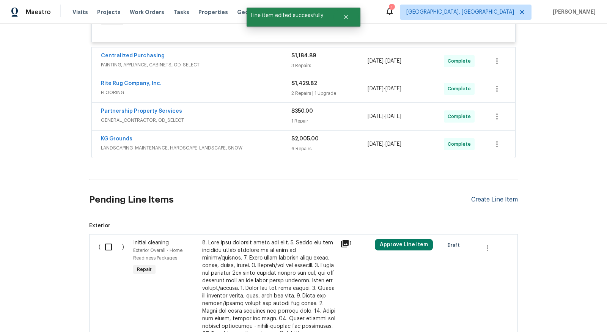
click at [507, 198] on div "Create Line Item" at bounding box center [494, 199] width 47 height 7
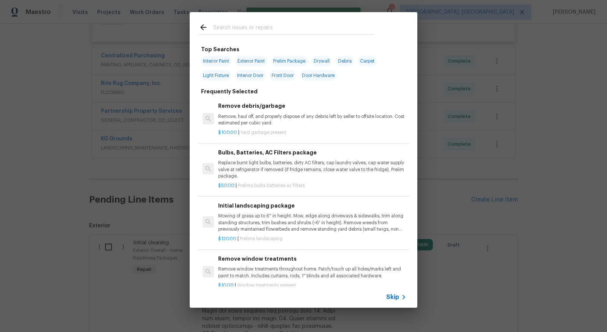
click at [272, 27] on input "text" at bounding box center [293, 28] width 161 height 11
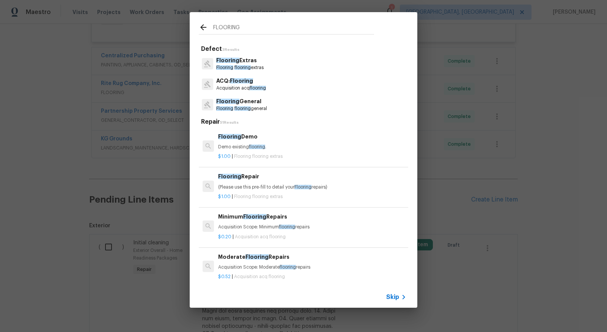
type input "FLOORING"
click at [228, 65] on span "Flooring" at bounding box center [224, 67] width 17 height 5
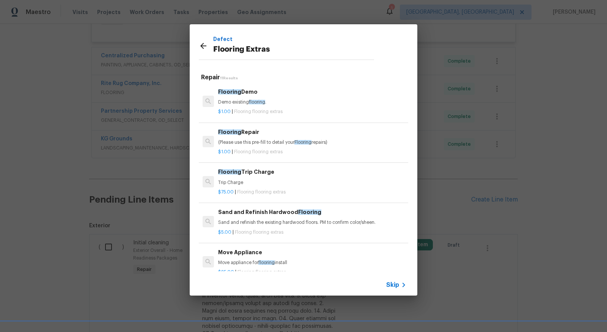
click at [203, 44] on icon at bounding box center [203, 46] width 6 height 6
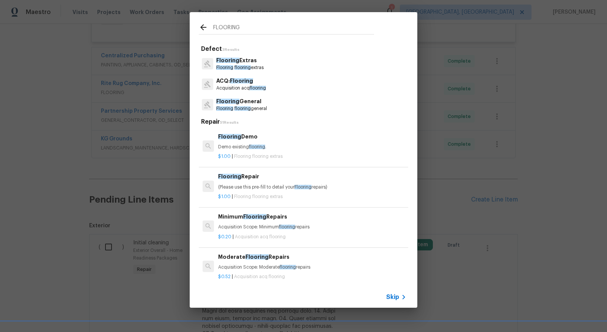
click at [240, 104] on p "Flooring General" at bounding box center [241, 102] width 51 height 8
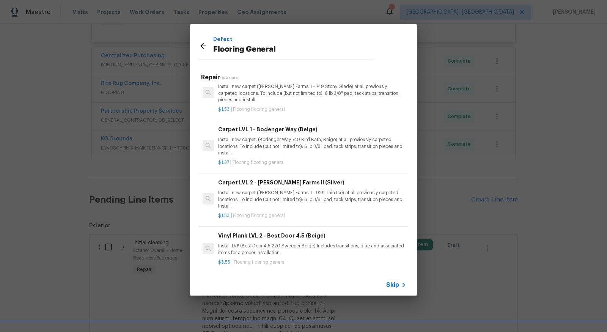
scroll to position [298, 0]
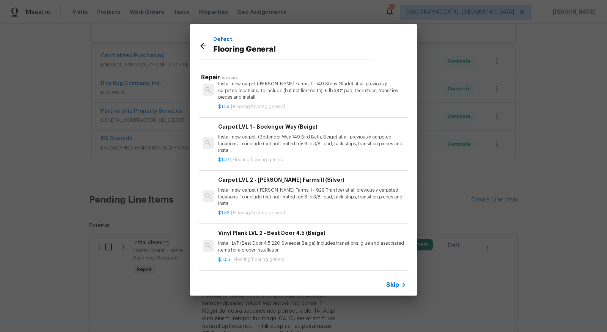
click at [296, 139] on p "Install new carpet. (Bodenger Way 749 Bird Bath, Beige) at all previously carpe…" at bounding box center [312, 143] width 188 height 19
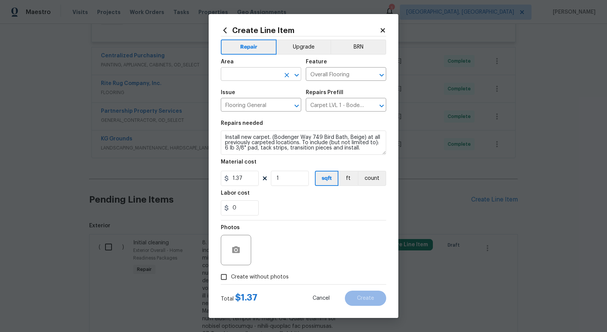
click at [256, 71] on input "text" at bounding box center [250, 75] width 59 height 12
click at [256, 101] on li "Interior Overall" at bounding box center [261, 104] width 80 height 13
type input "Interior Overall"
click at [249, 173] on input "1.37" at bounding box center [240, 178] width 38 height 15
type input "644.53"
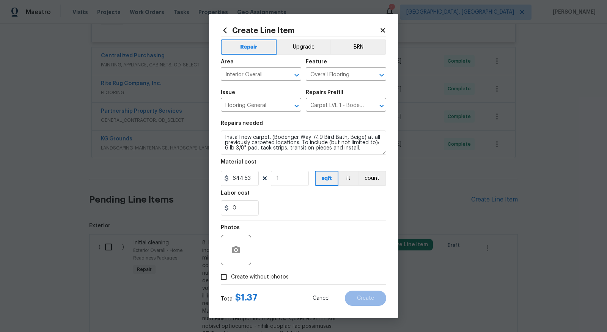
click at [282, 202] on div "0" at bounding box center [303, 207] width 165 height 15
click at [224, 280] on input "Create without photos" at bounding box center [224, 277] width 14 height 14
checkbox input "true"
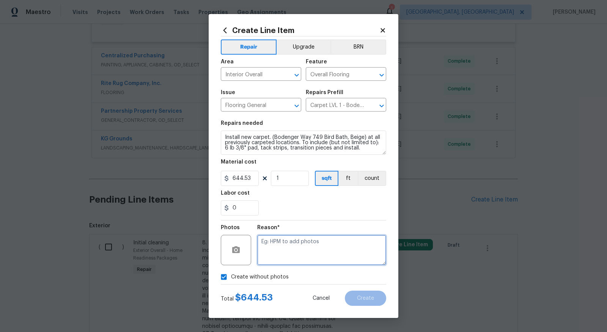
click at [288, 250] on textarea at bounding box center [321, 250] width 129 height 30
type textarea "TO ADD"
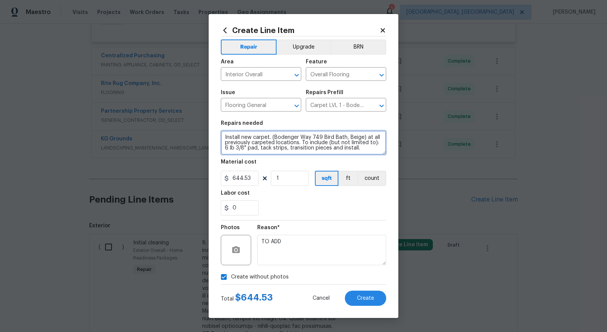
click at [226, 137] on textarea "Install new carpet. (Bodenger Way 749 Bird Bath, Beige) at all previously carpe…" at bounding box center [303, 143] width 165 height 24
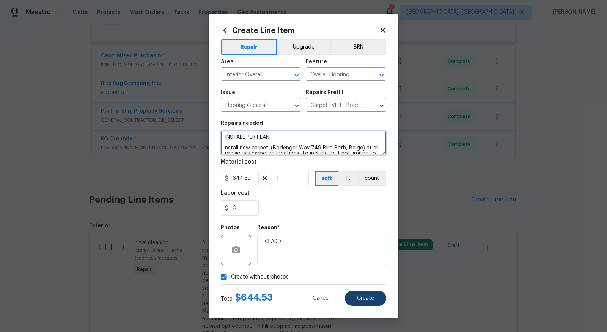
type textarea "INSTALL PER PLAN nstall new carpet. (Bodenger Way 749 Bird Bath, Beige) at all …"
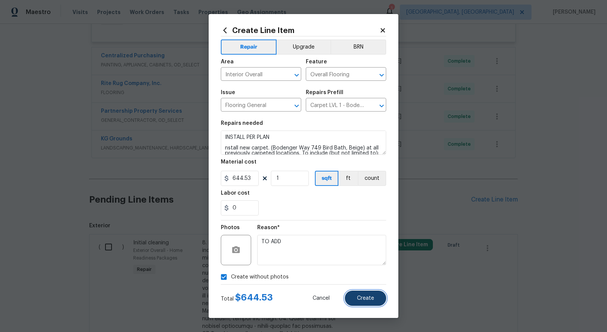
click at [375, 296] on button "Create" at bounding box center [365, 298] width 41 height 15
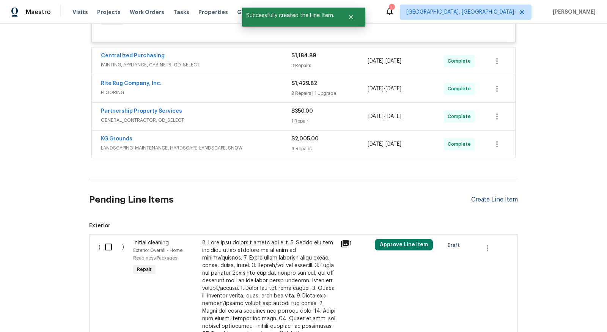
click at [499, 200] on div "Create Line Item" at bounding box center [494, 199] width 47 height 7
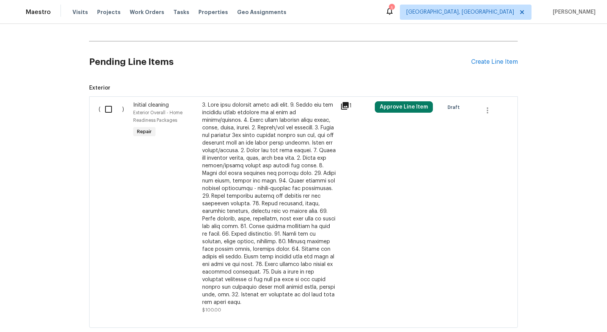
scroll to position [303, 0]
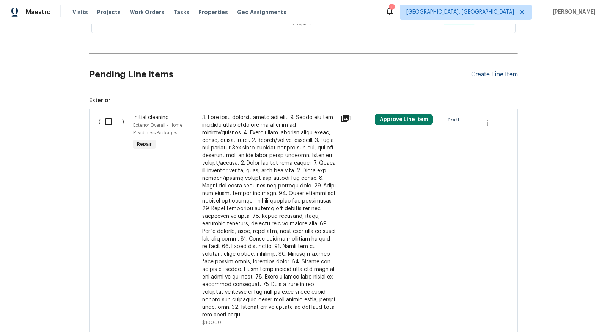
click at [493, 72] on div "Create Line Item" at bounding box center [494, 74] width 47 height 7
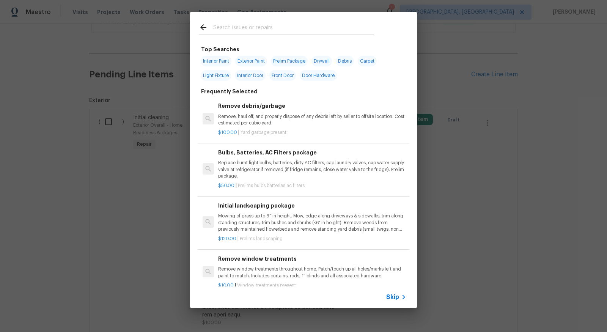
click at [344, 23] on input "text" at bounding box center [293, 28] width 161 height 11
type input "FLOOR"
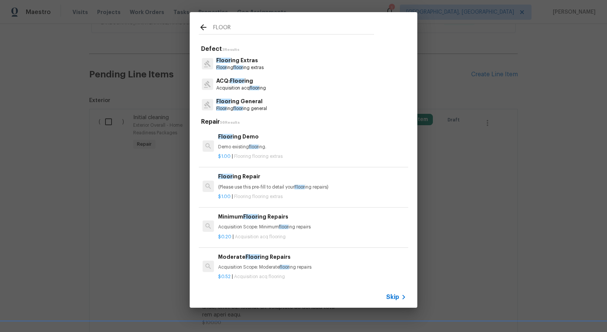
click at [254, 106] on p "Floor ing floor ing general" at bounding box center [241, 108] width 51 height 6
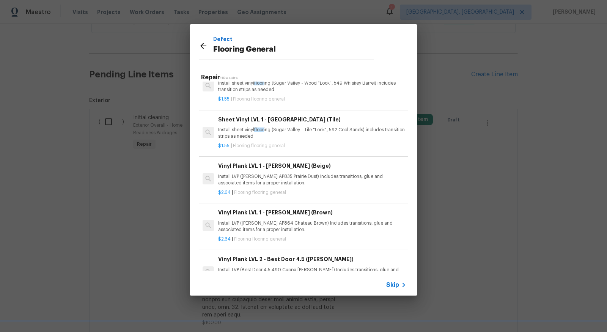
scroll to position [341, 0]
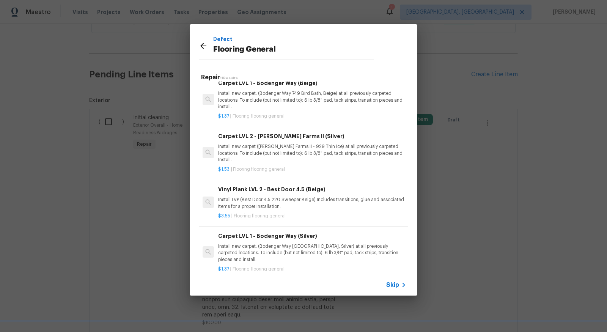
click at [273, 197] on p "Install LVP (Best Door 4.5 220 Sweeper Beige) Includes transitions, glue and as…" at bounding box center [312, 203] width 188 height 13
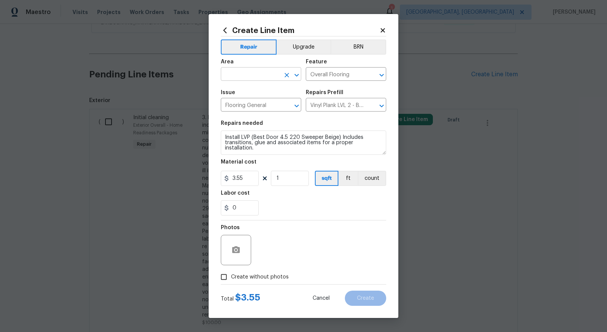
click at [240, 74] on input "text" at bounding box center [250, 75] width 59 height 12
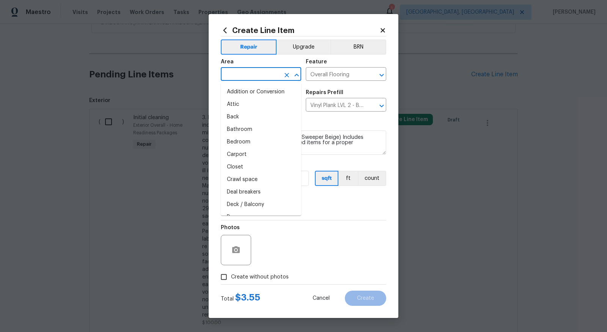
click at [240, 74] on input "text" at bounding box center [250, 75] width 59 height 12
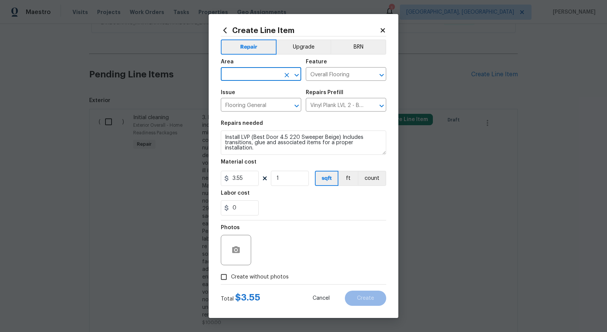
click at [240, 74] on input "text" at bounding box center [250, 75] width 59 height 12
click at [253, 101] on li "Interior Overall" at bounding box center [261, 104] width 80 height 13
type input "Interior Overall"
click at [224, 137] on textarea "Install LVP (Best Door 4.5 220 Sweeper Beige) Includes transitions, glue and as…" at bounding box center [303, 143] width 165 height 24
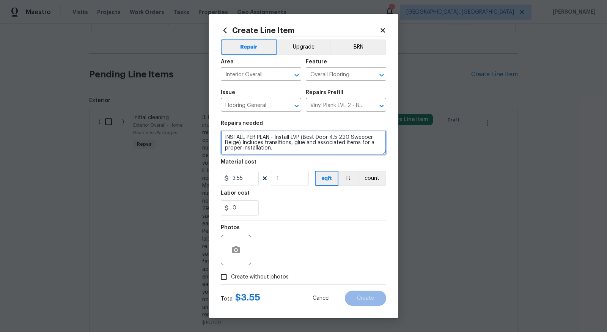
type textarea "INSTALL PER PLAN - Install LVP (Best Door 4.5 220 Sweeper Beige) Includes trans…"
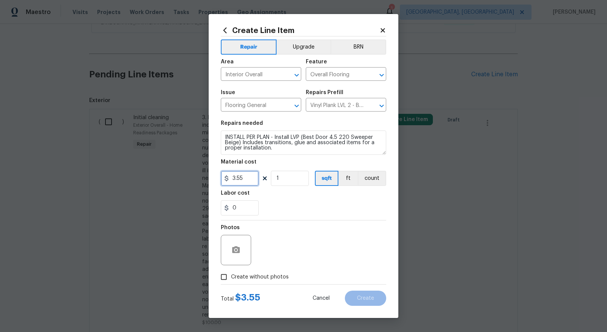
click at [249, 176] on input "3.55" at bounding box center [240, 178] width 38 height 15
type input "2823.34"
click at [226, 277] on input "Create without photos" at bounding box center [224, 277] width 14 height 14
checkbox input "true"
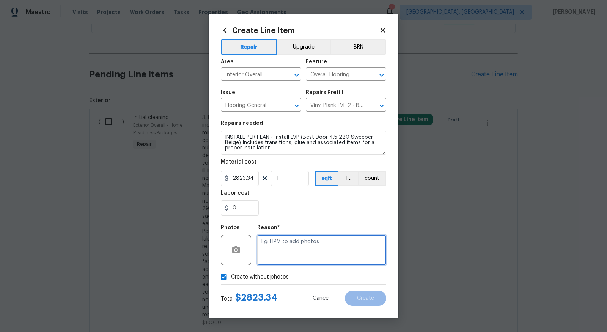
click at [278, 264] on textarea at bounding box center [321, 250] width 129 height 30
type textarea "TO ADD"
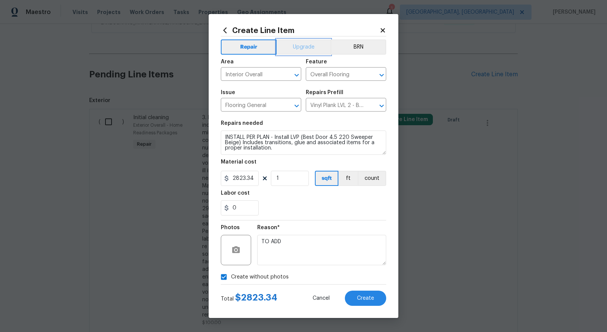
click at [301, 47] on button "Upgrade" at bounding box center [304, 46] width 54 height 15
click at [370, 296] on span "Create" at bounding box center [365, 299] width 17 height 6
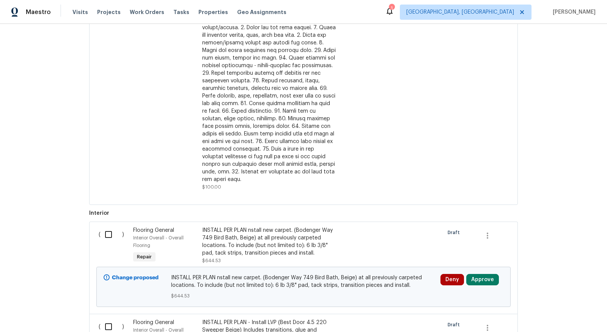
scroll to position [553, 0]
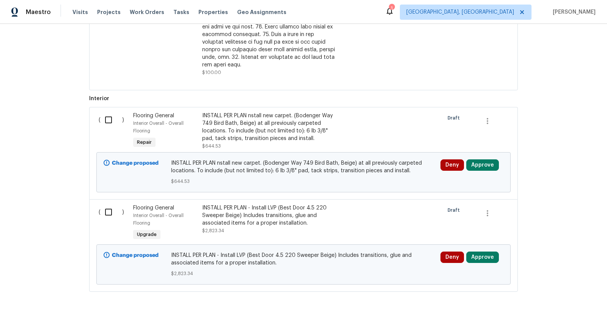
click at [108, 112] on input "checkbox" at bounding box center [112, 120] width 22 height 16
checkbox input "true"
click at [109, 204] on input "checkbox" at bounding box center [112, 212] width 22 height 16
checkbox input "true"
click at [568, 318] on button "Create Work Order" at bounding box center [563, 313] width 63 height 14
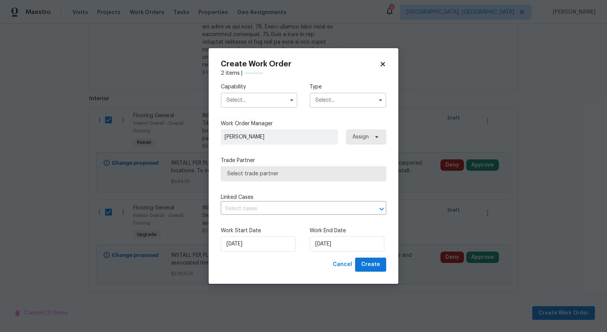
checkbox input "false"
click at [269, 102] on input "text" at bounding box center [259, 100] width 77 height 15
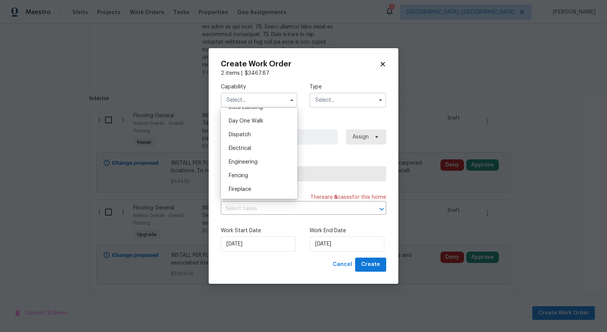
scroll to position [217, 0]
click at [252, 193] on div "Flooring" at bounding box center [259, 194] width 73 height 14
type input "Flooring"
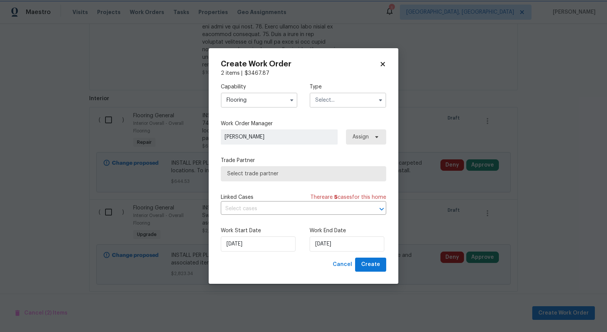
scroll to position [234, 0]
click at [322, 101] on input "text" at bounding box center [348, 100] width 77 height 15
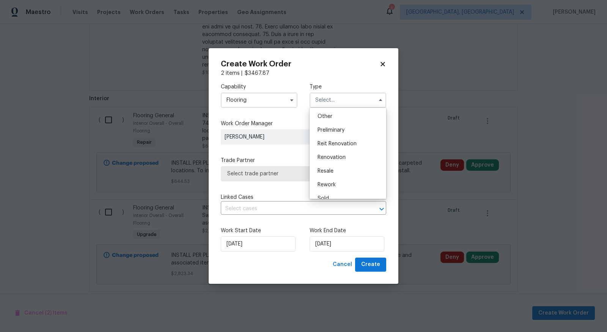
scroll to position [152, 0]
click at [335, 154] on span "Renovation" at bounding box center [332, 155] width 28 height 5
type input "Renovation"
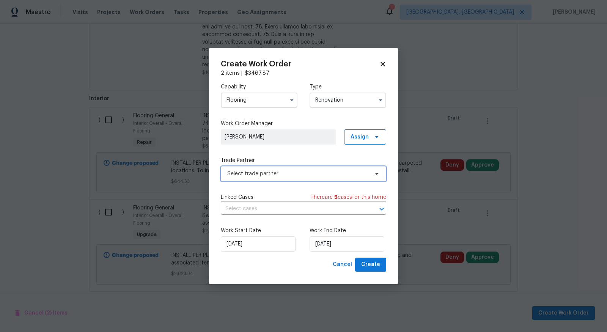
click at [319, 175] on span "Select trade partner" at bounding box center [298, 174] width 142 height 8
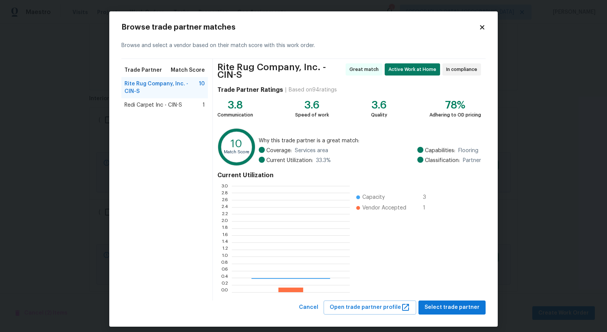
scroll to position [106, 118]
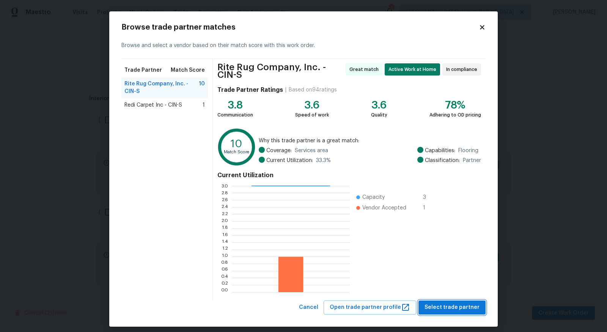
click at [470, 306] on span "Select trade partner" at bounding box center [452, 307] width 55 height 9
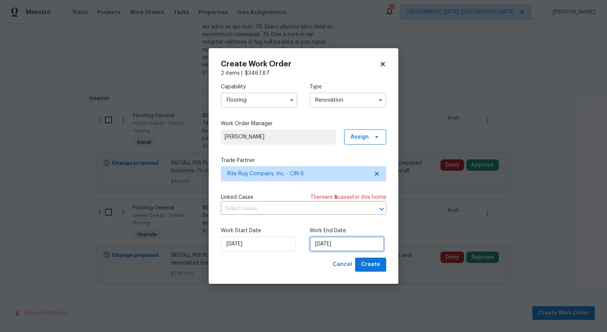
click at [356, 244] on input "8/22/2025" at bounding box center [347, 243] width 75 height 15
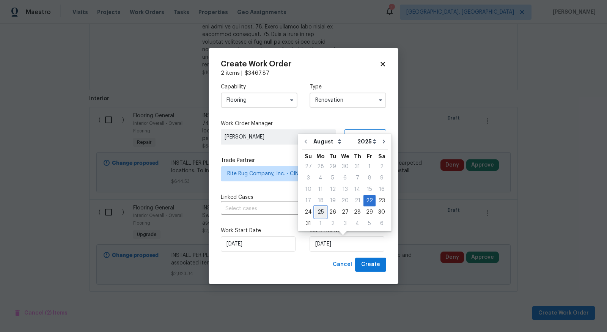
click at [320, 208] on div "25" at bounding box center [321, 212] width 12 height 11
type input "8/25/2025"
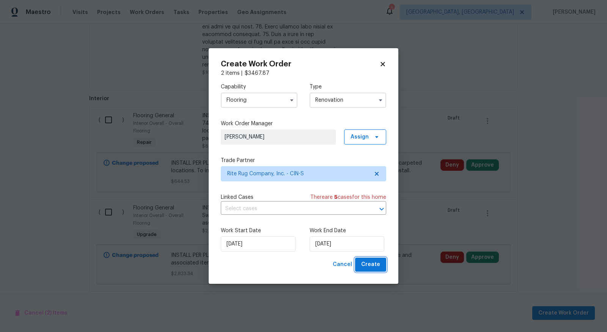
click at [374, 263] on span "Create" at bounding box center [370, 264] width 19 height 9
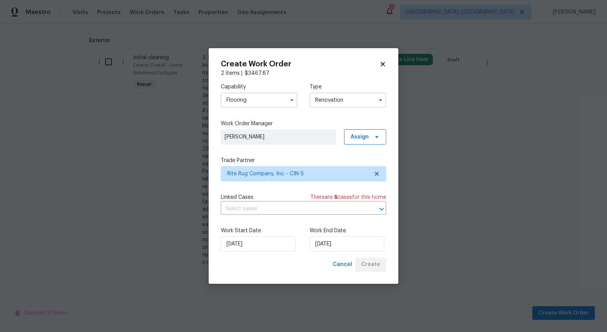
scroll to position [379, 0]
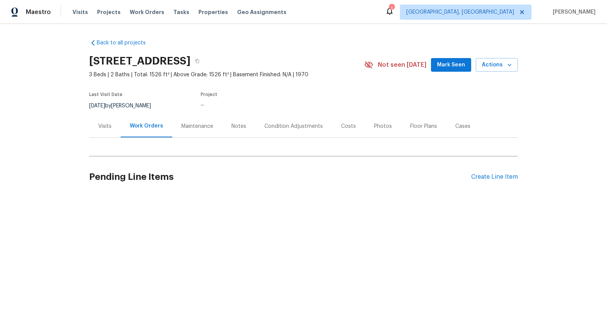
click at [235, 127] on div "Notes" at bounding box center [238, 127] width 15 height 8
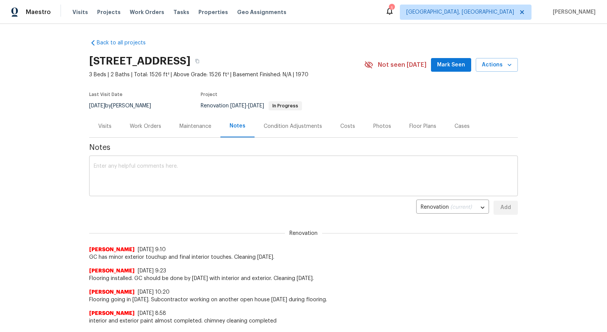
click at [226, 175] on textarea at bounding box center [304, 177] width 420 height 27
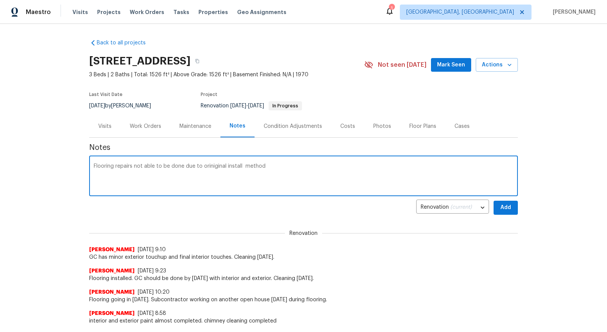
click at [209, 166] on textarea "Flooring repairs not able to be done due to oriniginal install method" at bounding box center [304, 177] width 420 height 27
click at [287, 165] on textarea "Flooring repairs not able to be done due to original install method" at bounding box center [304, 177] width 420 height 27
type textarea "Flooring repairs not able to be done due to original install method approved fo…"
click at [512, 208] on button "Add" at bounding box center [506, 208] width 24 height 14
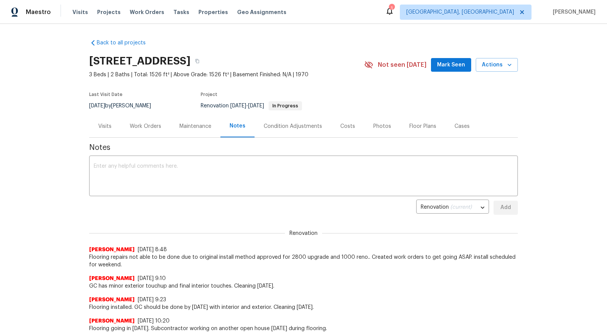
click at [139, 124] on div "Work Orders" at bounding box center [145, 127] width 31 height 8
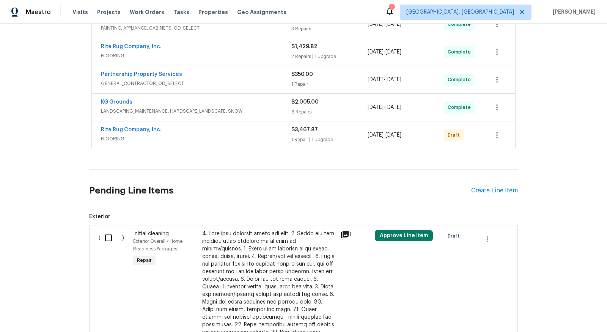
scroll to position [214, 0]
click at [497, 133] on icon "button" at bounding box center [497, 136] width 2 height 6
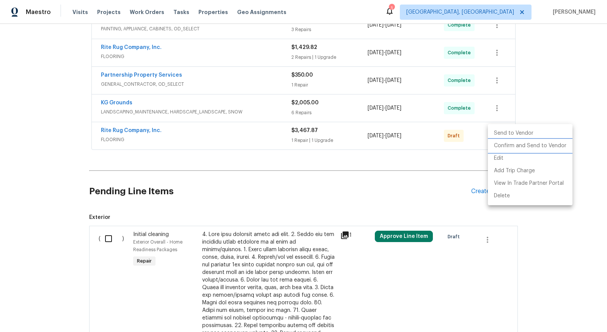
click at [525, 146] on li "Confirm and Send to Vendor" at bounding box center [530, 146] width 85 height 13
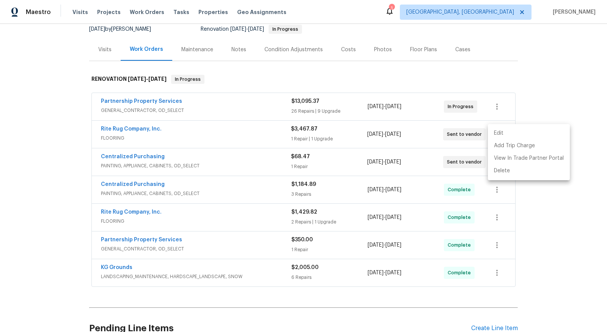
click at [137, 130] on div at bounding box center [303, 166] width 607 height 332
click at [137, 130] on link "Rite Rug Company, Inc." at bounding box center [131, 128] width 61 height 5
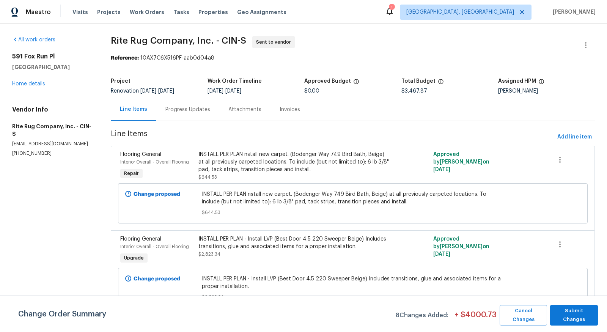
click at [193, 109] on div "Progress Updates" at bounding box center [187, 110] width 45 height 8
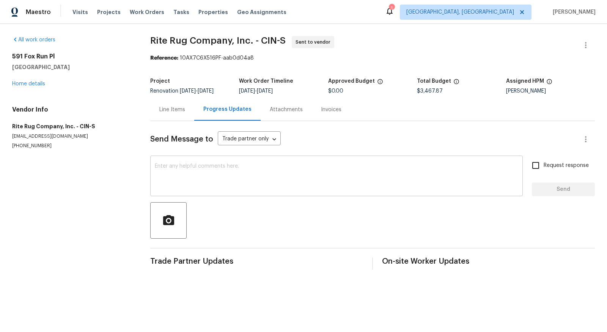
click at [178, 171] on textarea at bounding box center [336, 177] width 363 height 27
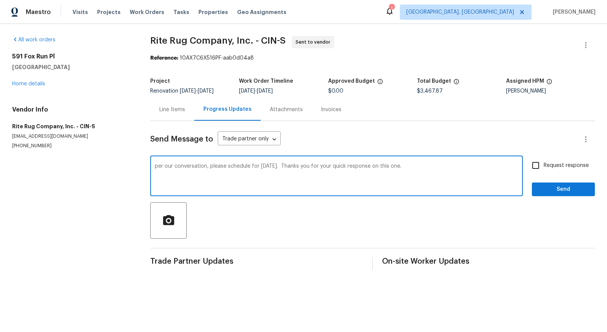
type textarea "per our conversation, please schedule for [DATE]. Thanks you for your quick res…"
click at [550, 187] on span "Send" at bounding box center [563, 189] width 51 height 9
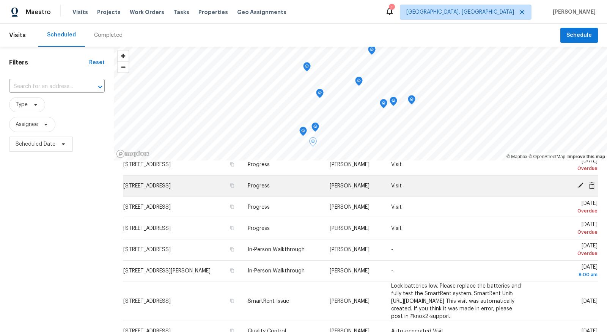
scroll to position [30, 0]
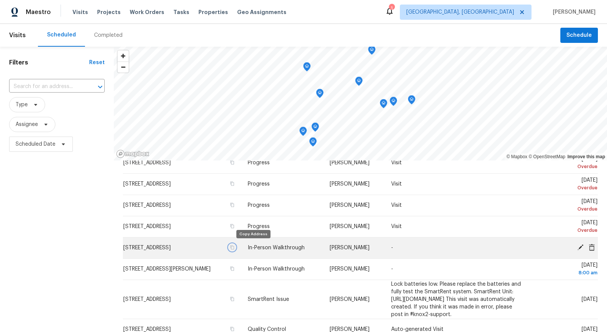
click at [234, 247] on icon "button" at bounding box center [233, 247] width 4 height 4
